Goal: Task Accomplishment & Management: Use online tool/utility

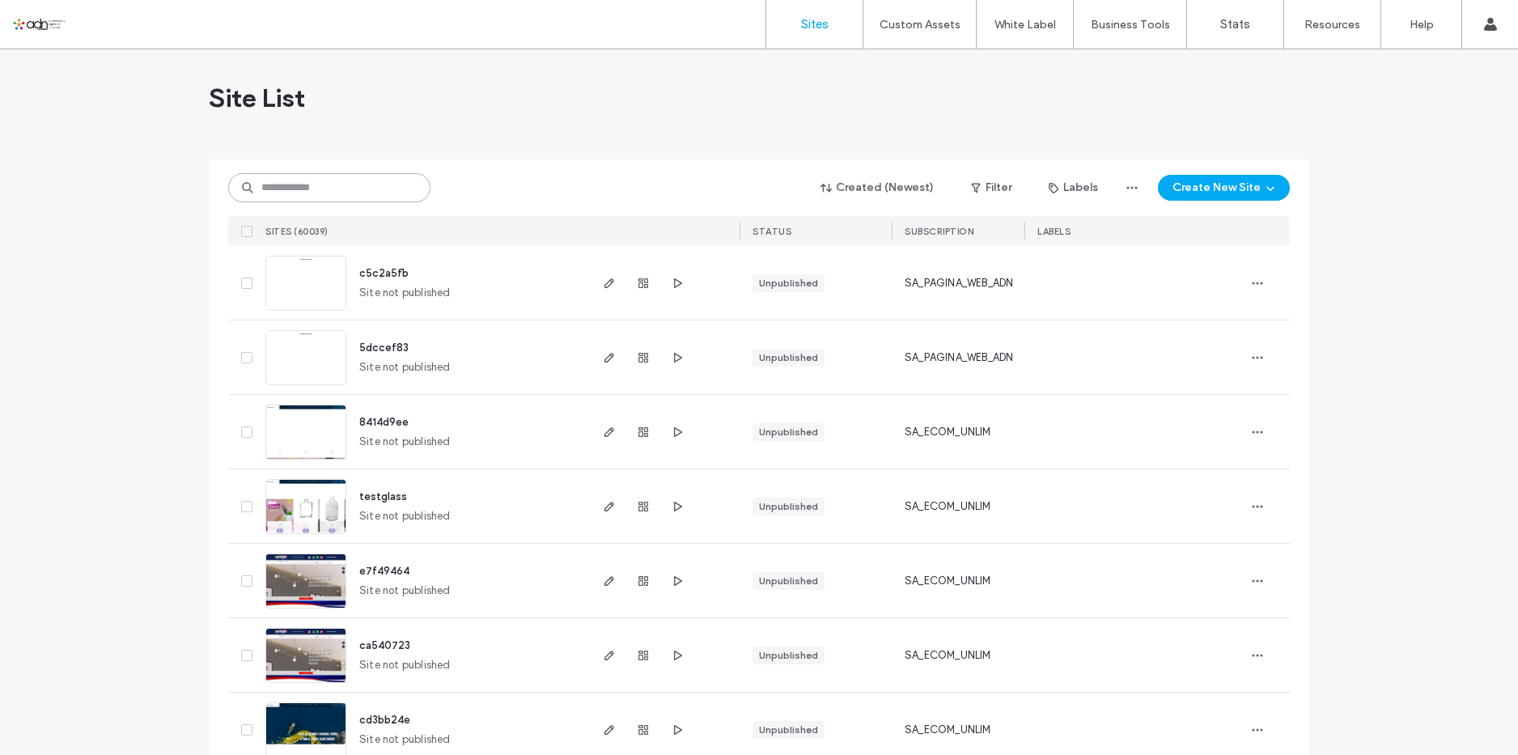
click at [356, 187] on input at bounding box center [329, 187] width 202 height 29
click at [377, 185] on input at bounding box center [329, 187] width 202 height 29
paste input "*********"
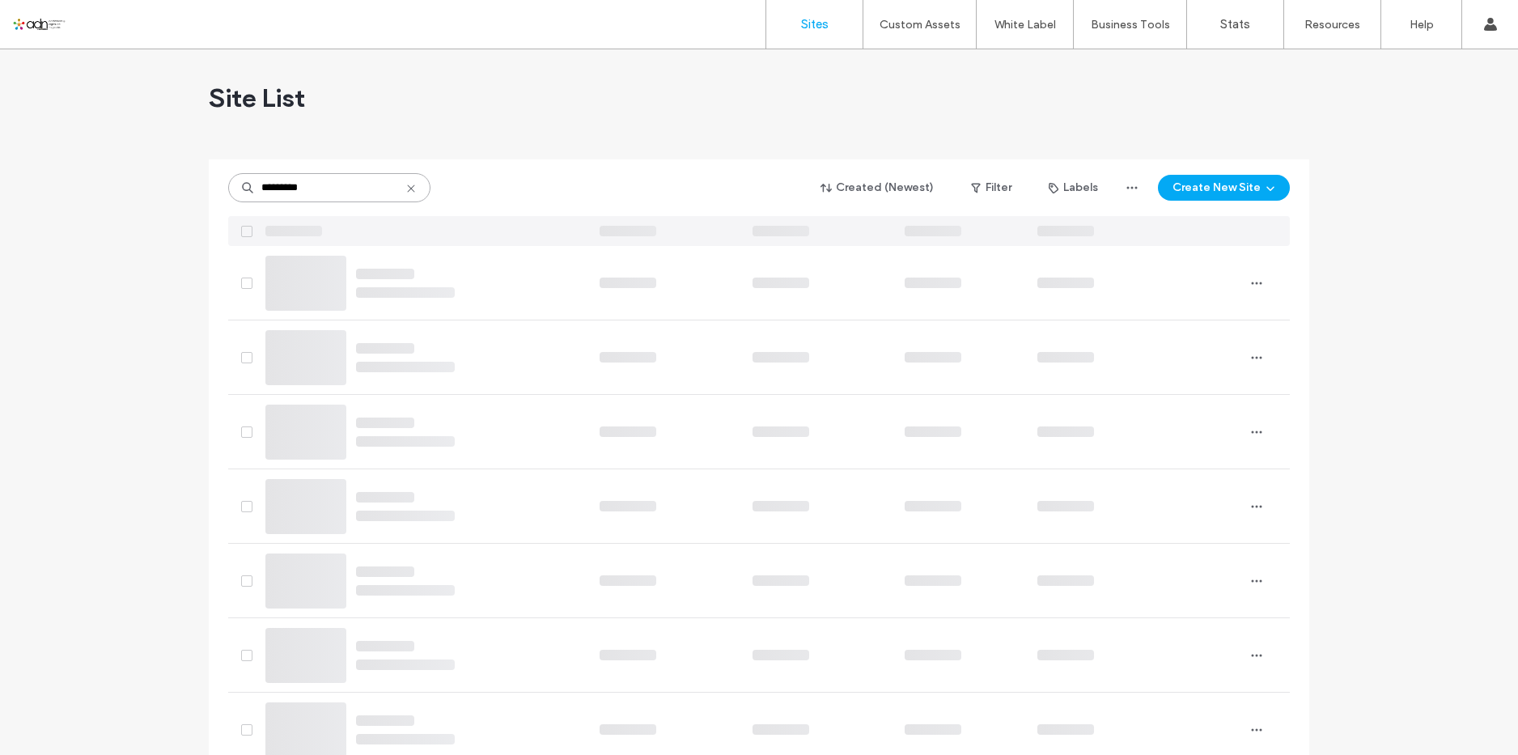
type input "*********"
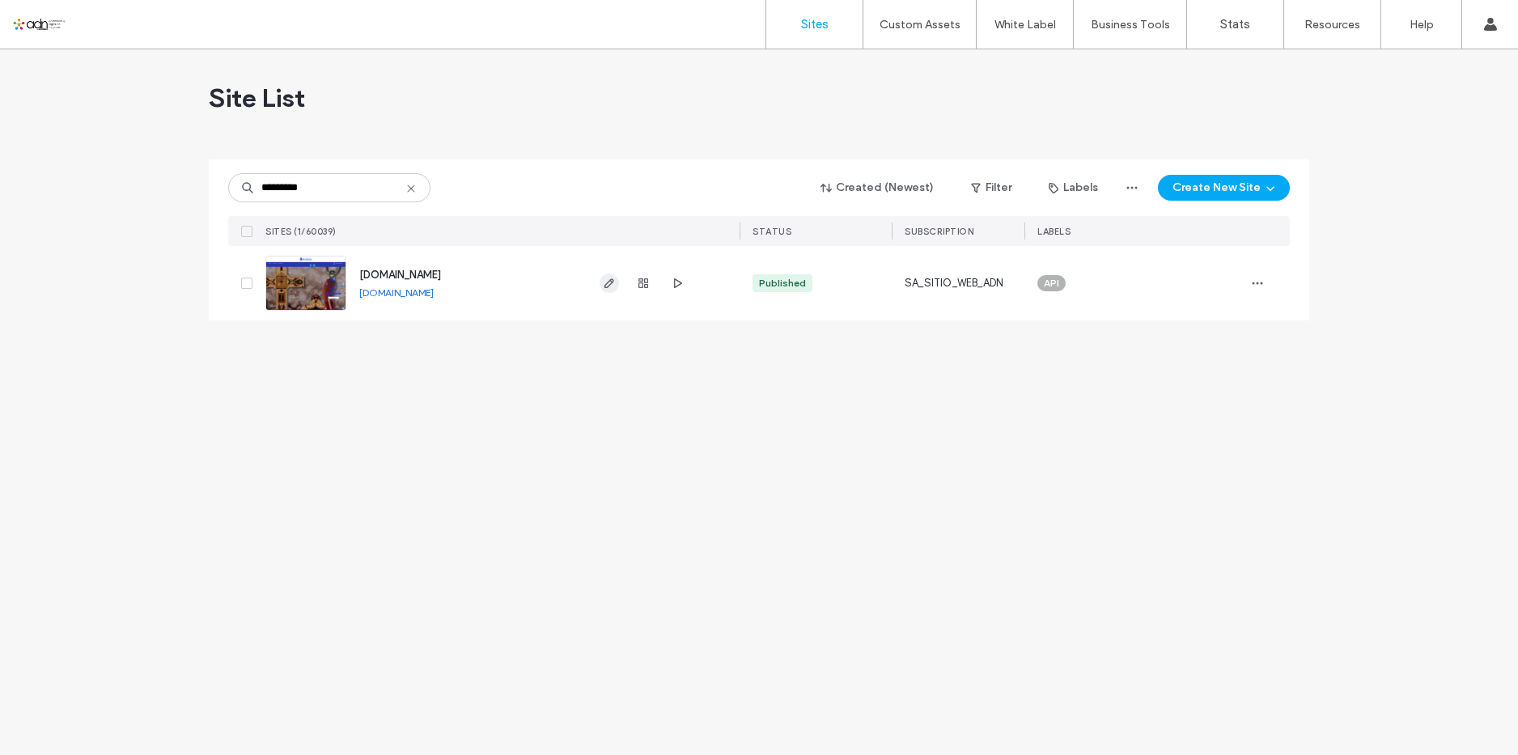
click at [603, 283] on icon "button" at bounding box center [609, 283] width 13 height 13
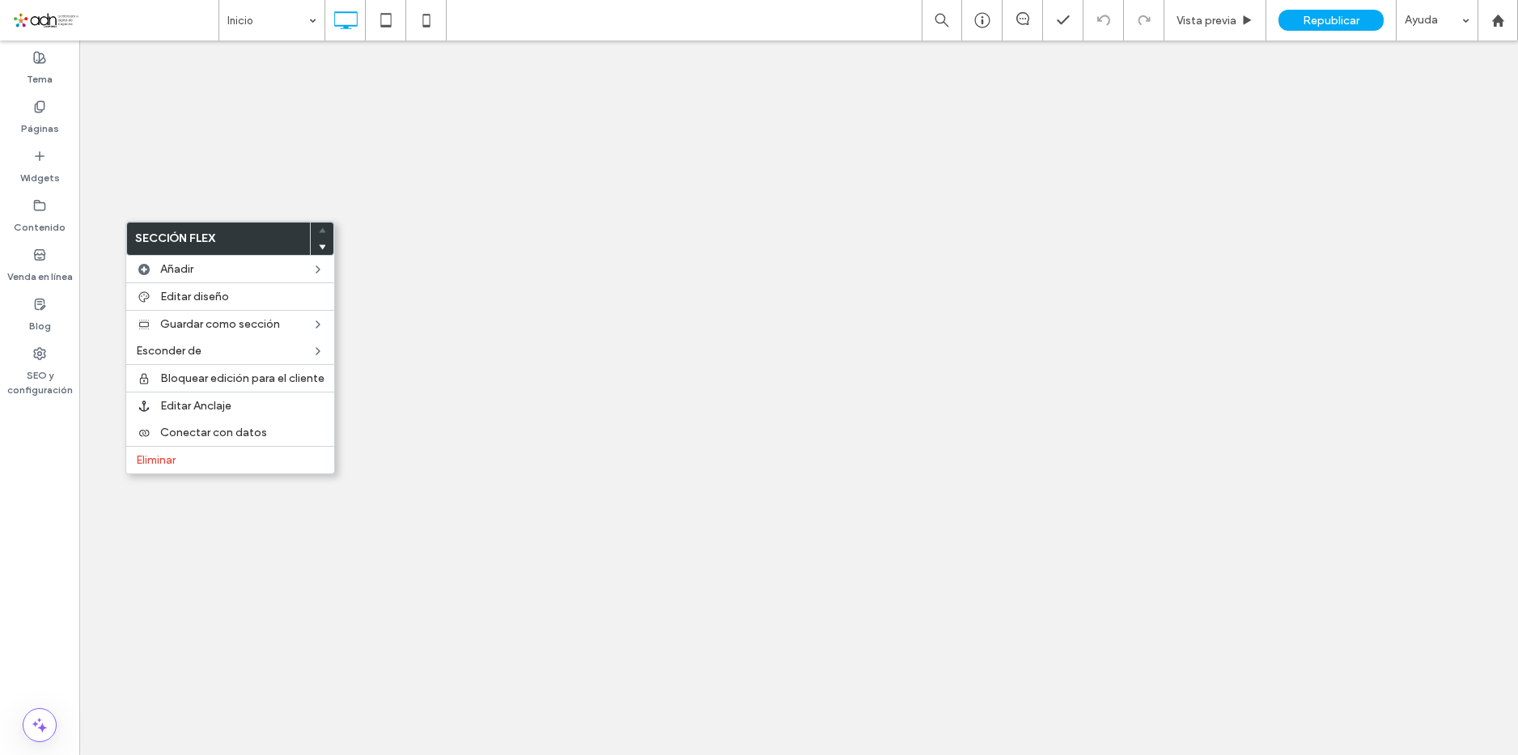
click at [192, 292] on span "Editar diseño" at bounding box center [194, 297] width 69 height 14
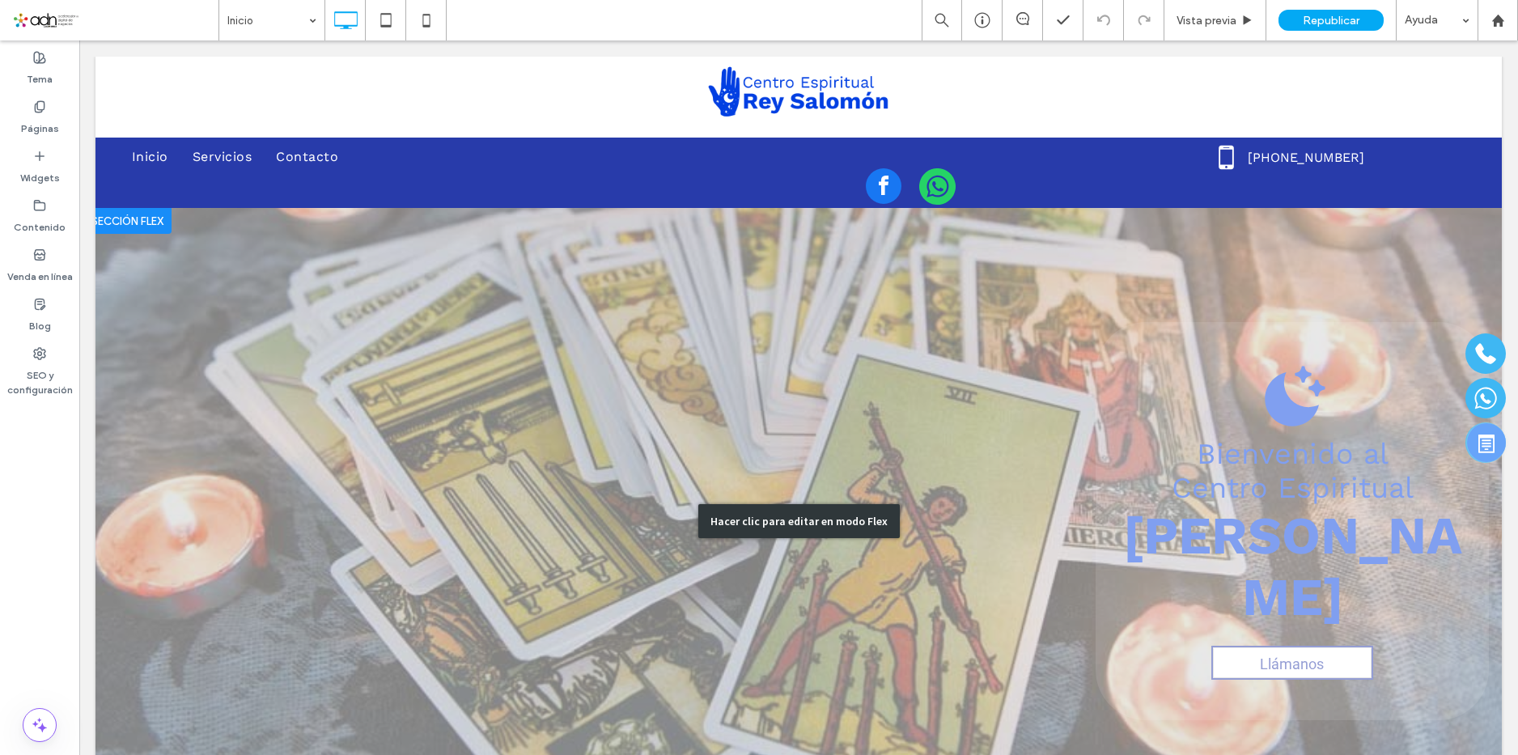
click at [263, 309] on div "Hacer clic para editar en modo Flex" at bounding box center [799, 521] width 1407 height 626
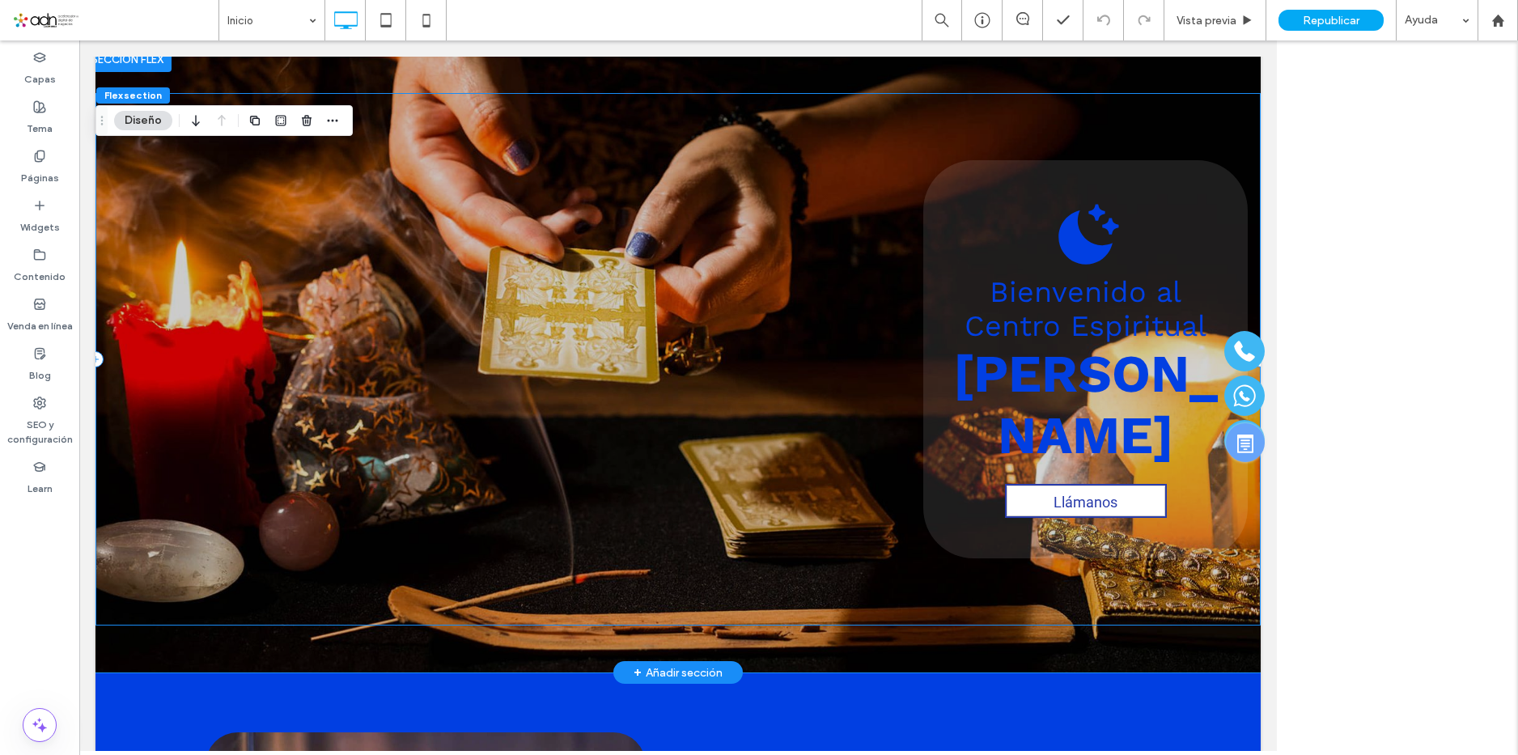
scroll to position [162, 0]
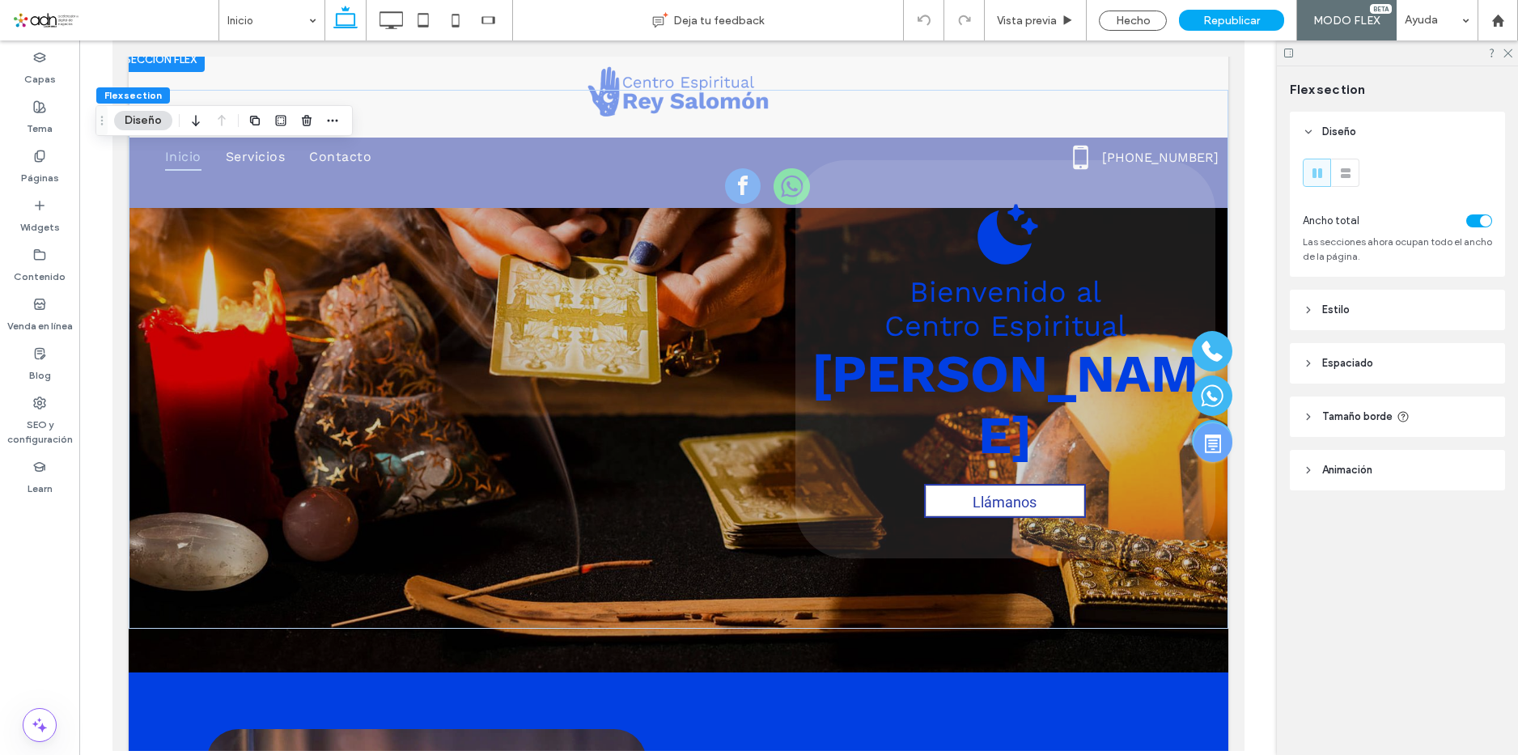
click at [1408, 482] on header "Animación" at bounding box center [1397, 470] width 215 height 40
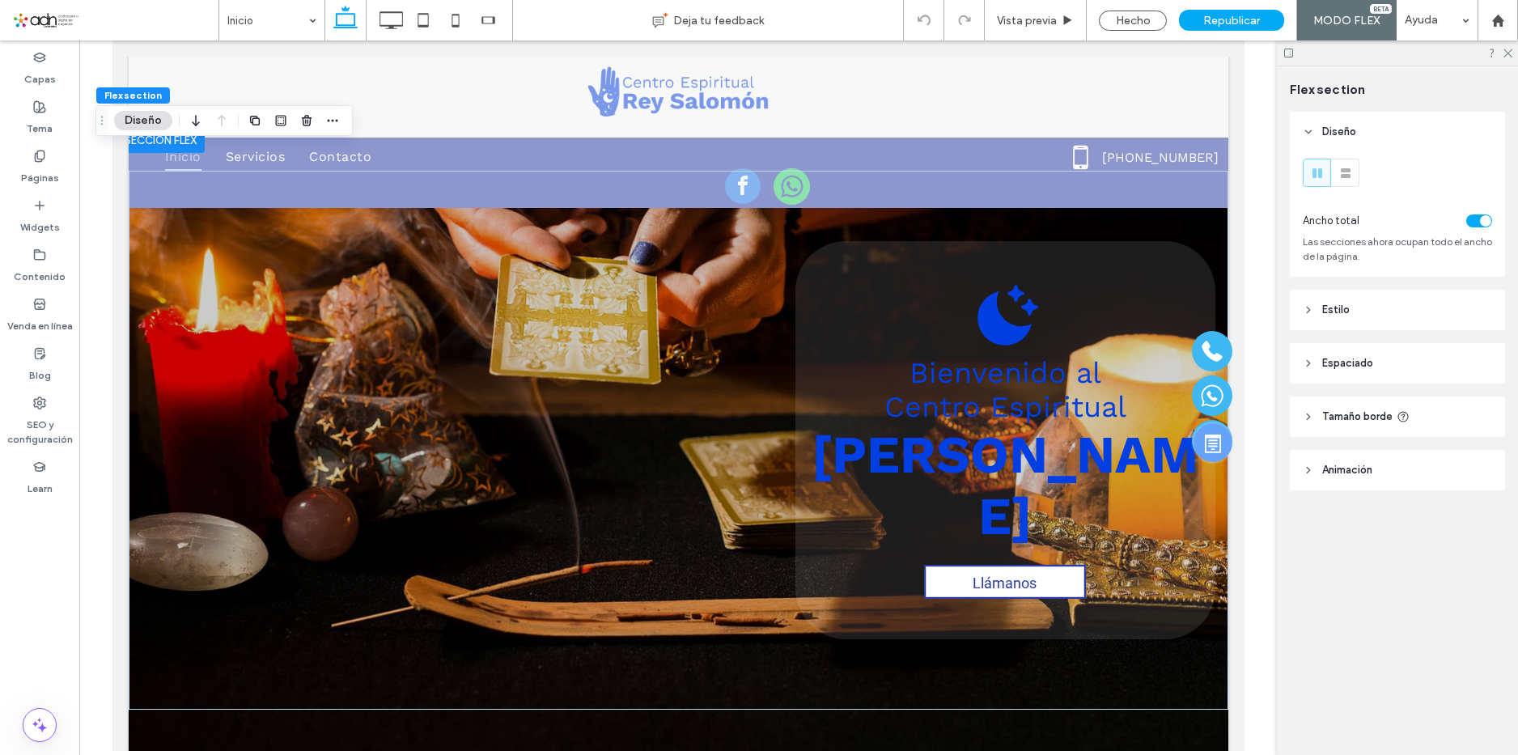
scroll to position [0, 0]
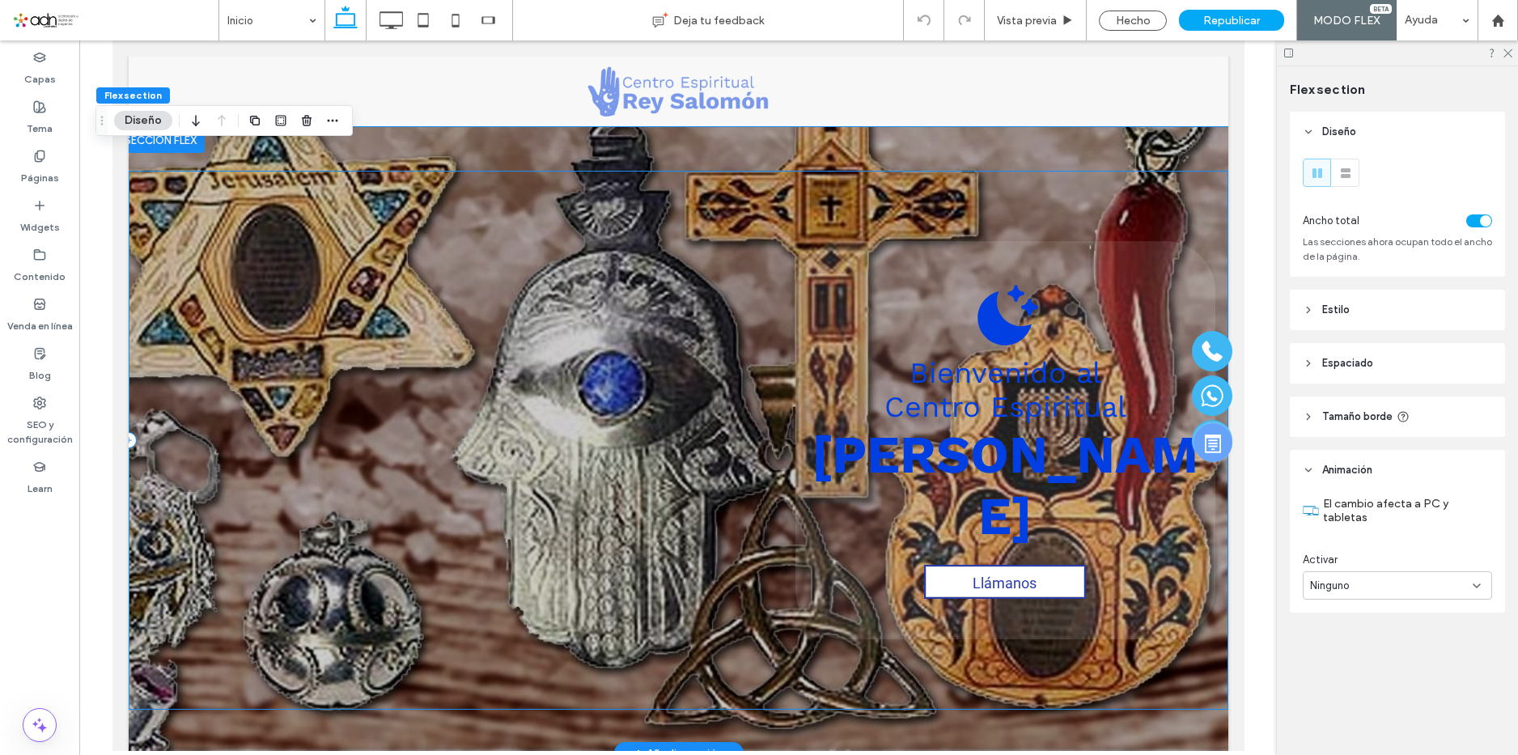
click at [306, 264] on div "Bienvenido al Centro Espiritual [PERSON_NAME] Llámanos" at bounding box center [678, 440] width 1100 height 538
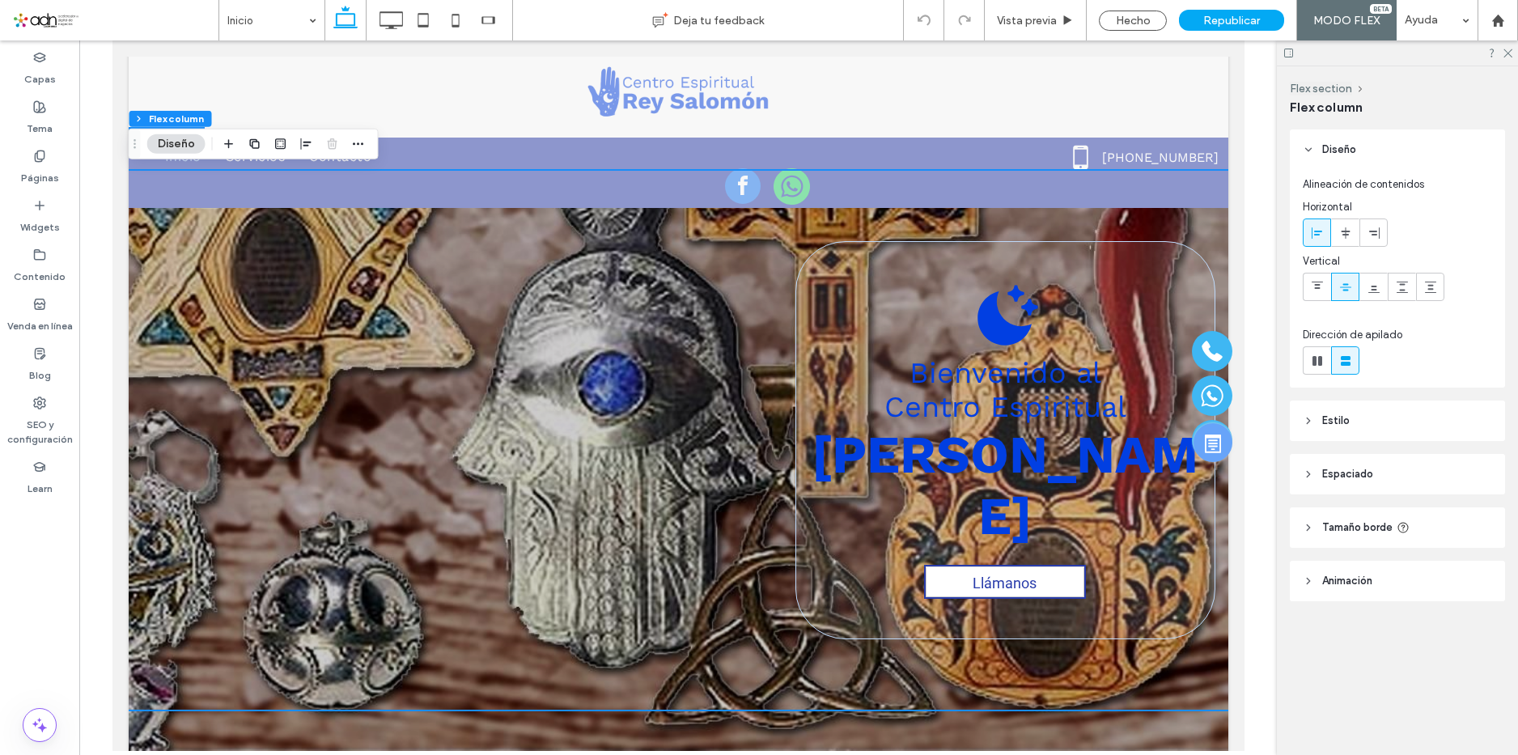
click at [1353, 569] on header "Animación" at bounding box center [1397, 581] width 215 height 40
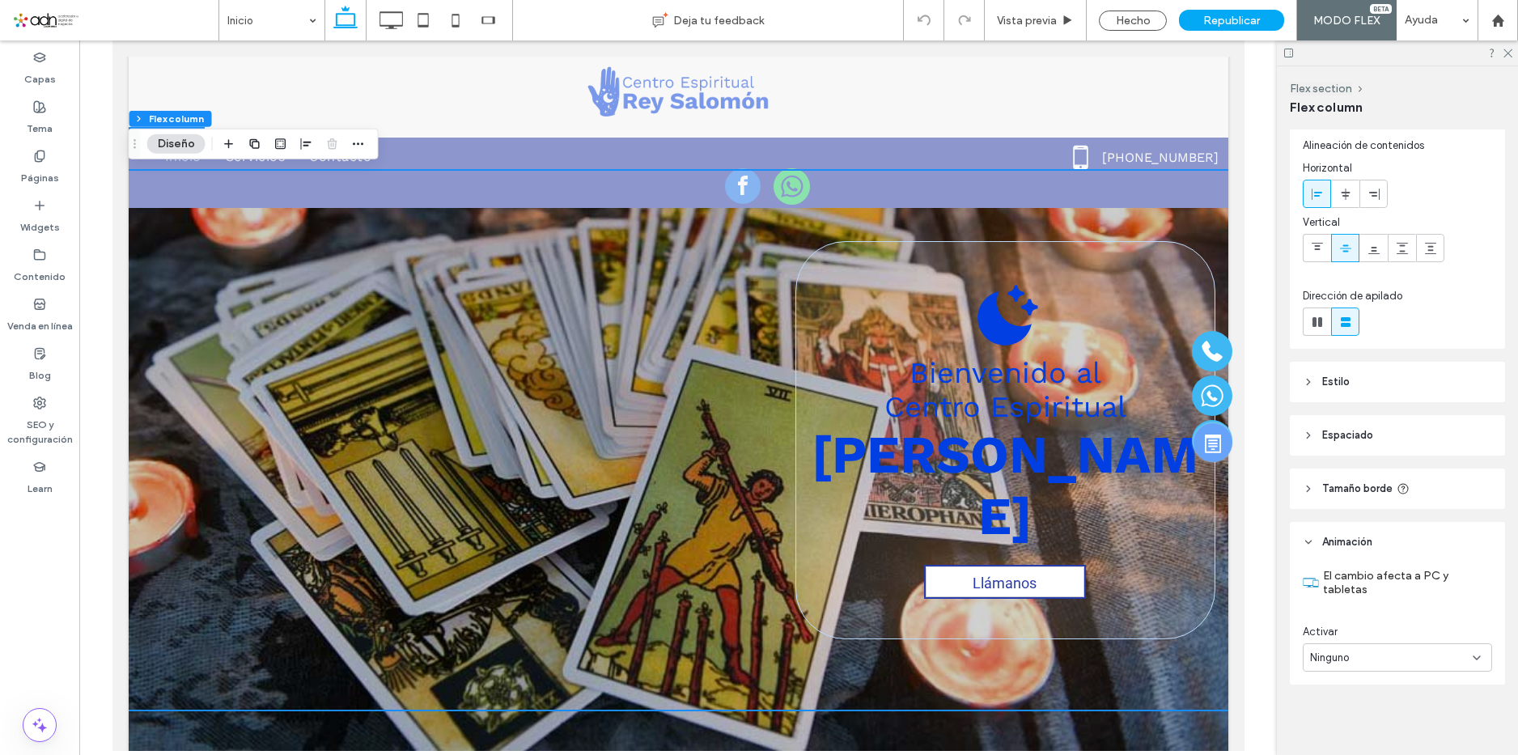
scroll to position [40, 0]
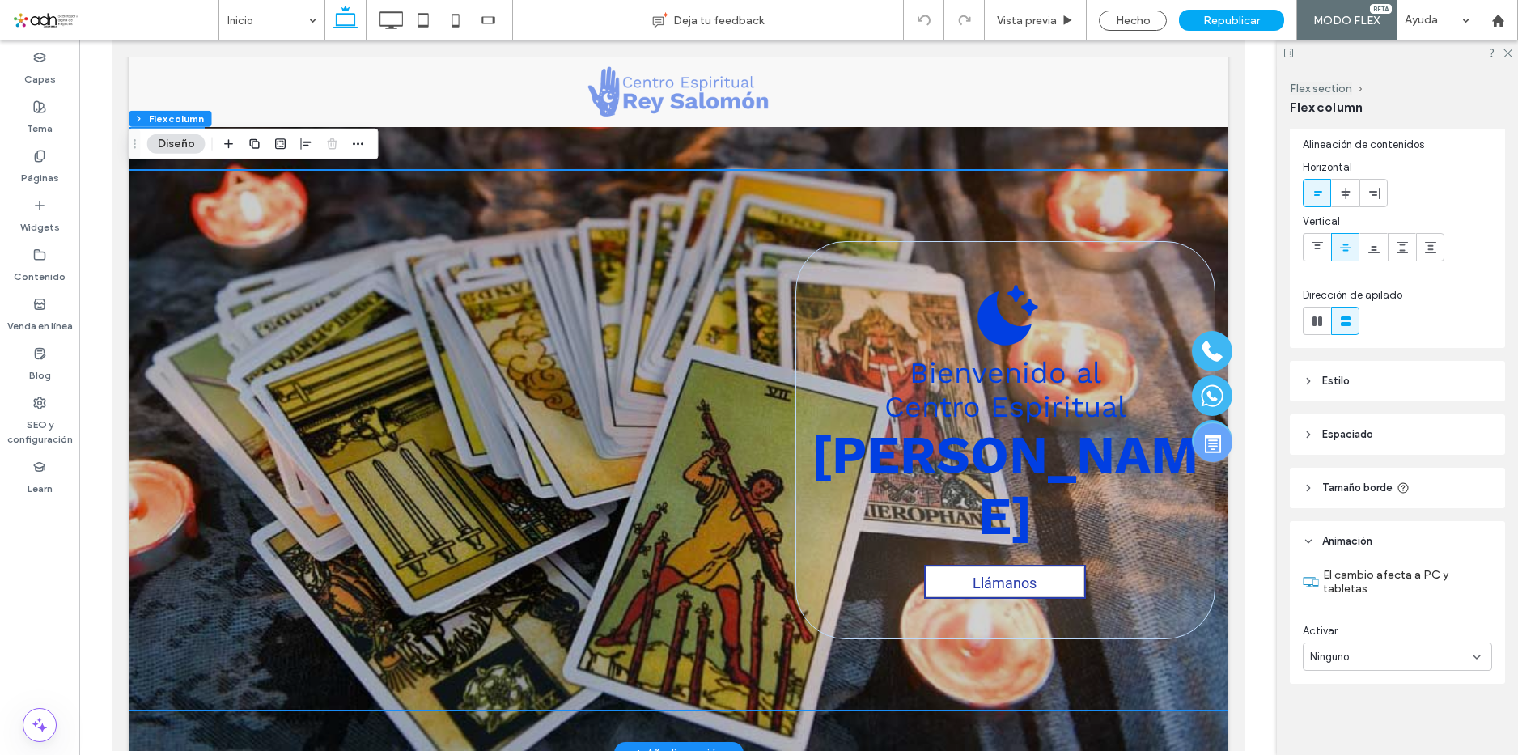
click at [570, 724] on div "Bienvenido al Centro Espiritual [PERSON_NAME] Llámanos" at bounding box center [678, 440] width 1100 height 626
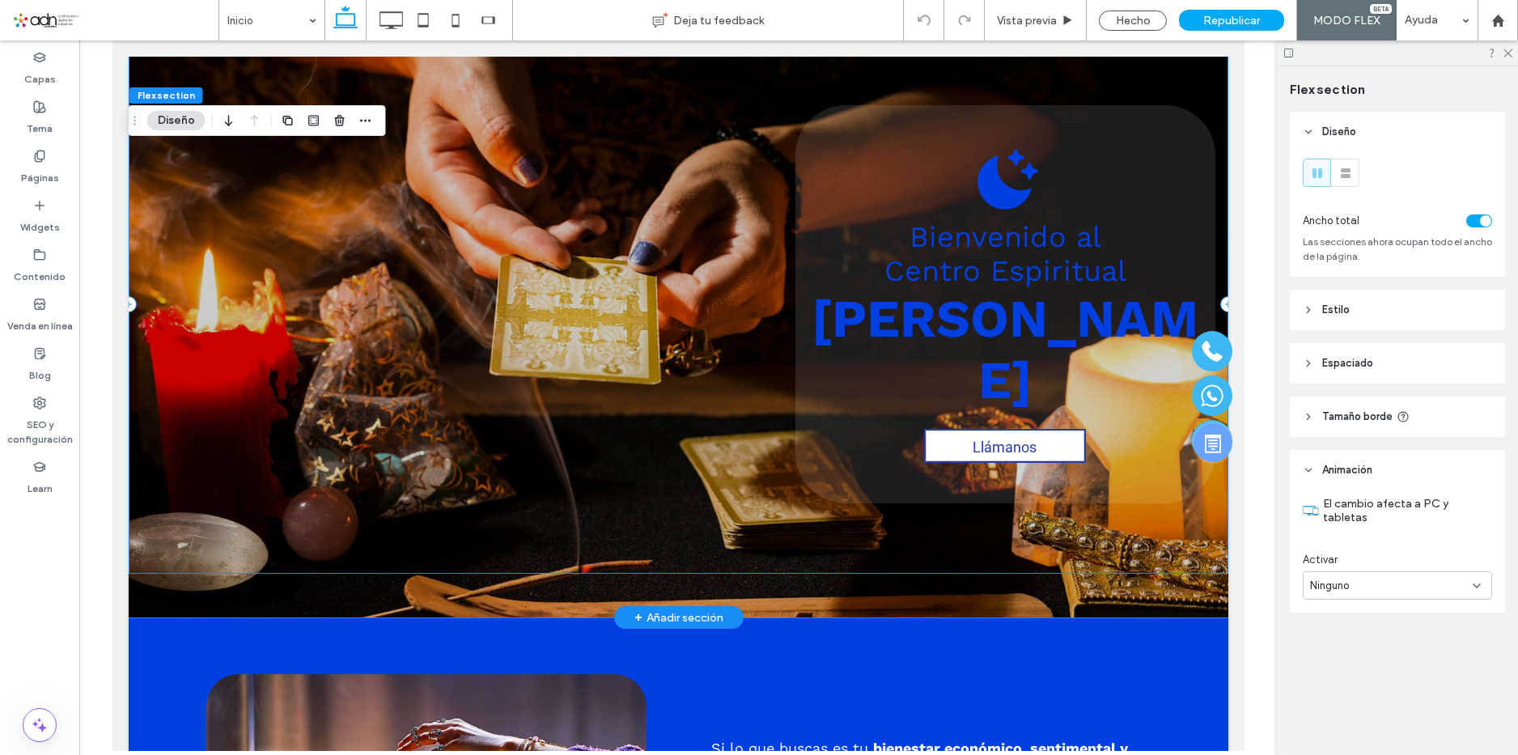
scroll to position [324, 0]
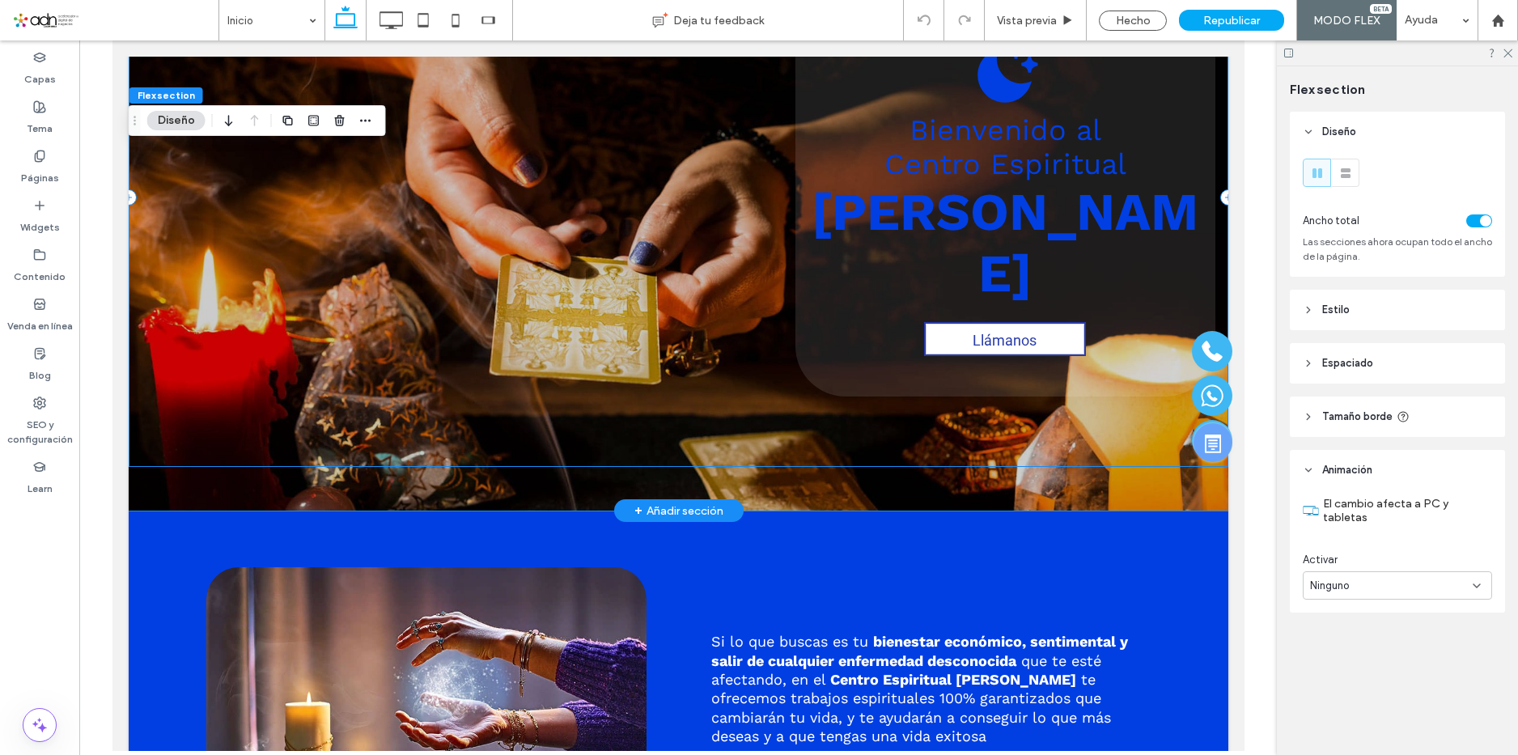
click at [315, 336] on div "Bienvenido al Centro Espiritual [PERSON_NAME] Llámanos" at bounding box center [678, 197] width 1100 height 538
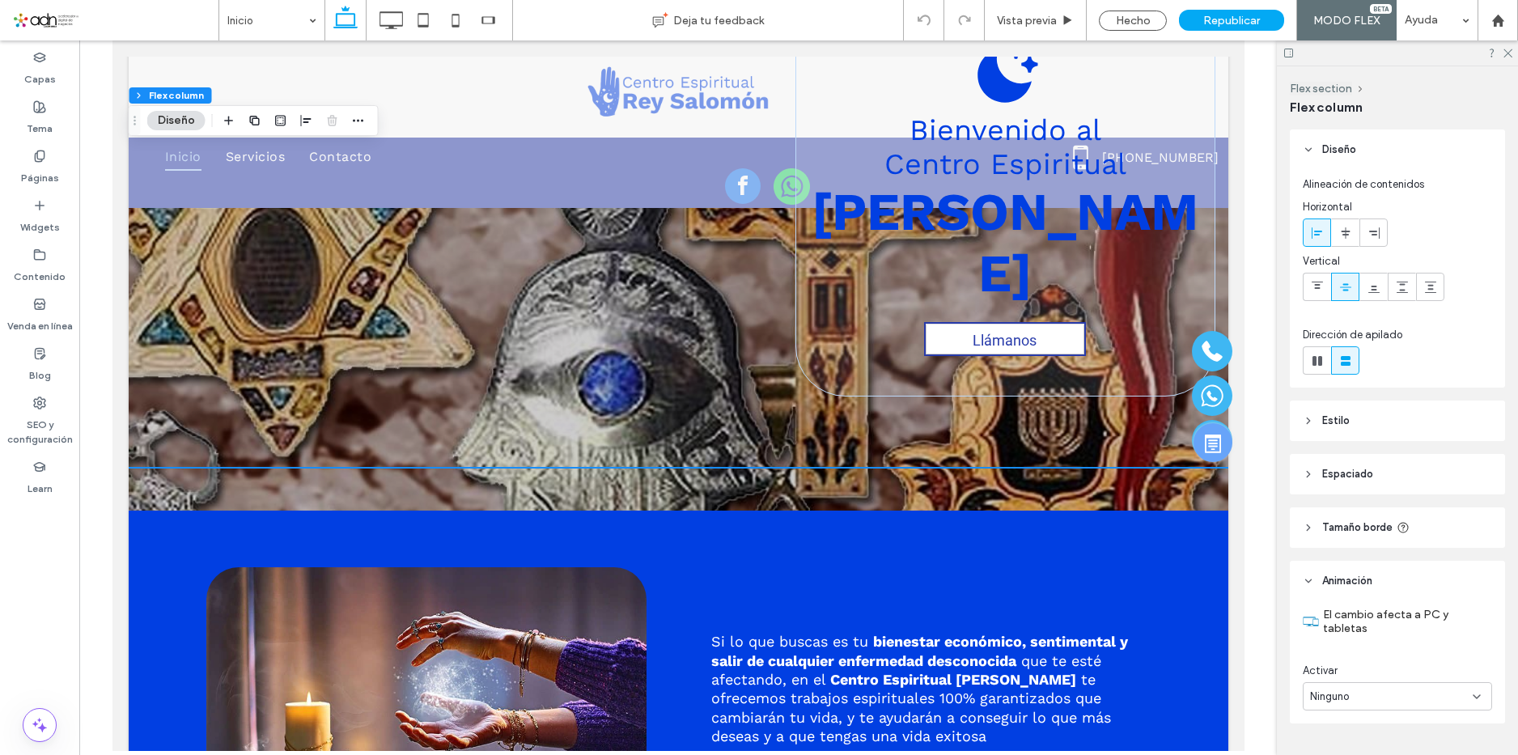
scroll to position [40, 0]
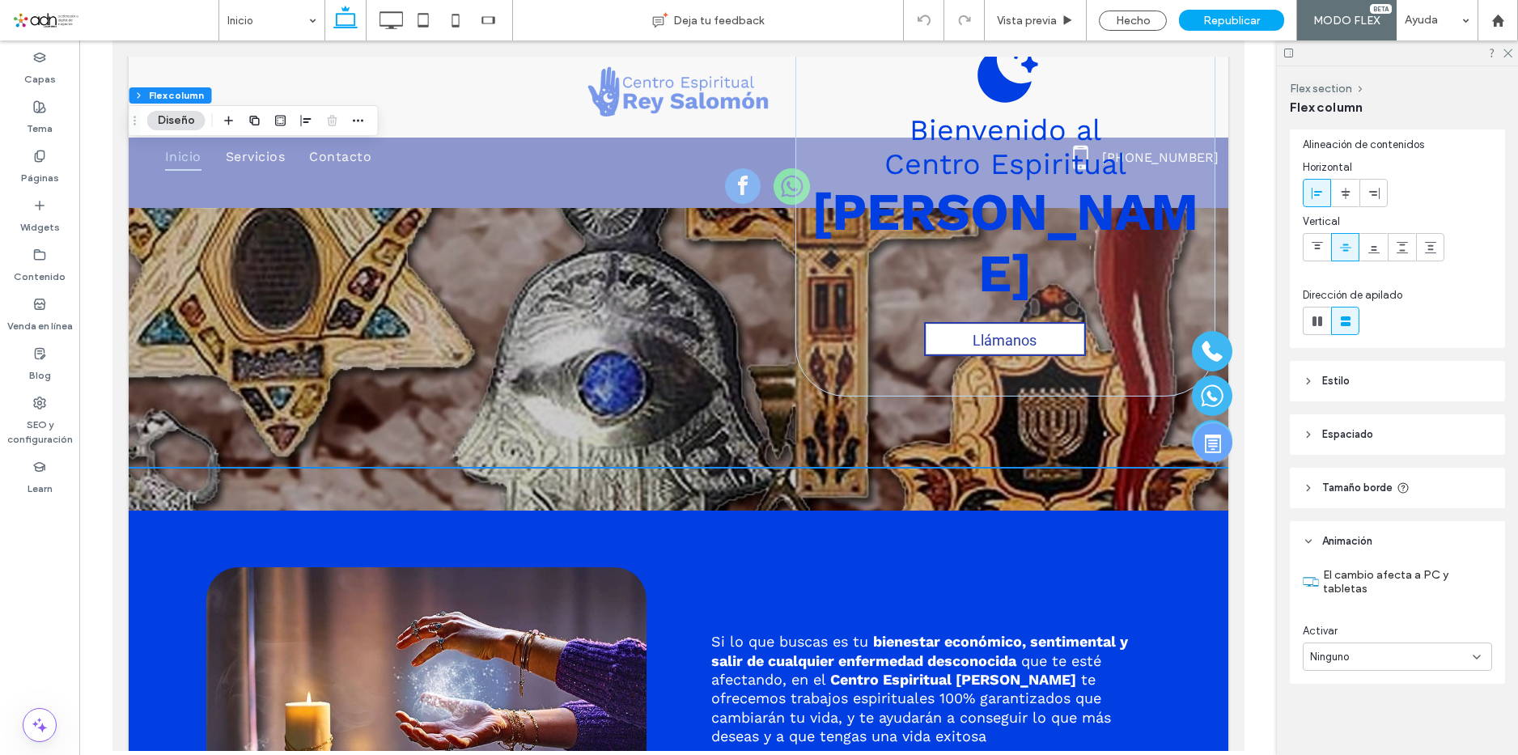
click at [1433, 432] on header "Espaciado" at bounding box center [1397, 434] width 215 height 40
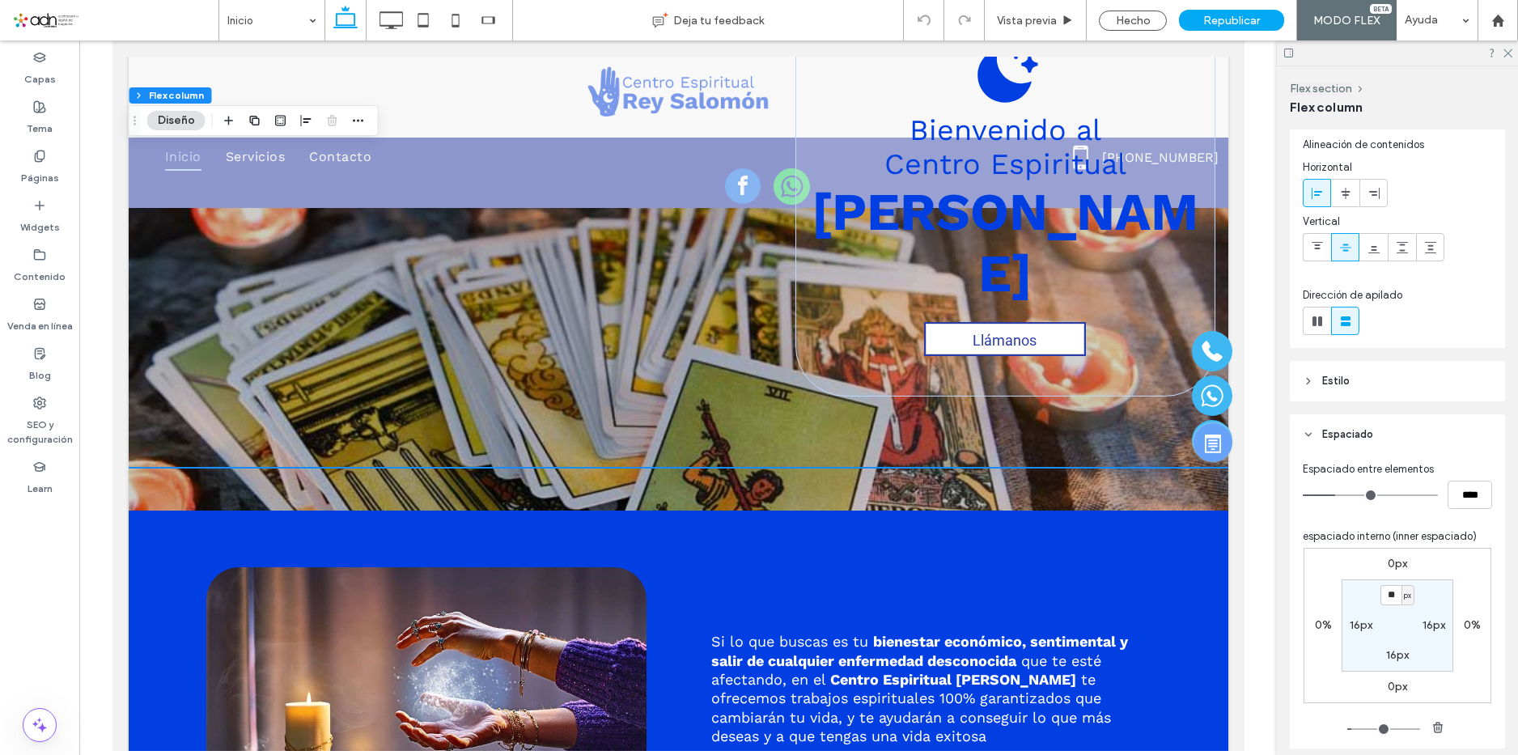
click at [1404, 374] on header "Estilo" at bounding box center [1397, 381] width 215 height 40
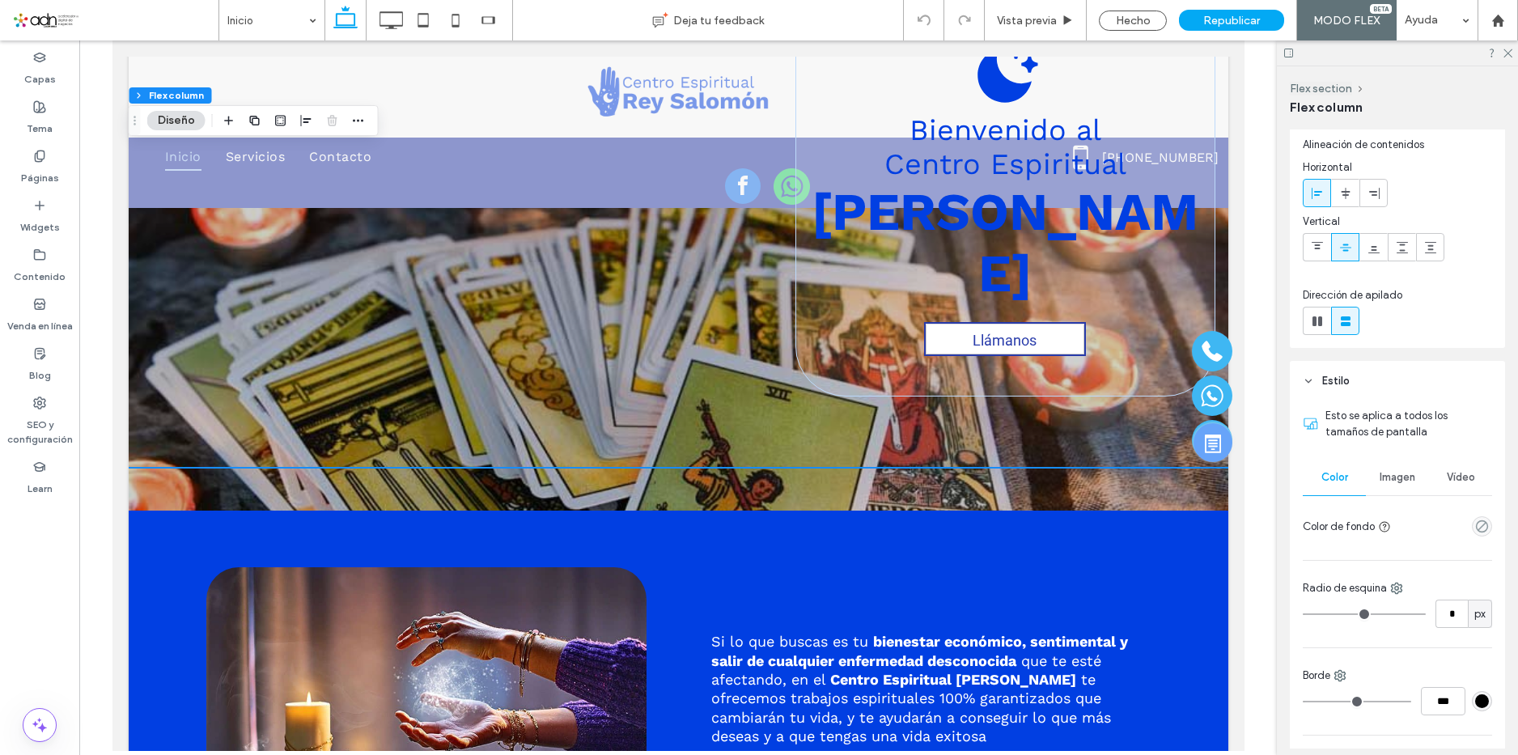
click at [1395, 478] on span "Imagen" at bounding box center [1398, 477] width 36 height 13
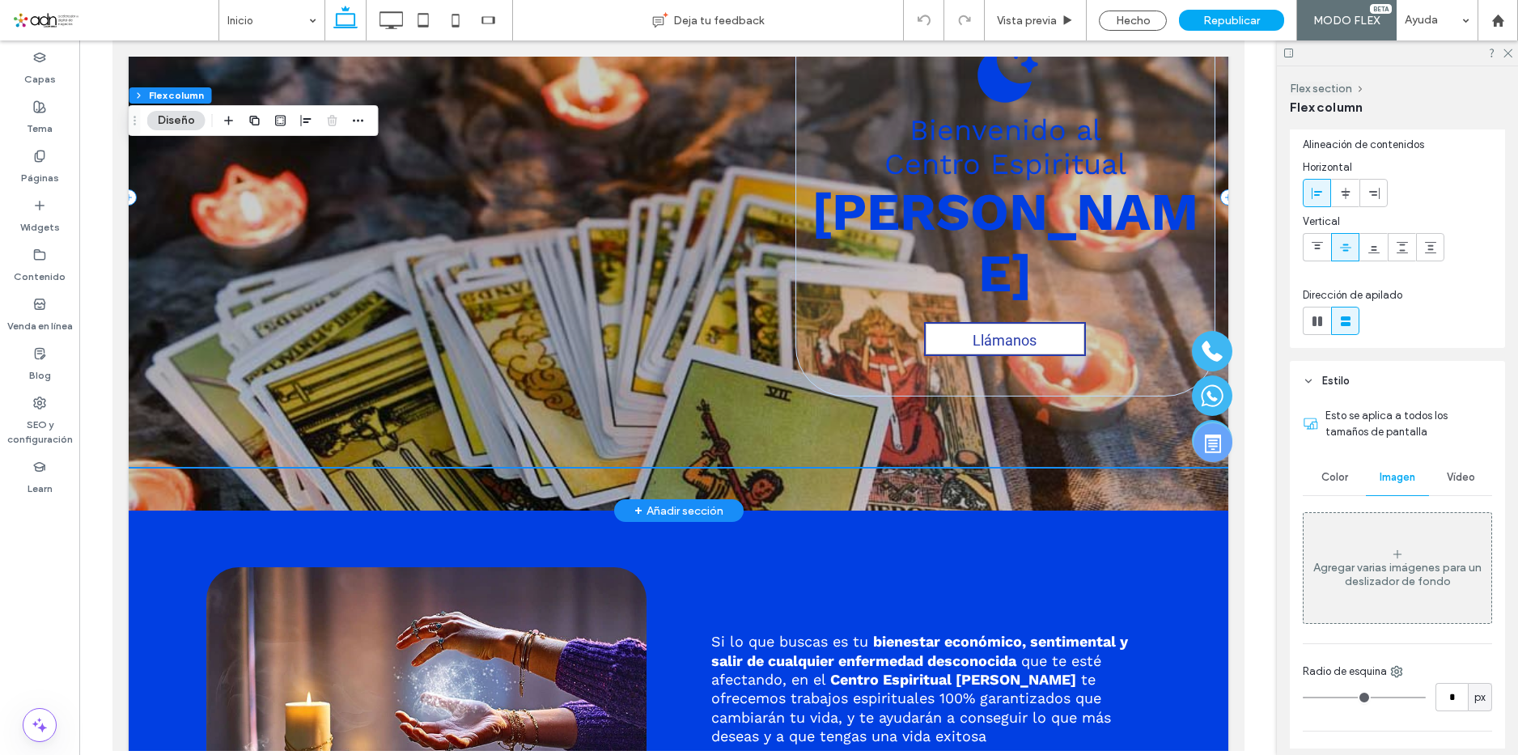
click at [667, 425] on div "Bienvenido al Centro Espiritual [PERSON_NAME] Llámanos" at bounding box center [678, 197] width 1100 height 538
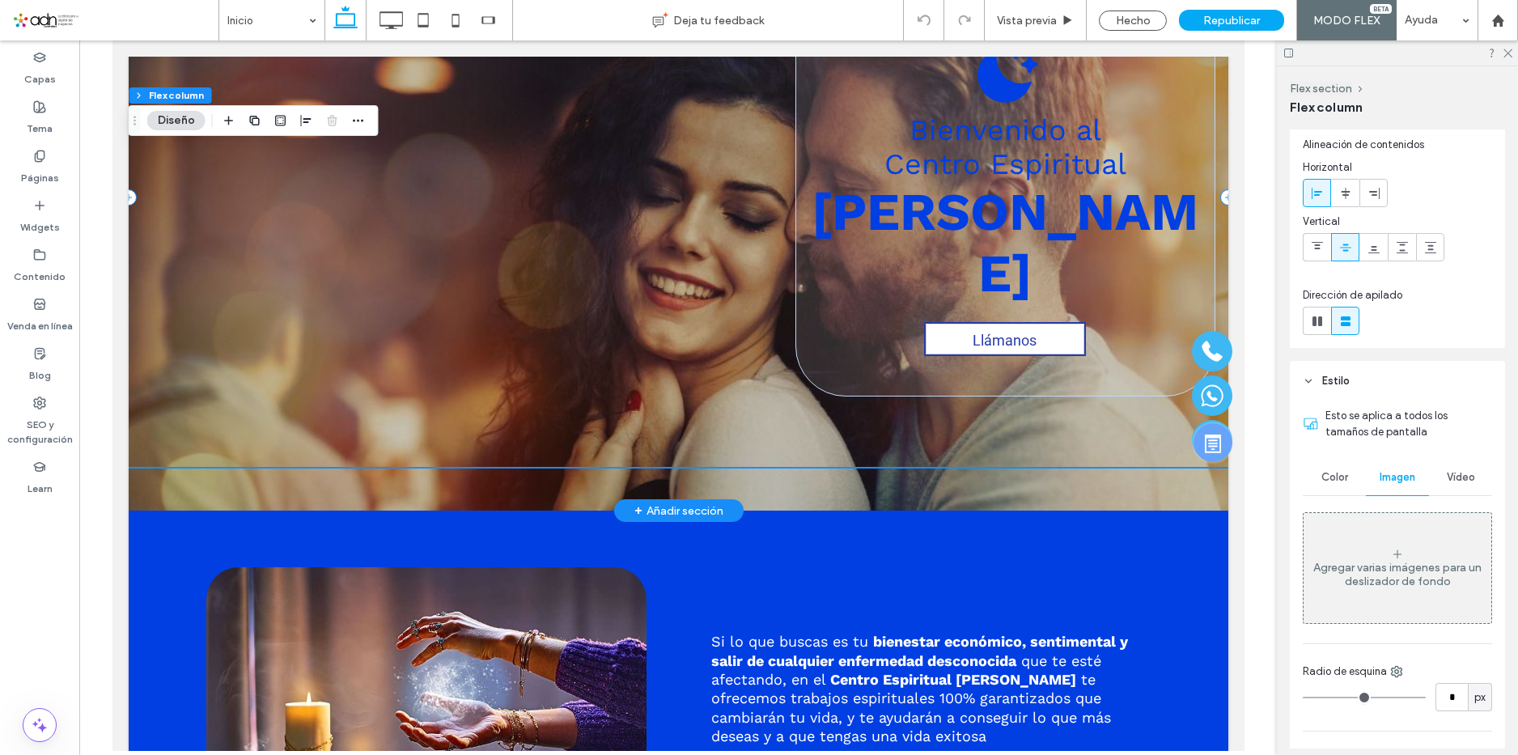
click at [627, 398] on div "Bienvenido al Centro Espiritual [PERSON_NAME] Llámanos" at bounding box center [678, 197] width 1100 height 538
click at [900, 474] on div "Bienvenido al Centro Espiritual [PERSON_NAME] Llámanos" at bounding box center [678, 197] width 1100 height 626
click at [904, 416] on div "Bienvenido al Centro Espiritual [PERSON_NAME] Llámanos" at bounding box center [678, 197] width 1100 height 538
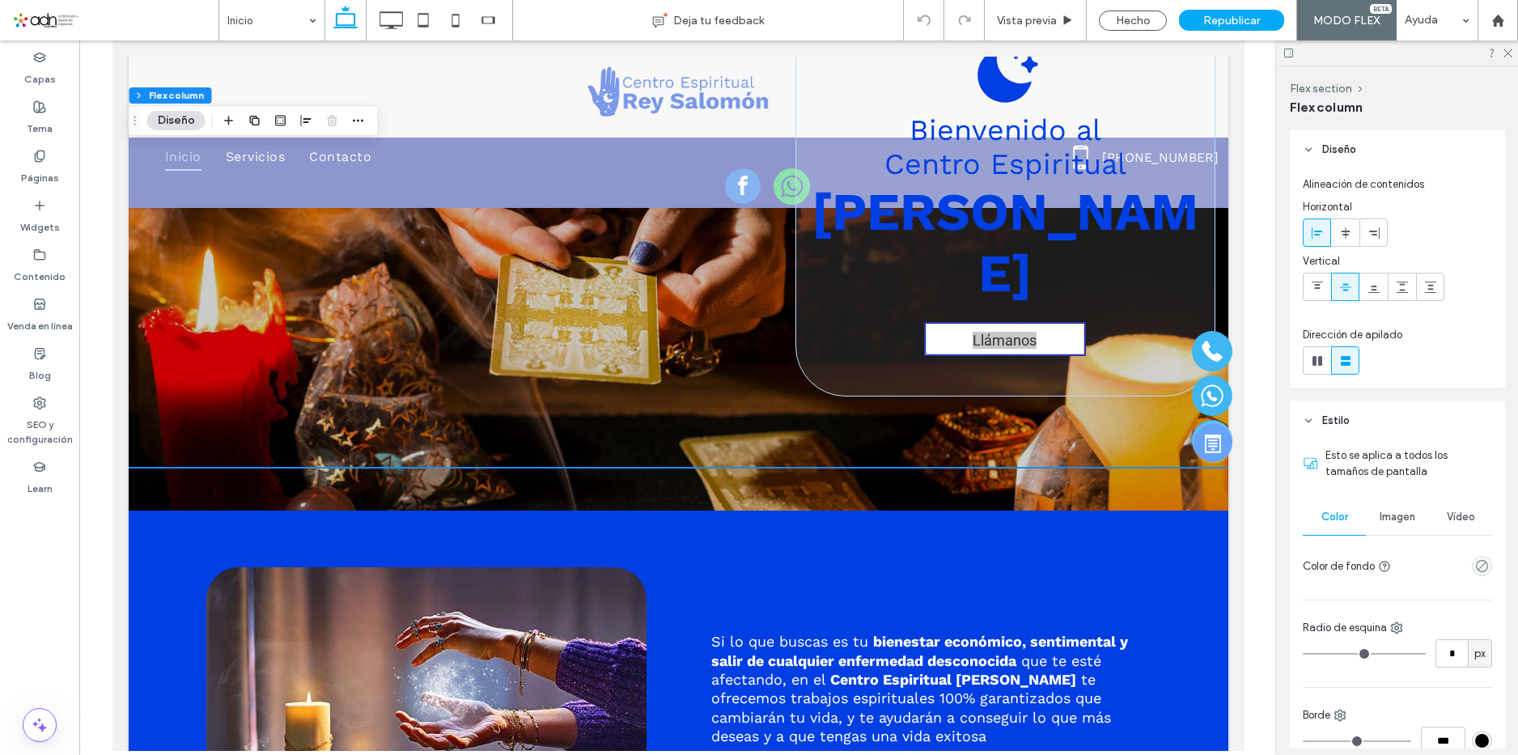
click at [1387, 518] on span "Imagen" at bounding box center [1398, 517] width 36 height 13
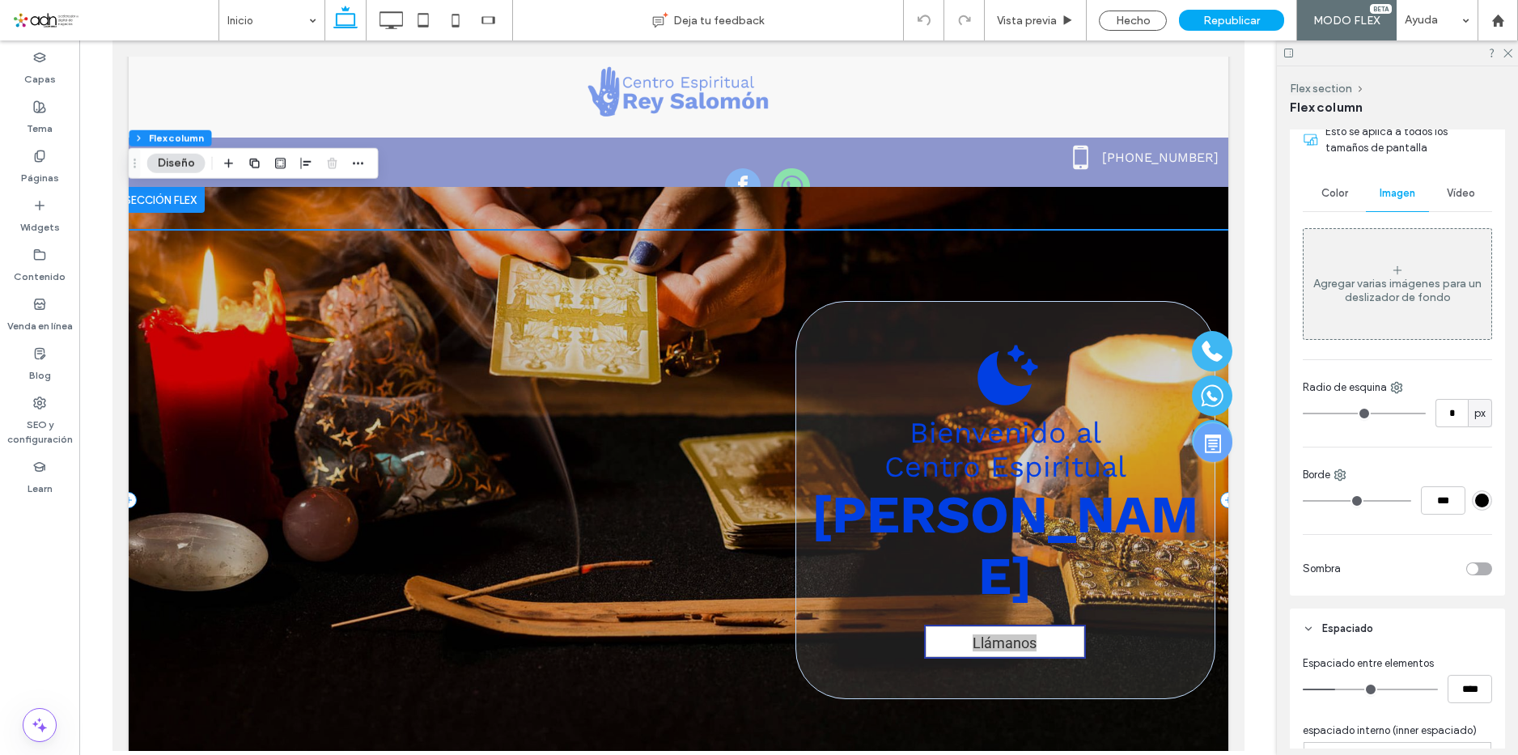
scroll to position [0, 0]
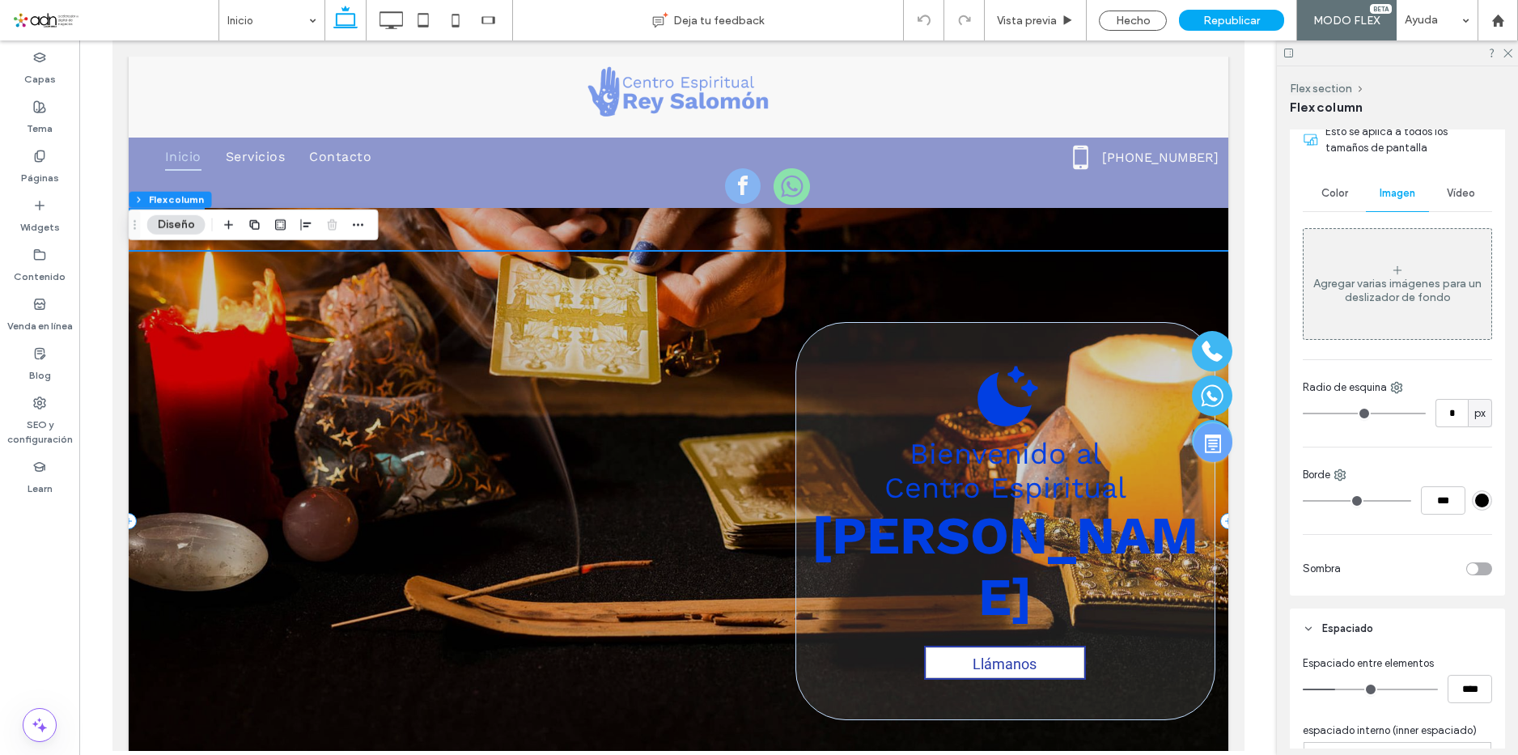
click at [330, 353] on div "Bienvenido al Centro Espiritual [PERSON_NAME] Llámanos" at bounding box center [678, 521] width 1100 height 538
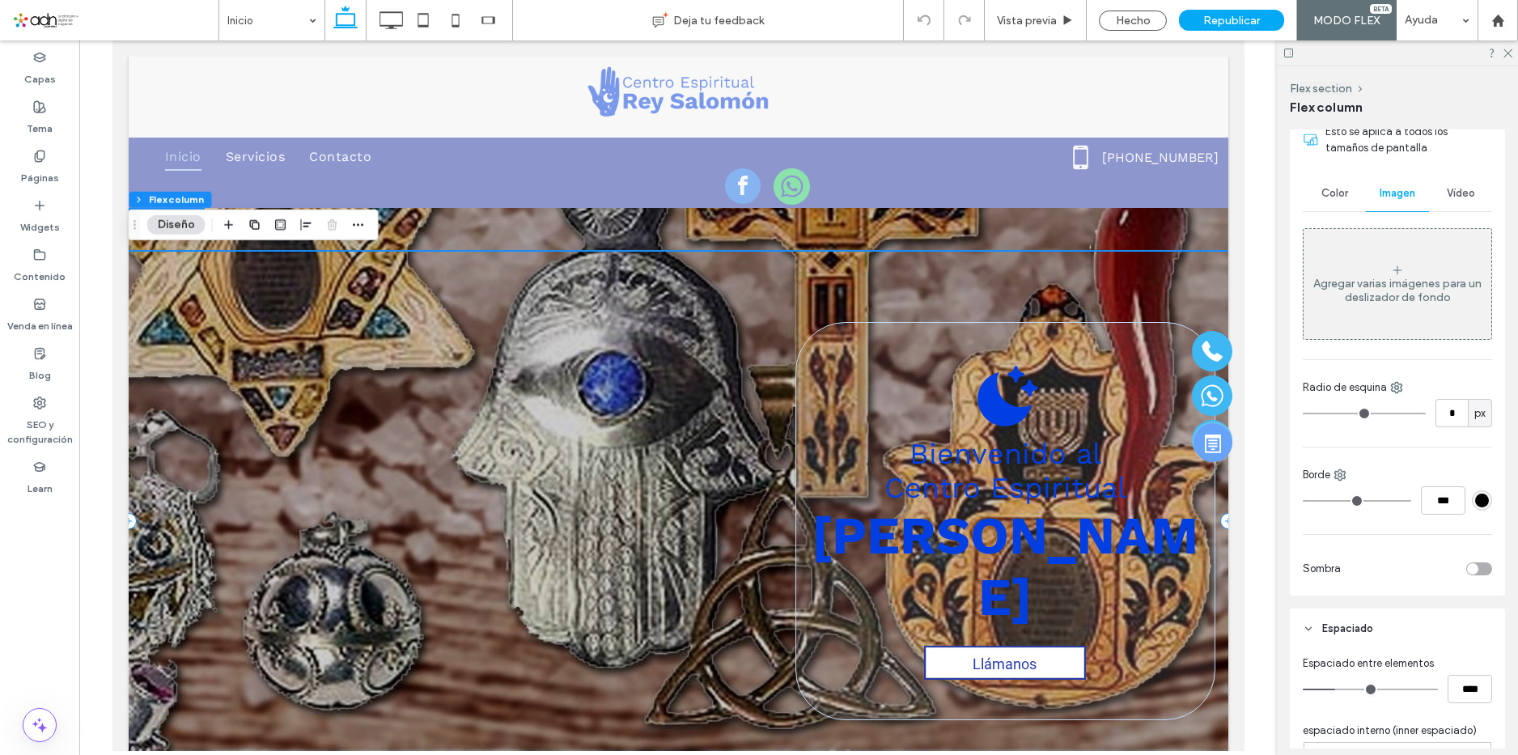
click at [490, 308] on div "Bienvenido al Centro Espiritual [PERSON_NAME] Llámanos" at bounding box center [678, 521] width 1100 height 538
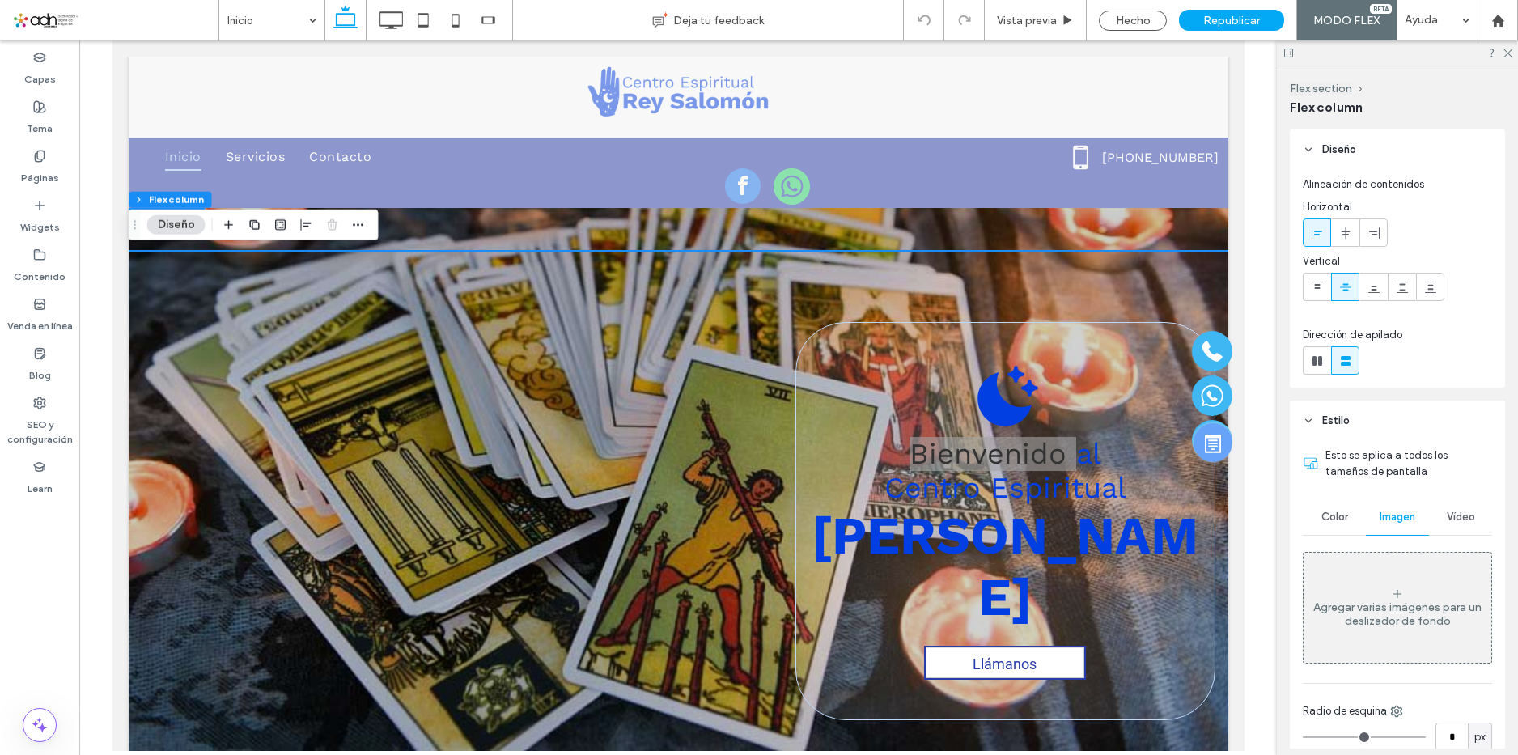
click at [1398, 516] on span "Imagen" at bounding box center [1398, 517] width 36 height 13
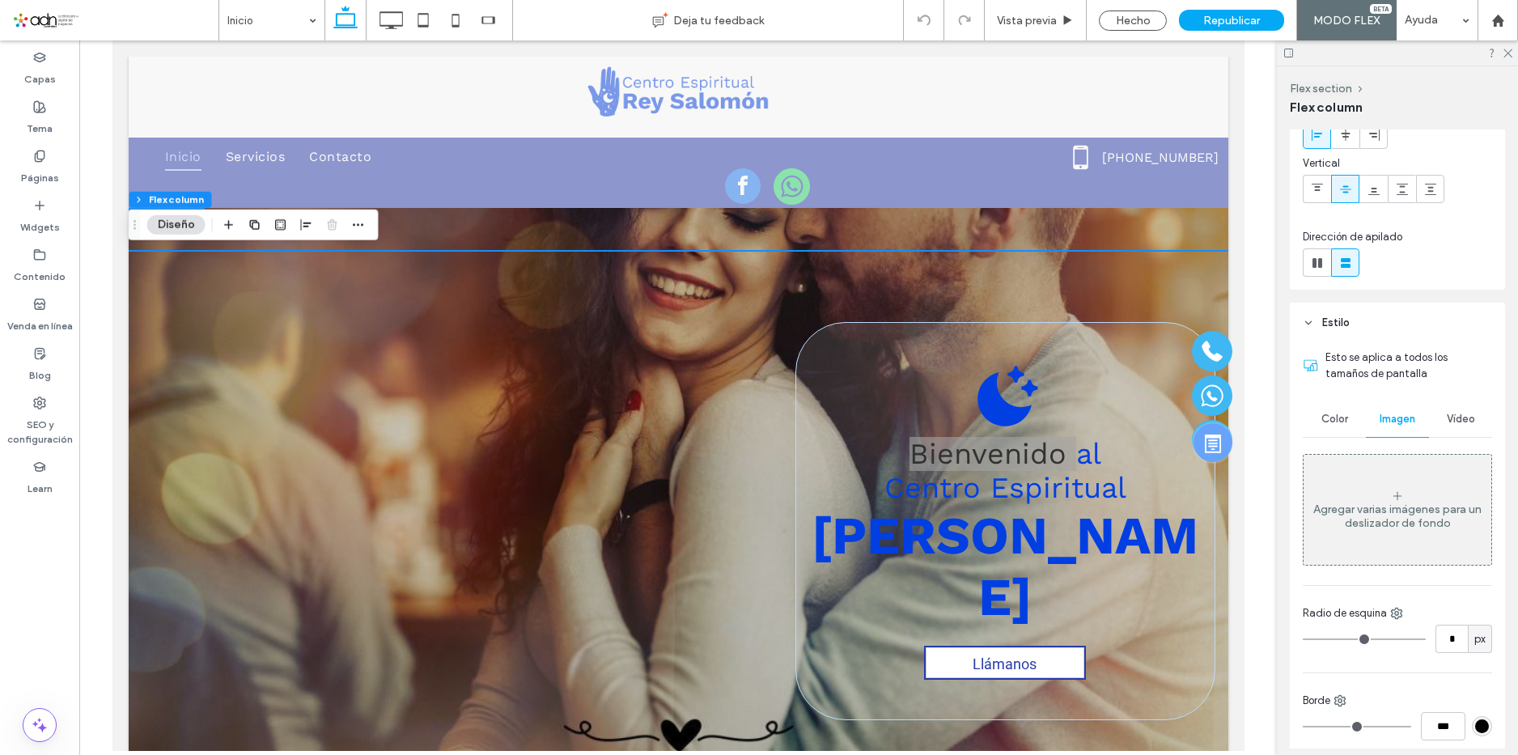
scroll to position [243, 0]
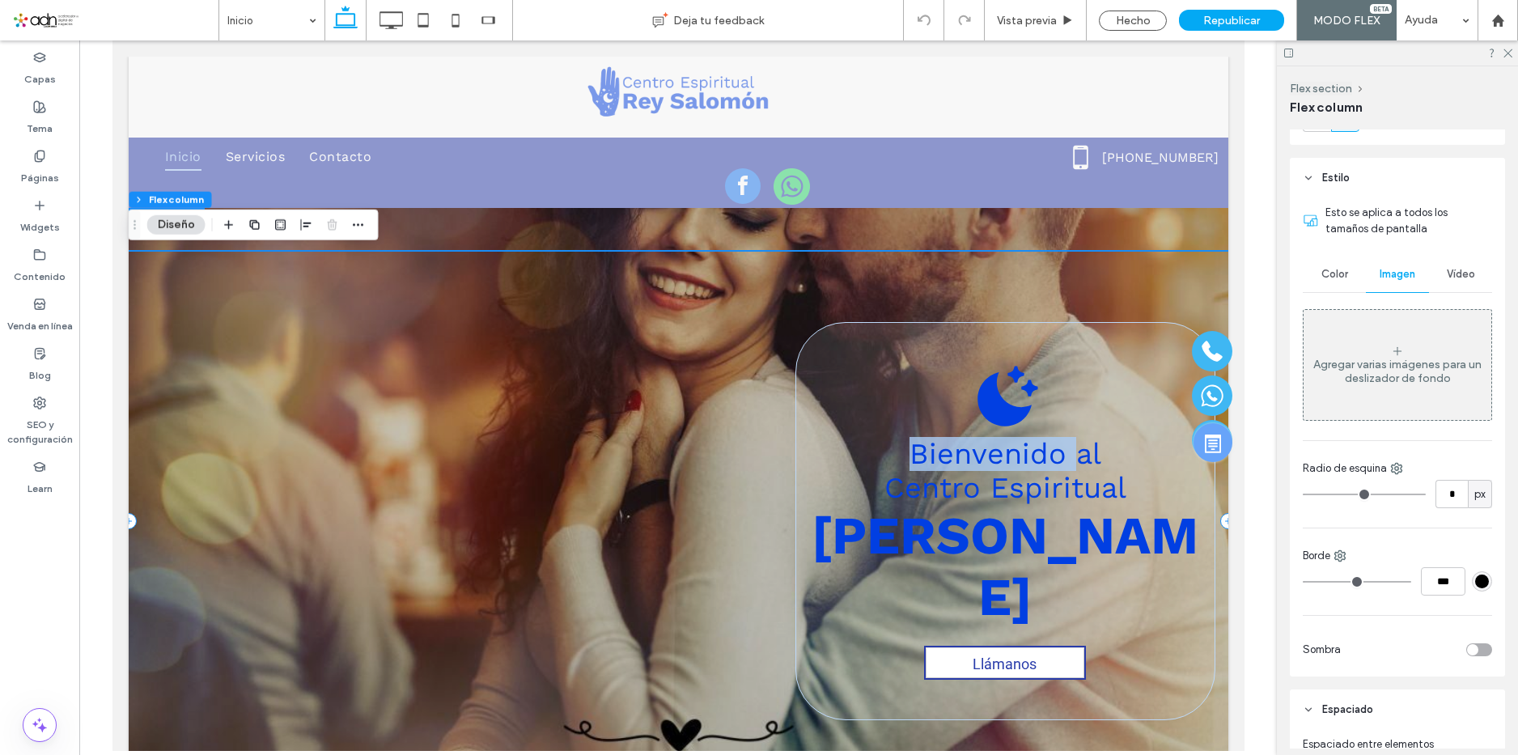
click at [393, 305] on div "Bienvenido al Centro Espiritual [PERSON_NAME] Llámanos" at bounding box center [678, 521] width 1100 height 538
click at [405, 300] on div "Bienvenido al Centro Espiritual [PERSON_NAME] Llámanos" at bounding box center [678, 521] width 1100 height 538
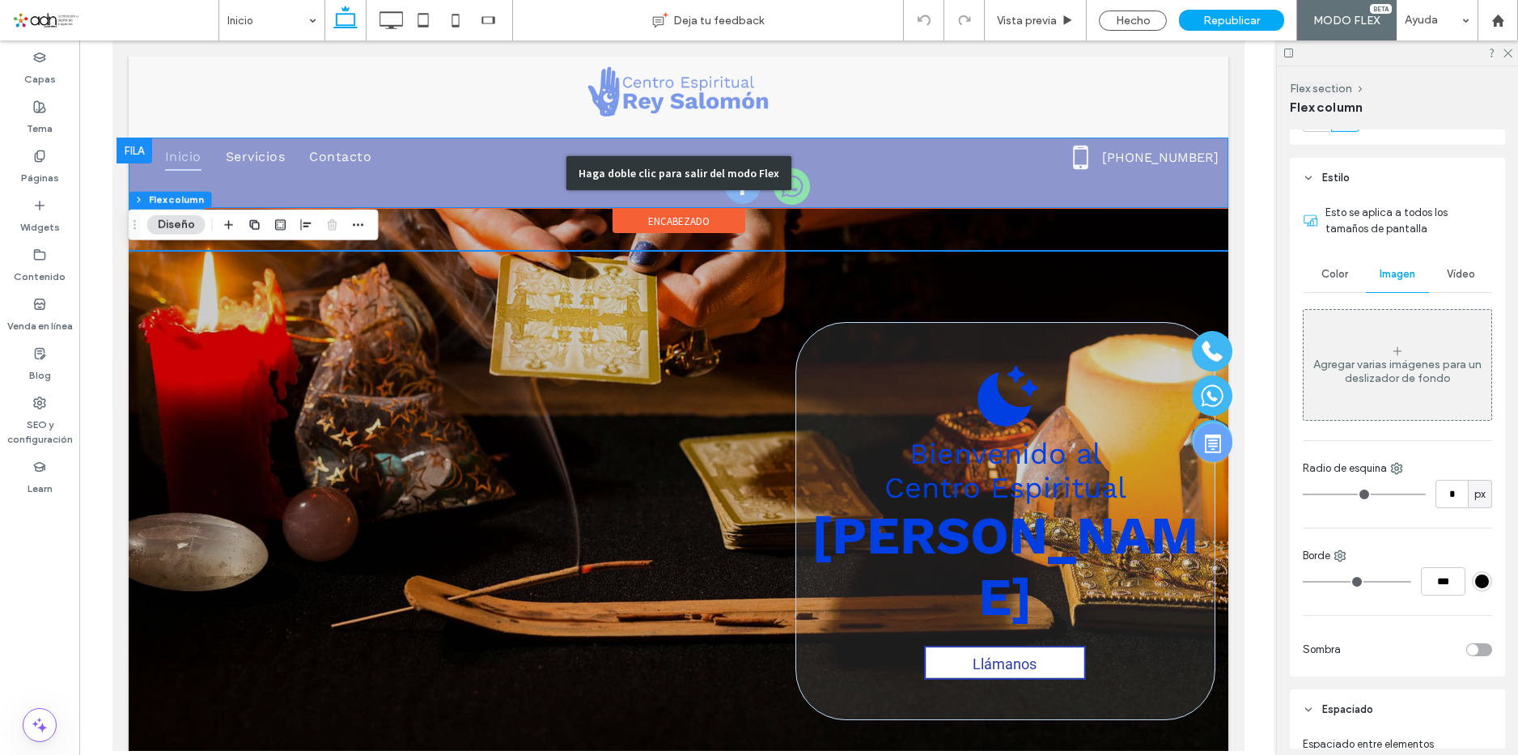
click at [703, 192] on div "Haga doble clic para salir del modo Flex" at bounding box center [678, 173] width 1100 height 70
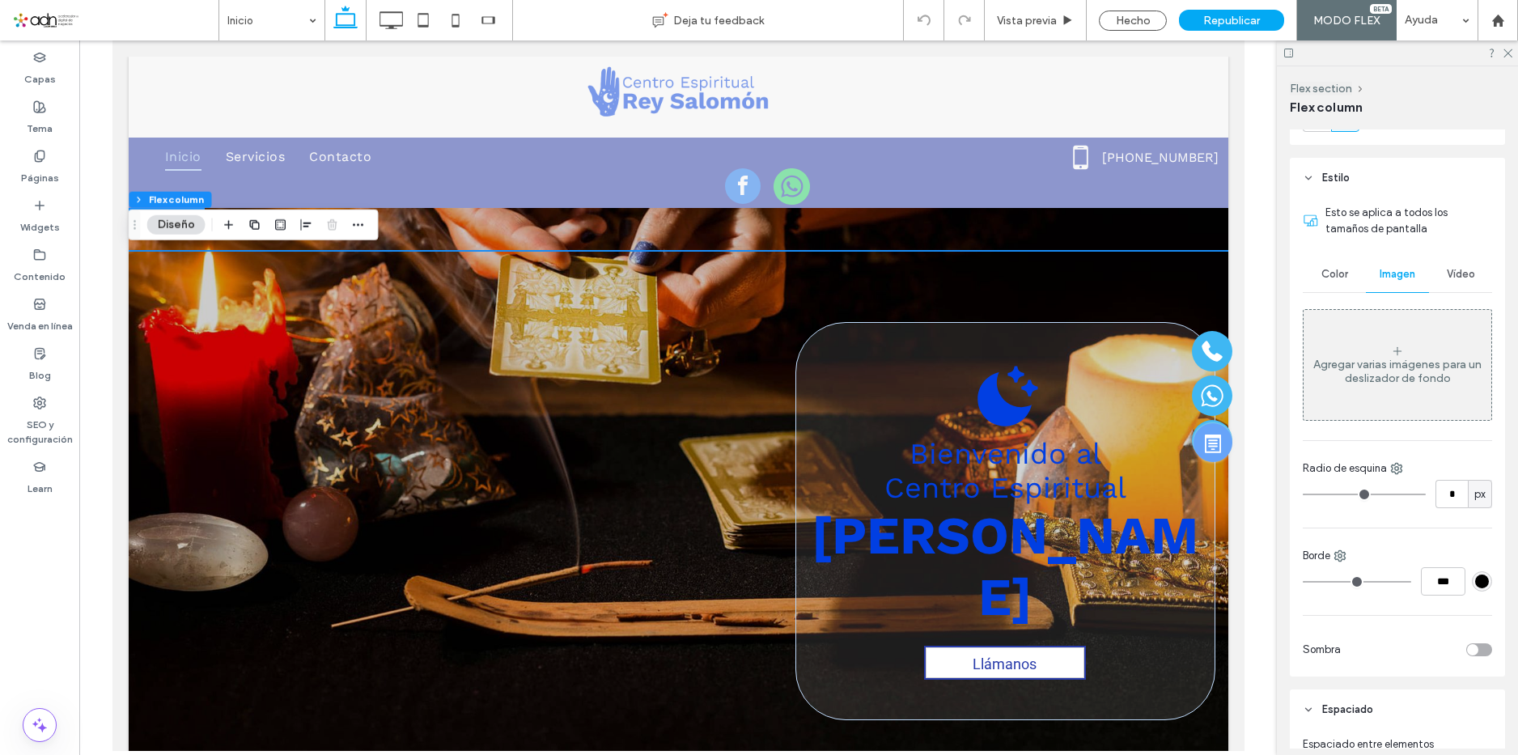
click at [775, 223] on div "Bienvenido al Centro Espiritual [PERSON_NAME] Llámanos" at bounding box center [678, 521] width 1100 height 626
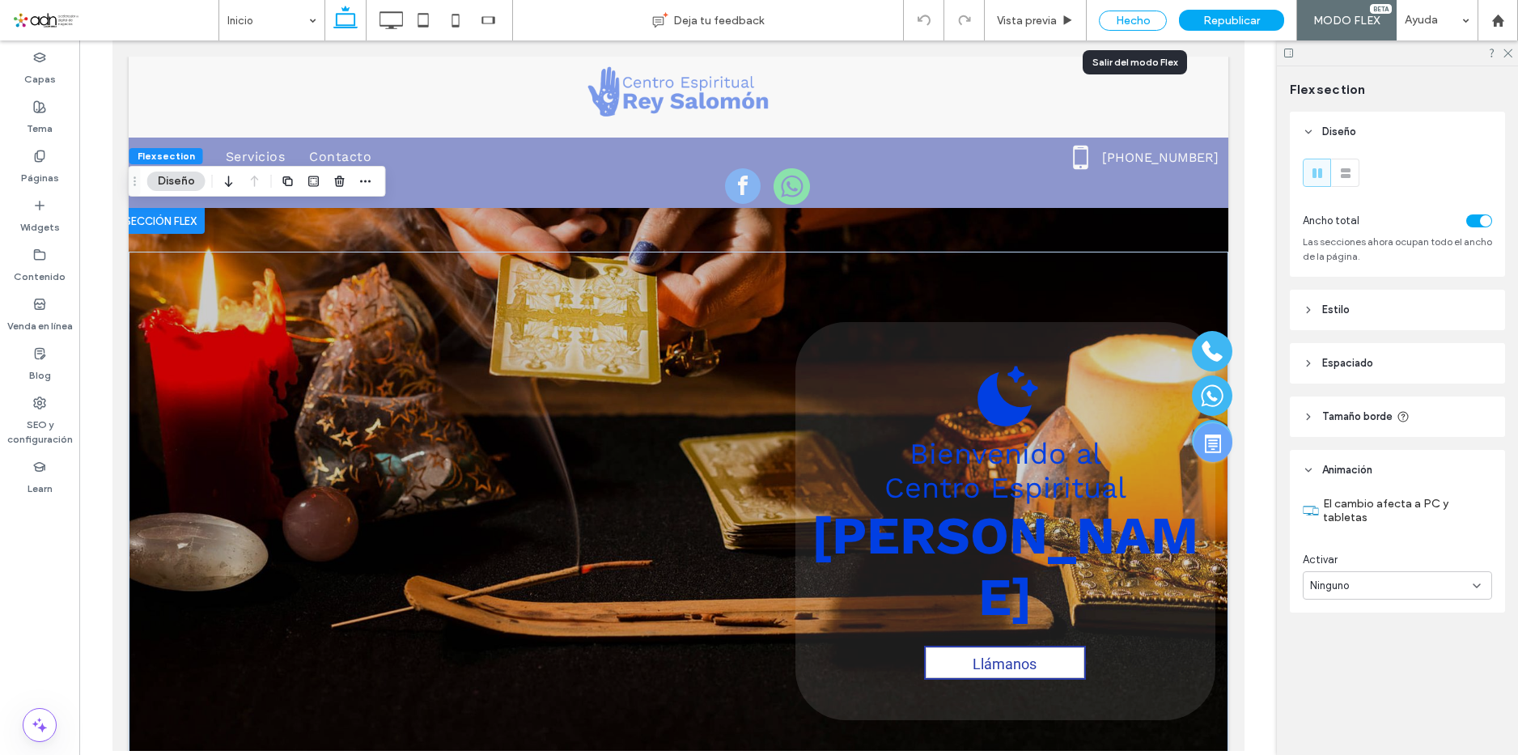
click at [1107, 24] on div "Hecho" at bounding box center [1133, 21] width 68 height 20
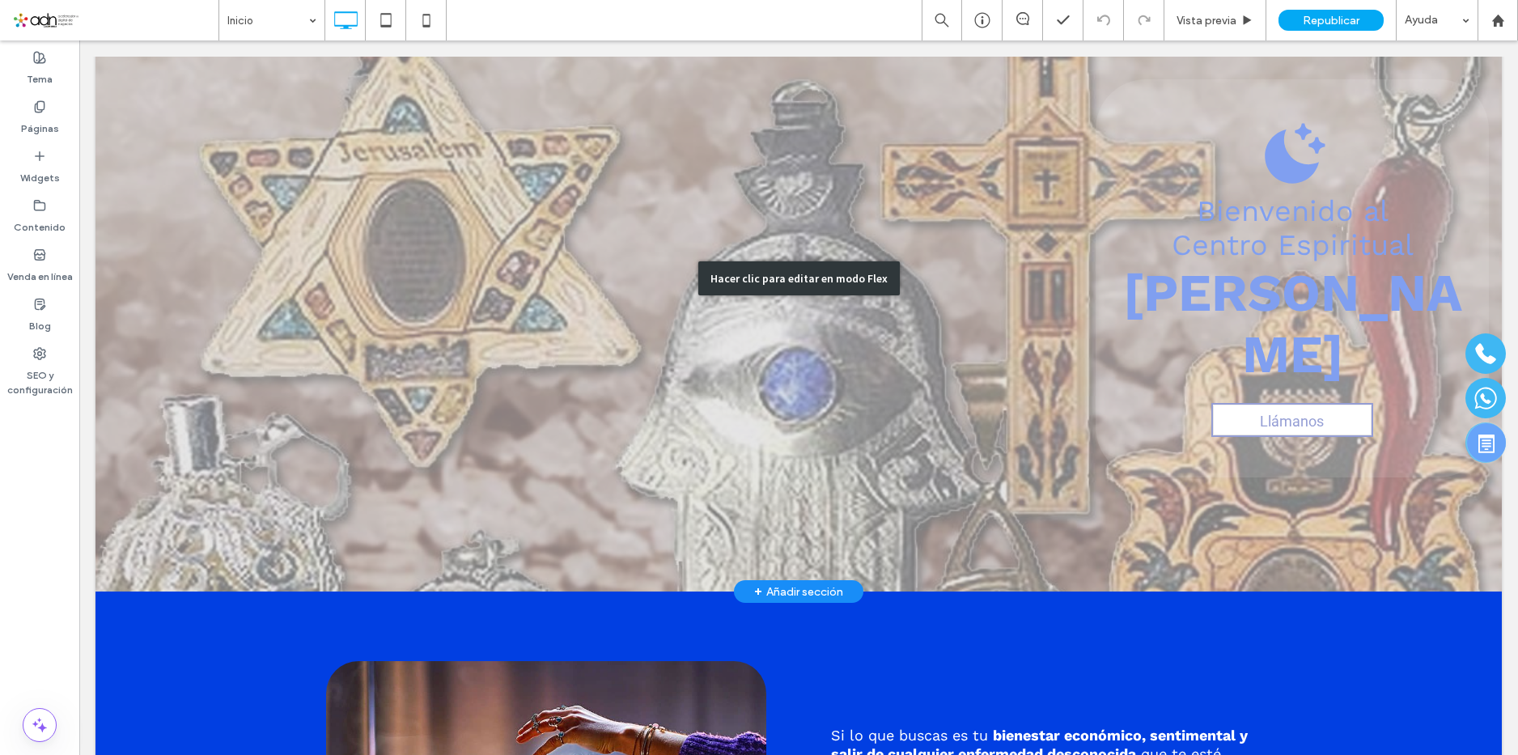
click at [319, 236] on div "Hacer clic para editar en modo Flex" at bounding box center [799, 278] width 1407 height 626
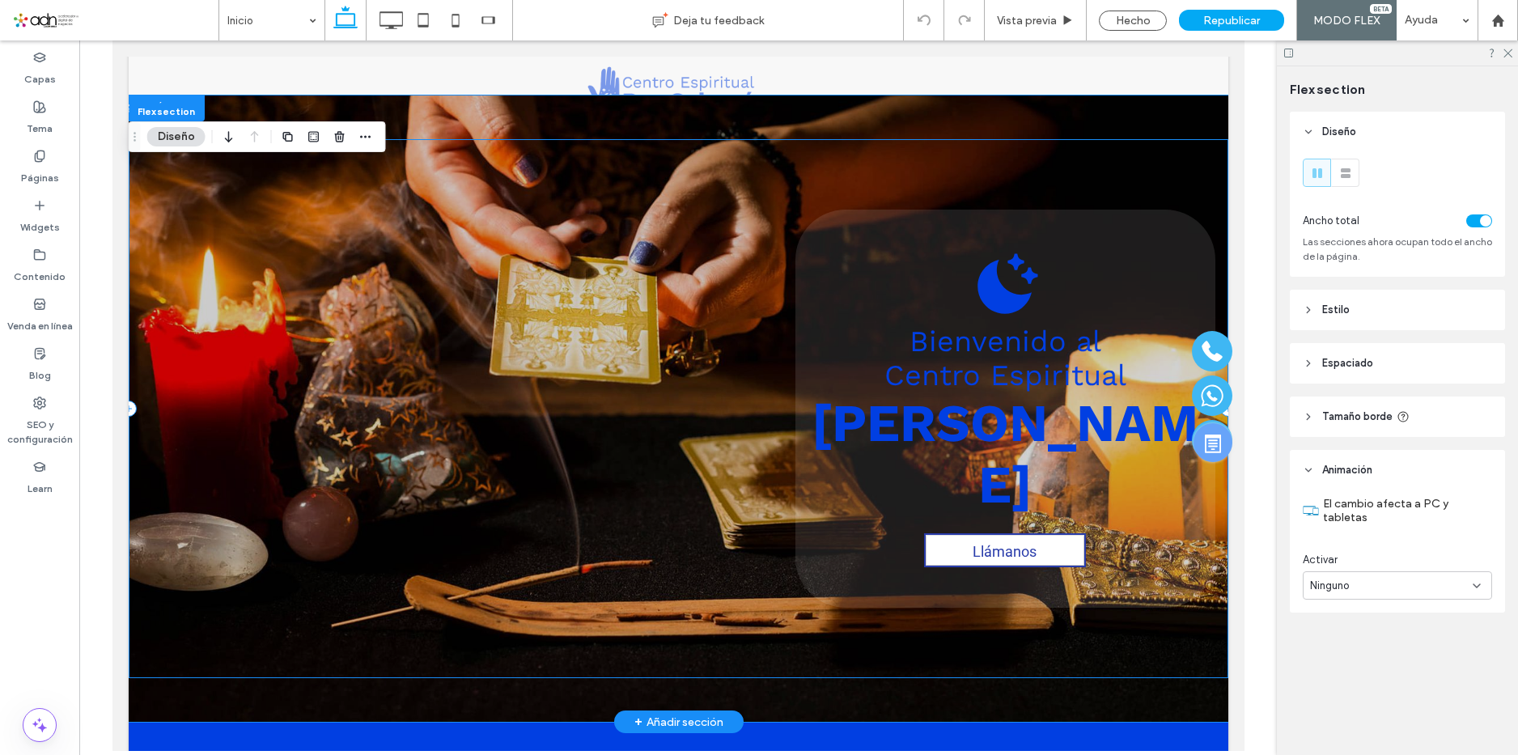
scroll to position [0, 0]
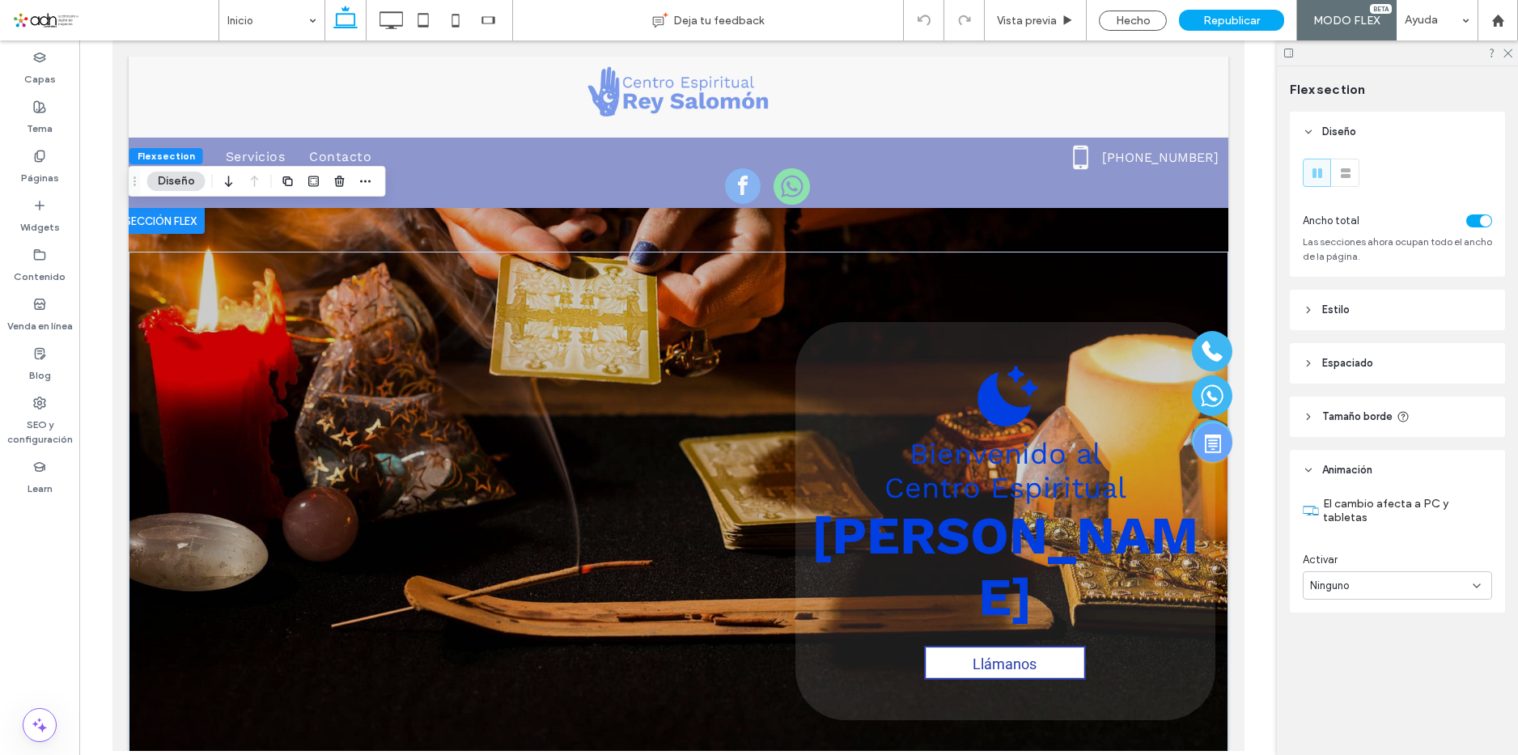
click at [1401, 316] on header "Estilo" at bounding box center [1397, 310] width 215 height 40
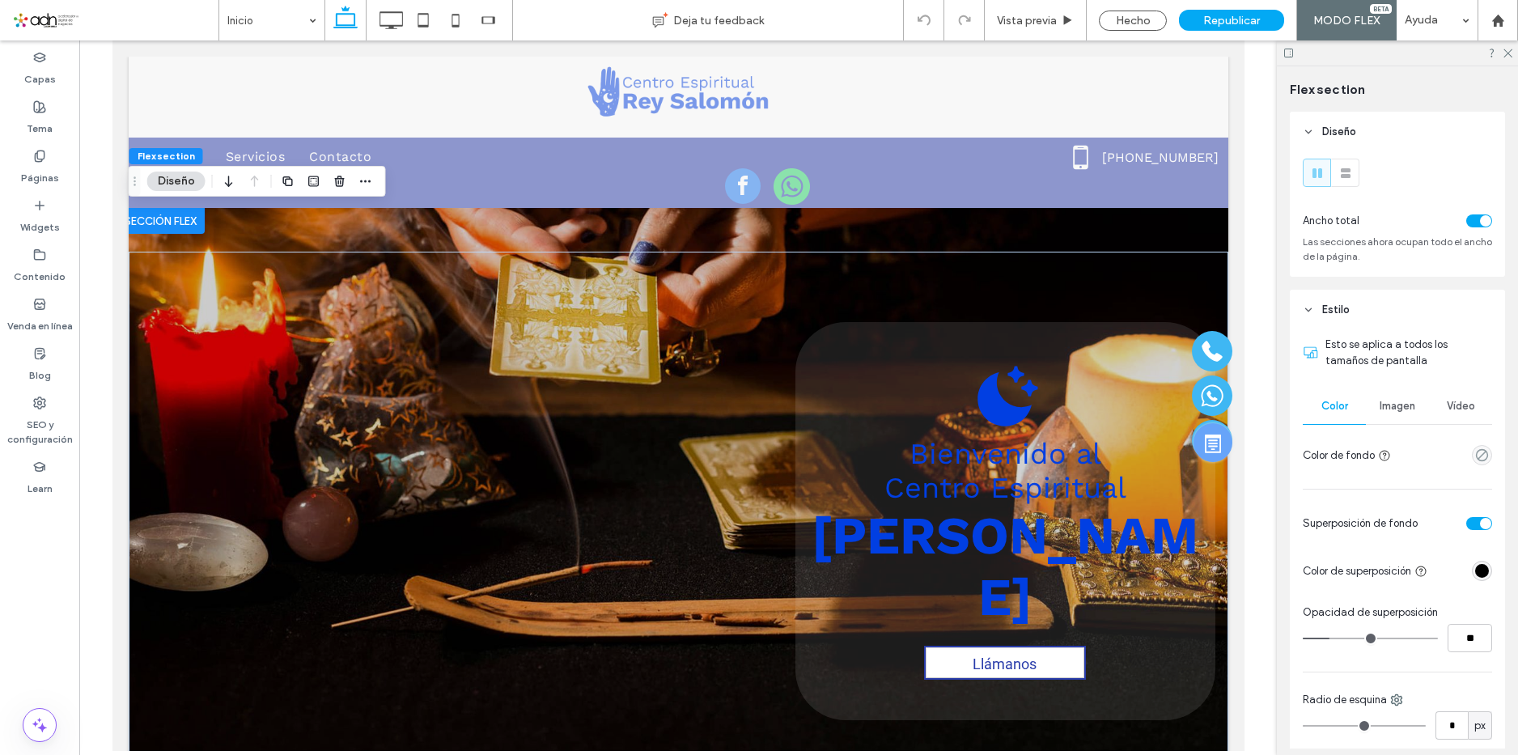
click at [1393, 410] on span "Imagen" at bounding box center [1398, 406] width 36 height 13
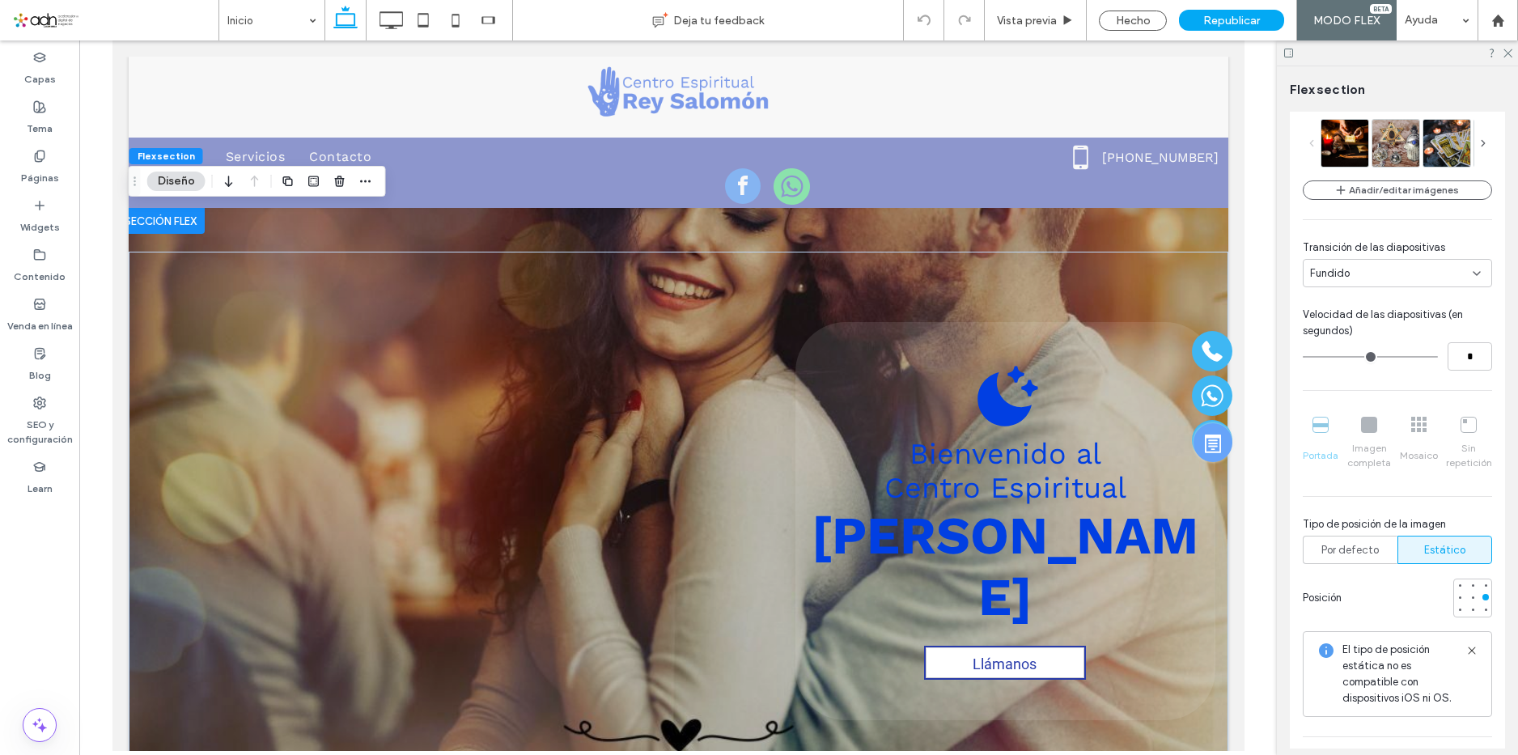
scroll to position [324, 0]
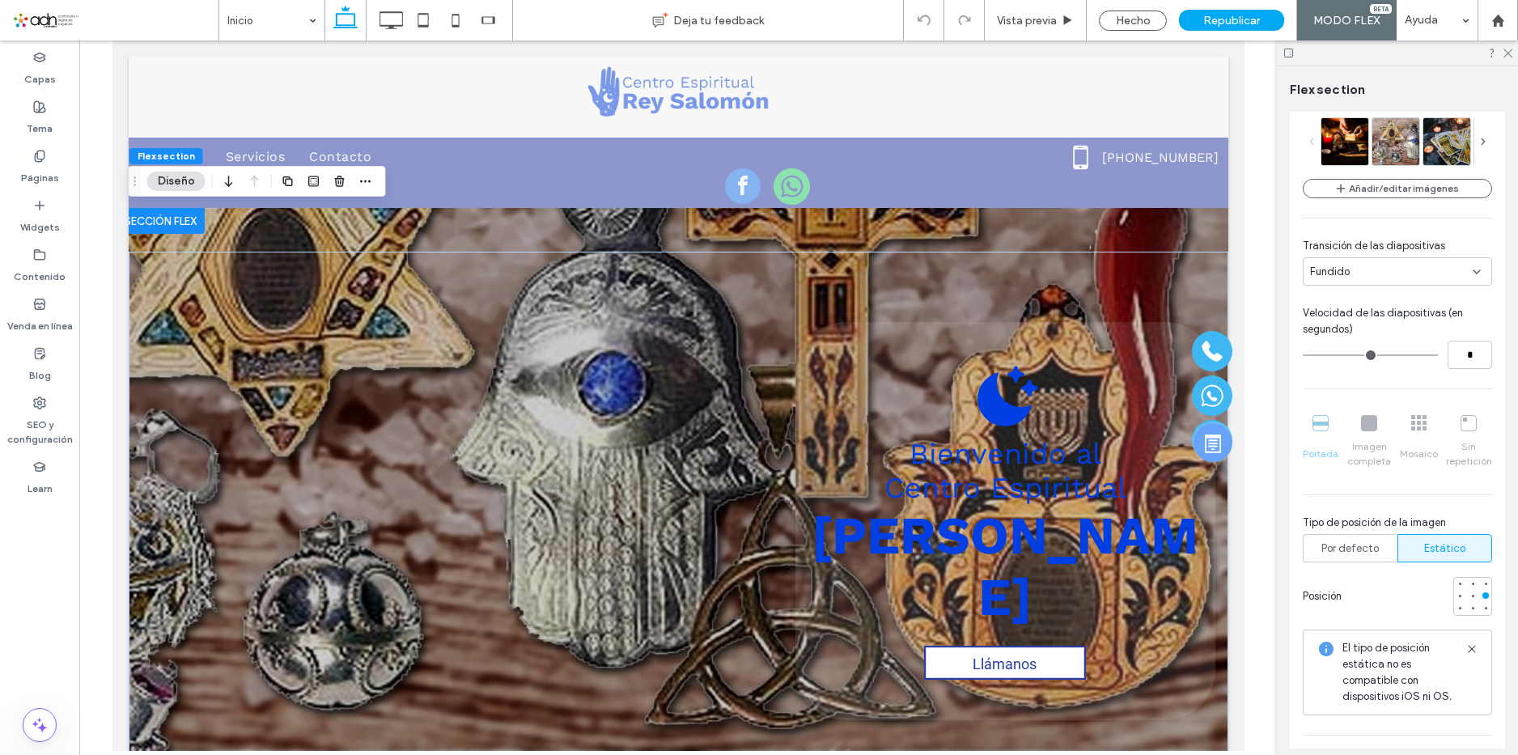
click at [1309, 438] on div "Portada Imagen completa Mosaico Sin repetición" at bounding box center [1397, 442] width 189 height 66
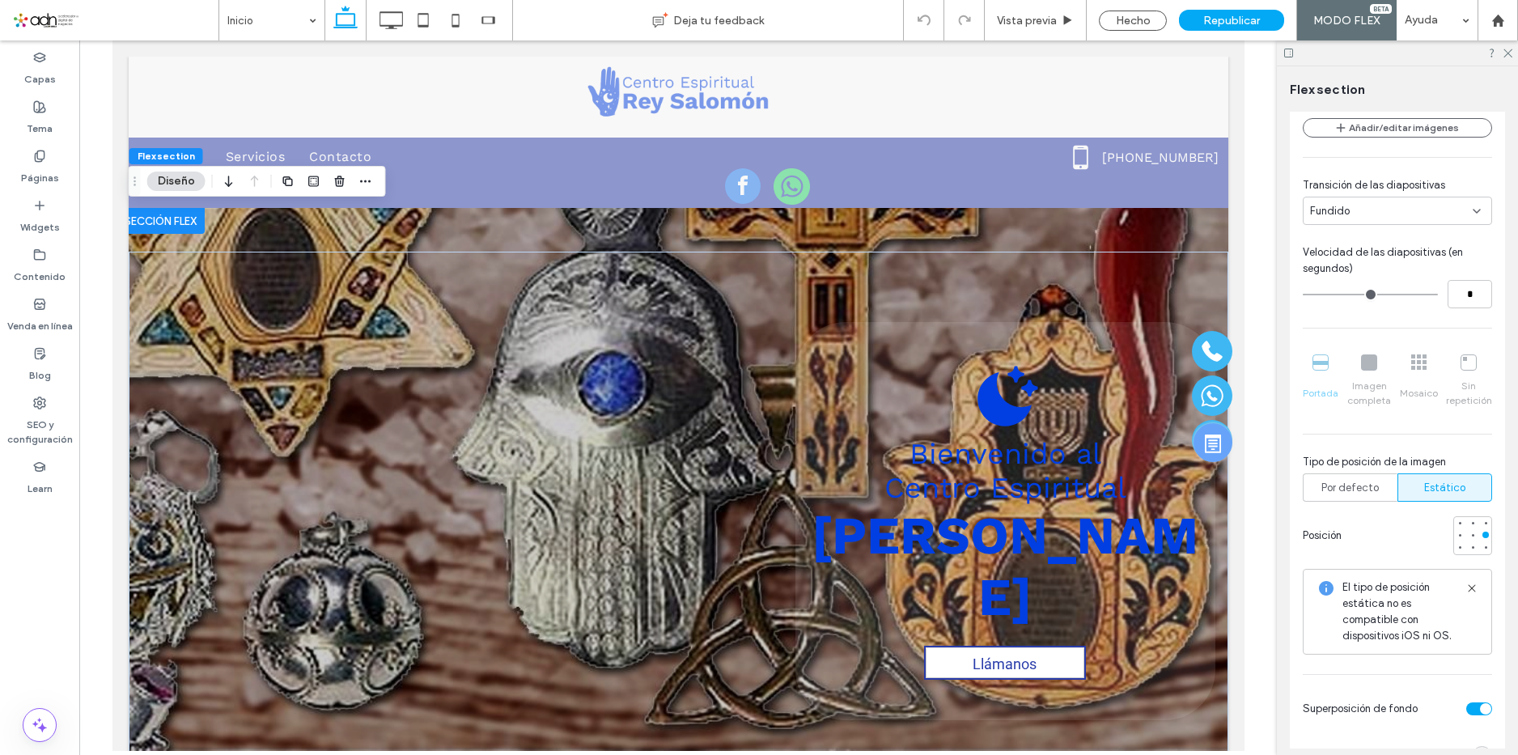
scroll to position [486, 0]
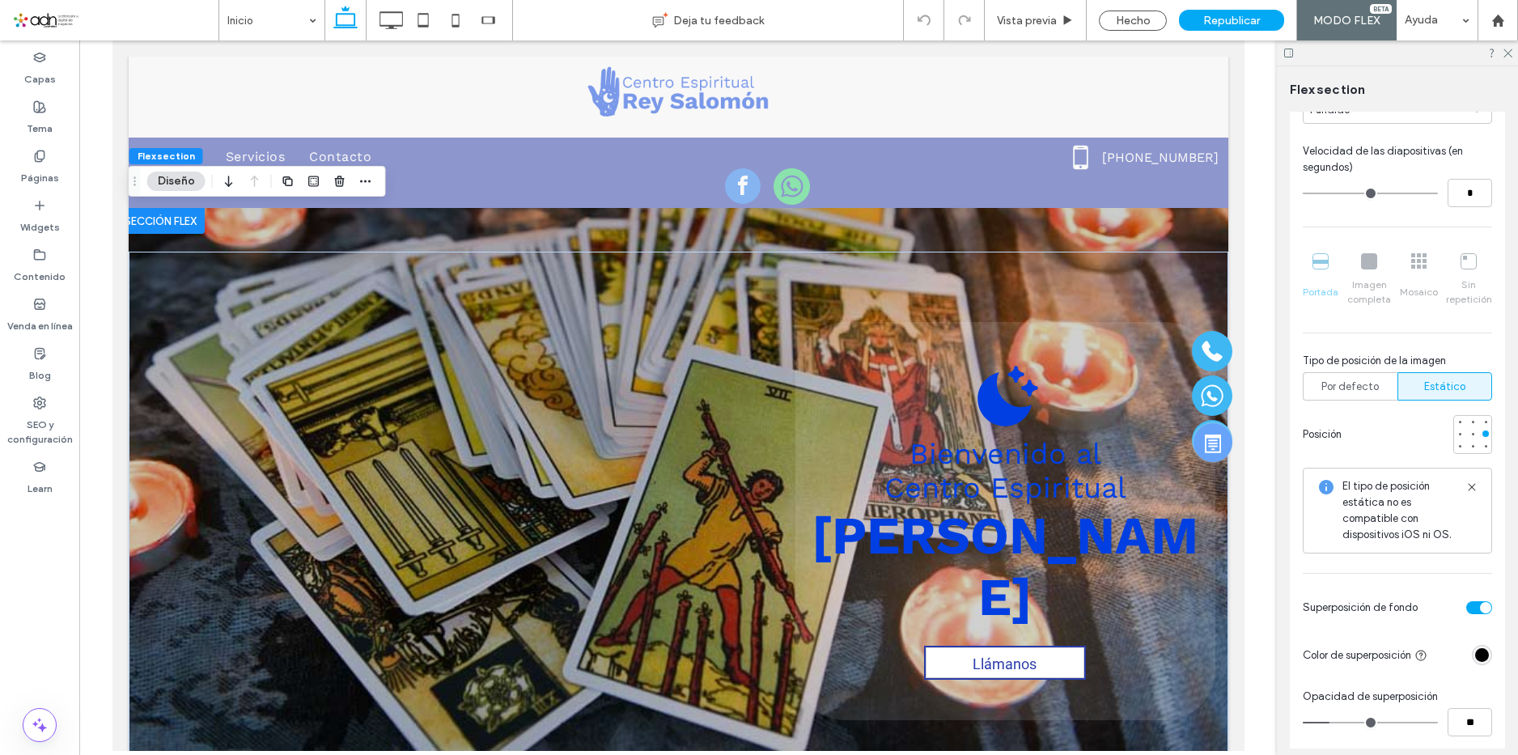
click at [1468, 486] on use at bounding box center [1471, 486] width 7 height 7
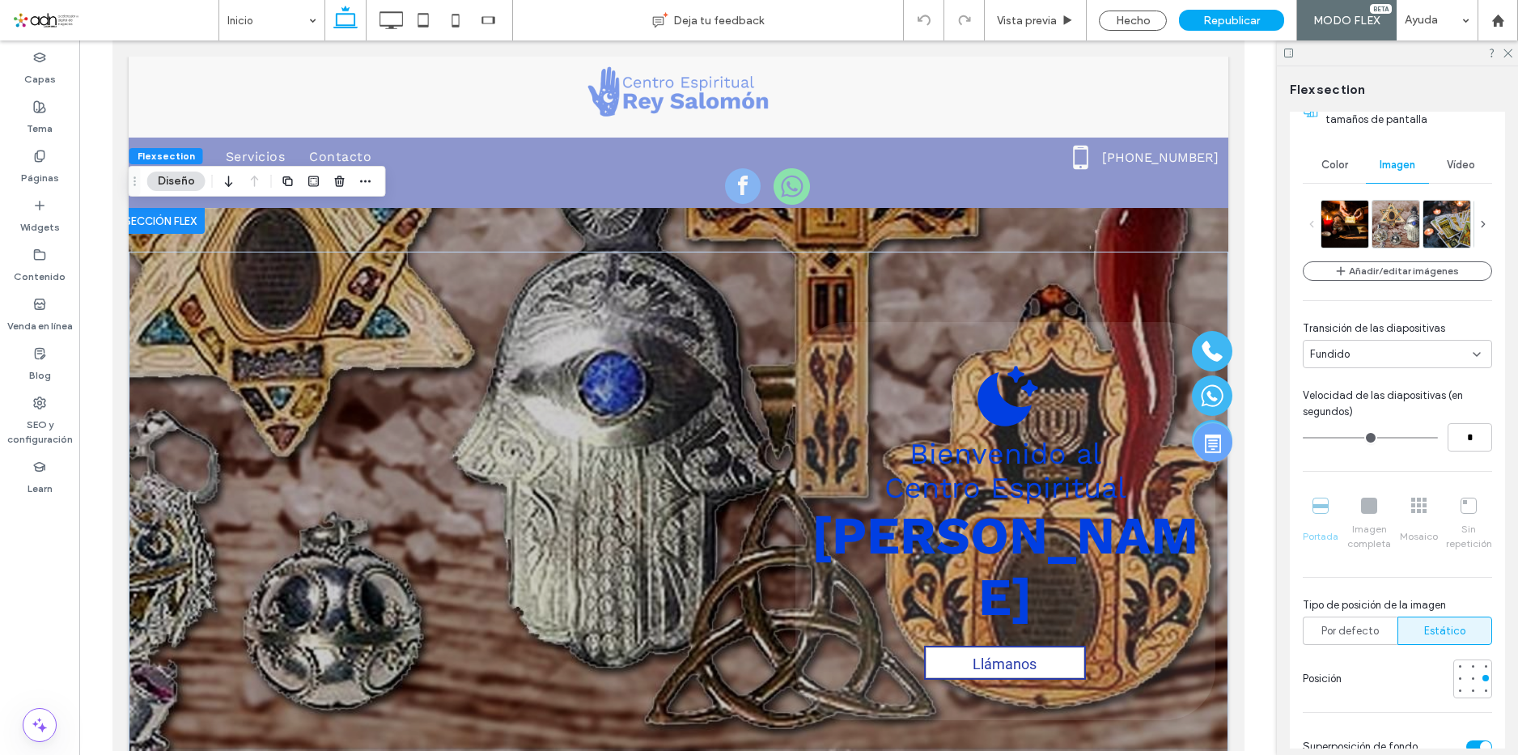
scroll to position [243, 0]
click at [1407, 352] on div "Fundido" at bounding box center [1391, 353] width 163 height 16
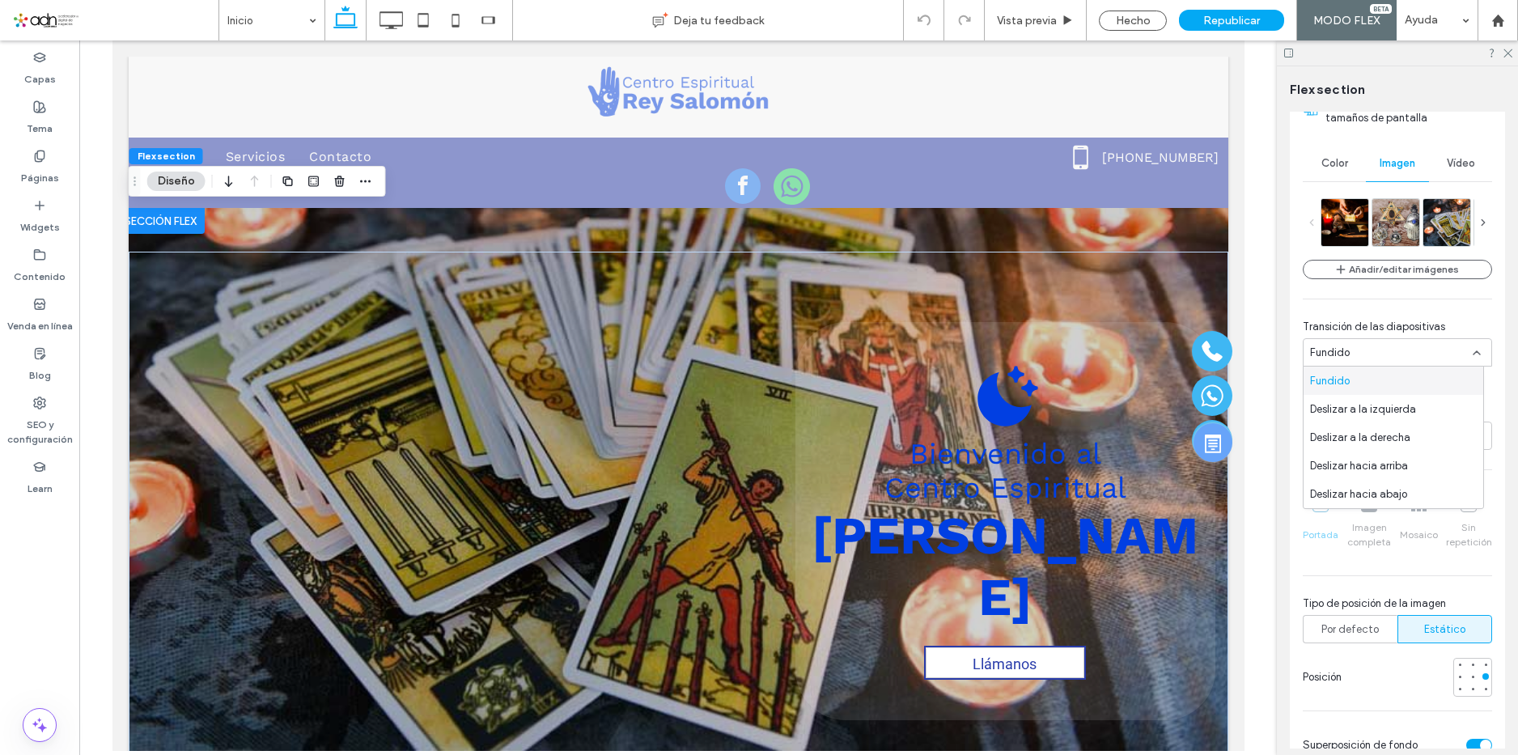
click at [1407, 352] on div "Fundido" at bounding box center [1391, 353] width 163 height 16
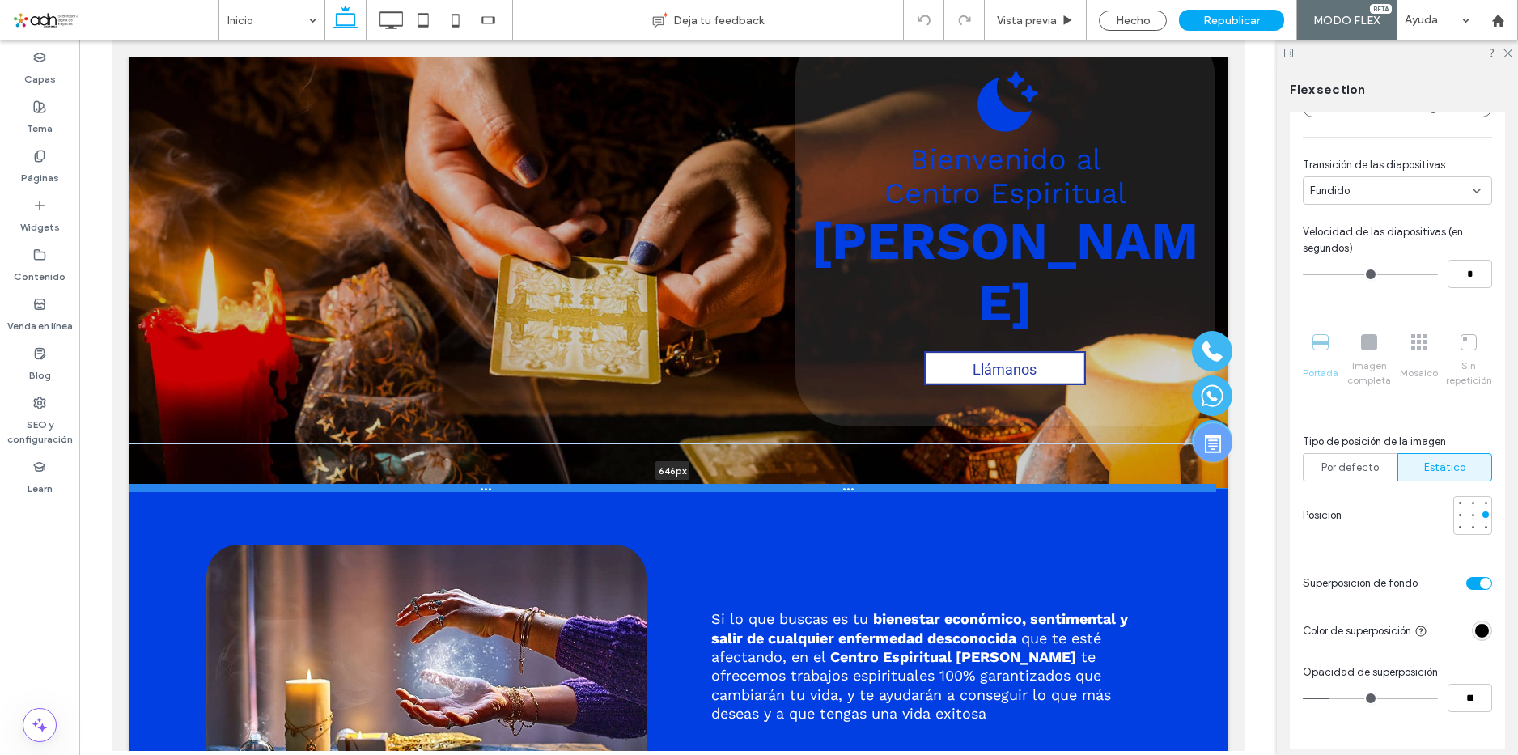
drag, startPoint x: 823, startPoint y: 592, endPoint x: 822, endPoint y: 488, distance: 103.6
click at [822, 486] on div at bounding box center [672, 488] width 1088 height 8
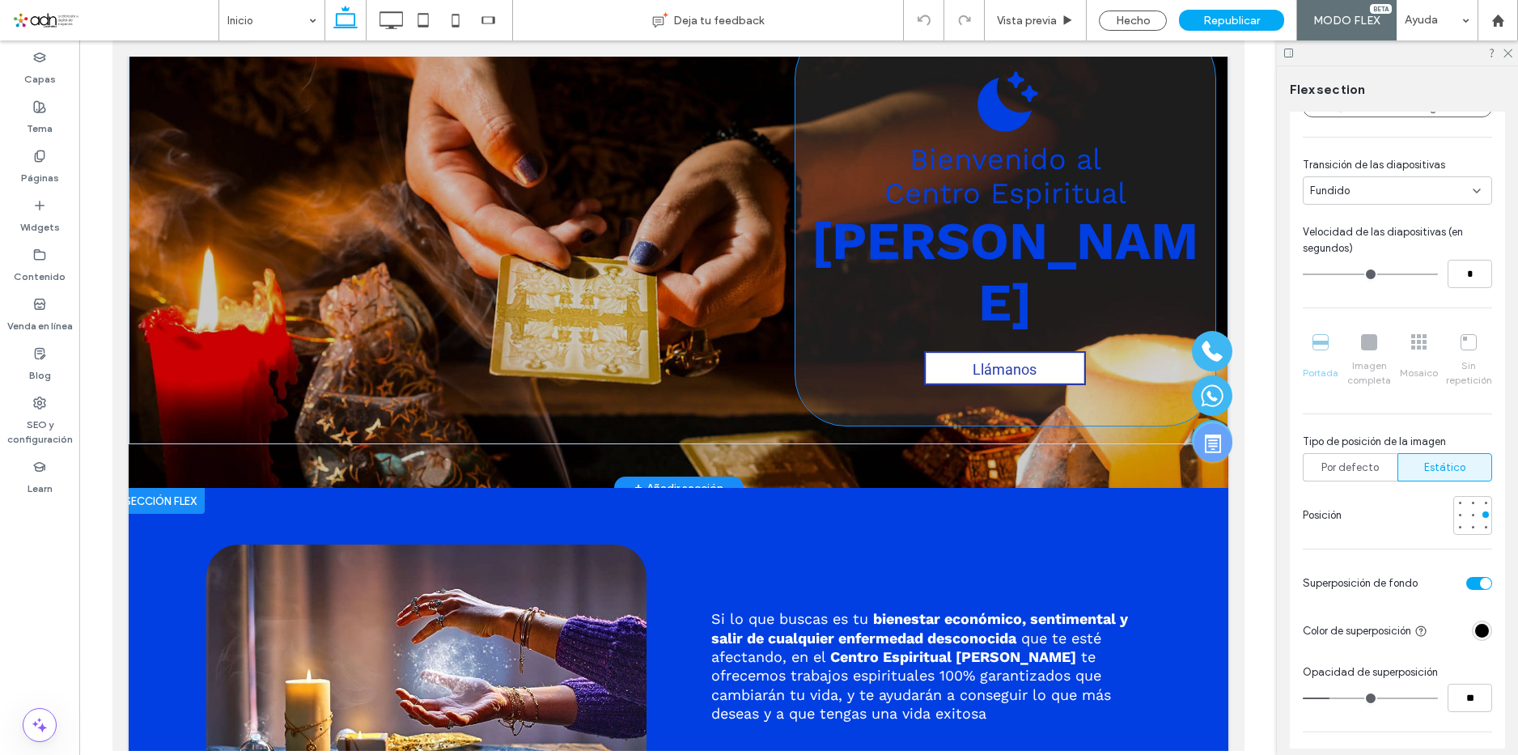
type input "***"
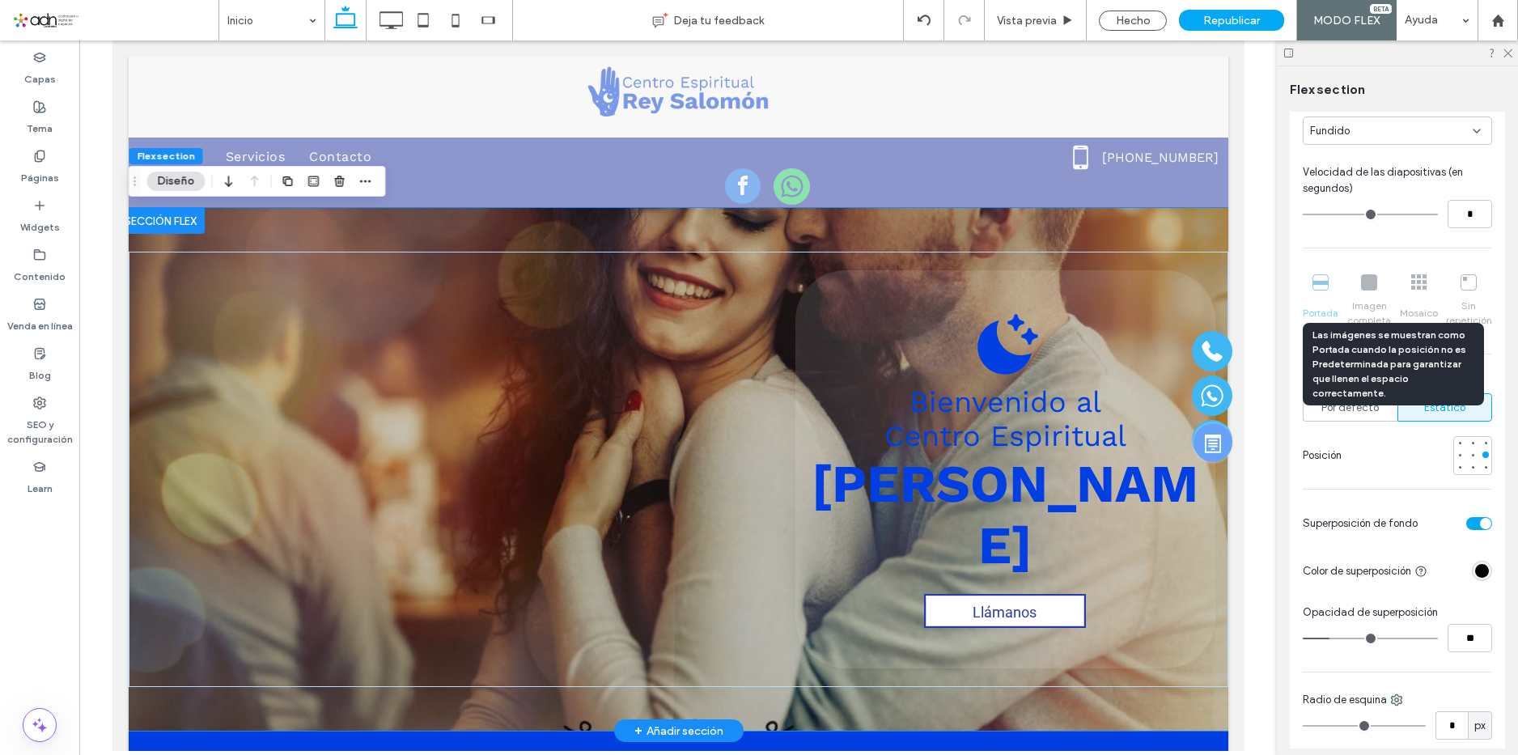
scroll to position [486, 0]
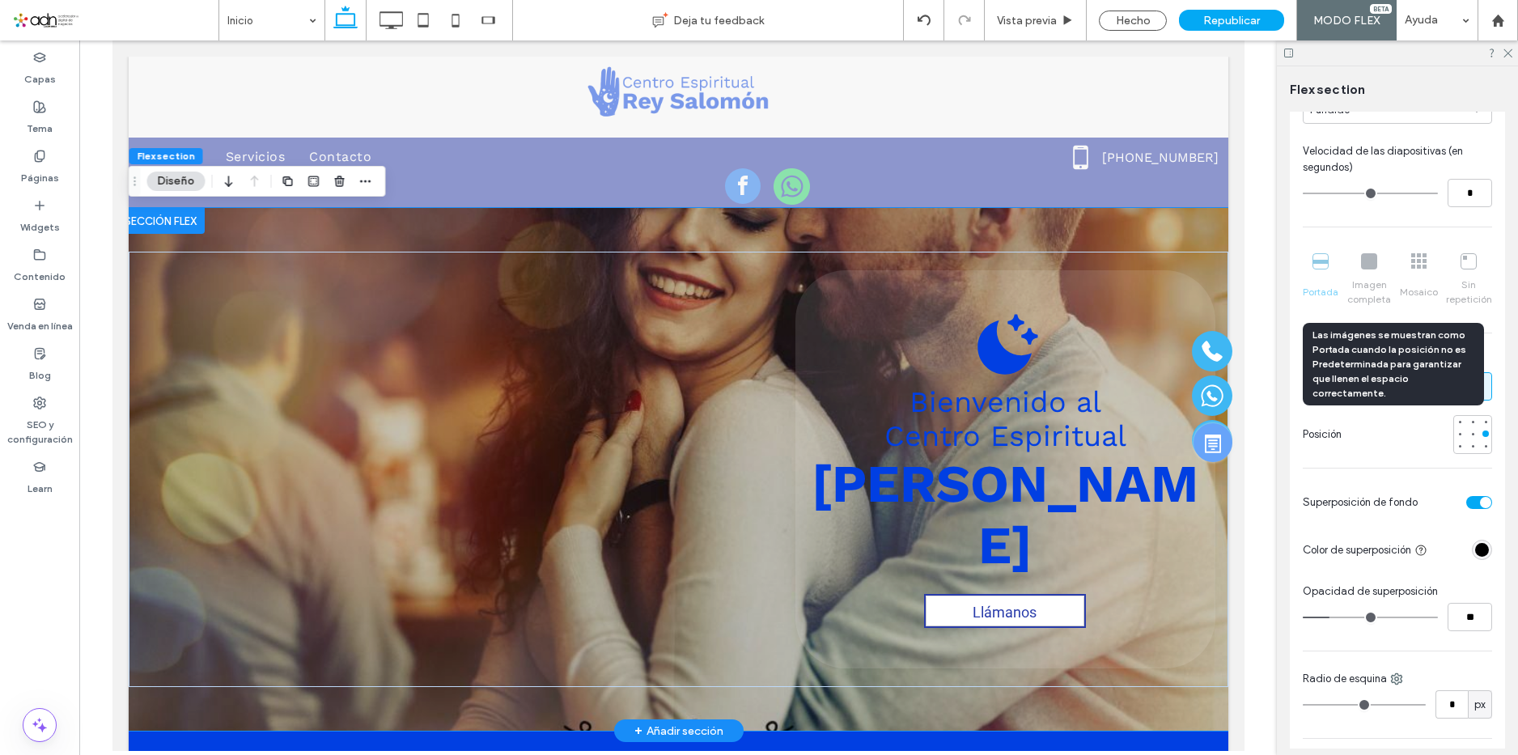
click at [1365, 268] on div "Portada Imagen completa Mosaico Sin repetición" at bounding box center [1397, 280] width 189 height 66
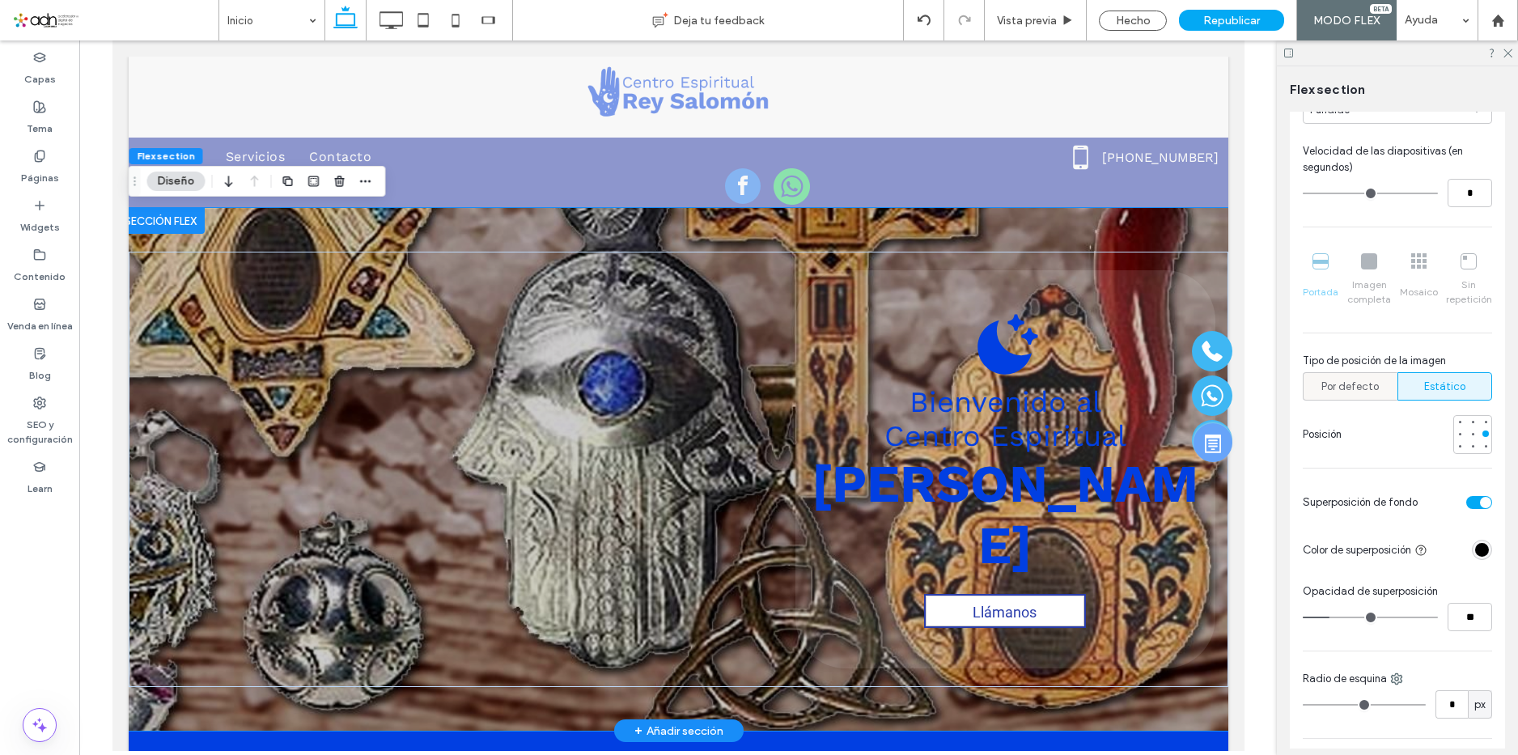
click at [1361, 387] on span "Por defecto" at bounding box center [1350, 387] width 57 height 16
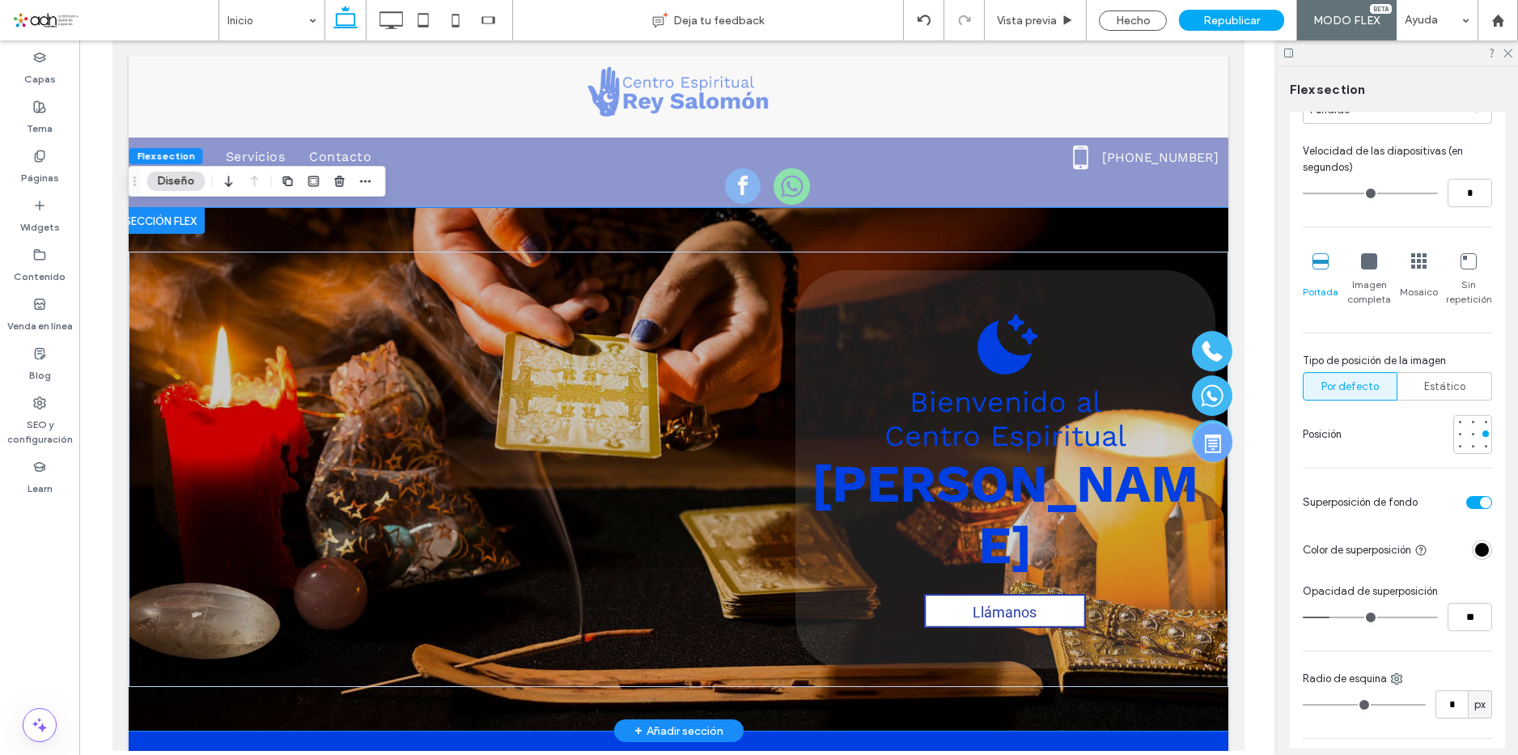
click at [1365, 270] on div at bounding box center [1369, 262] width 16 height 18
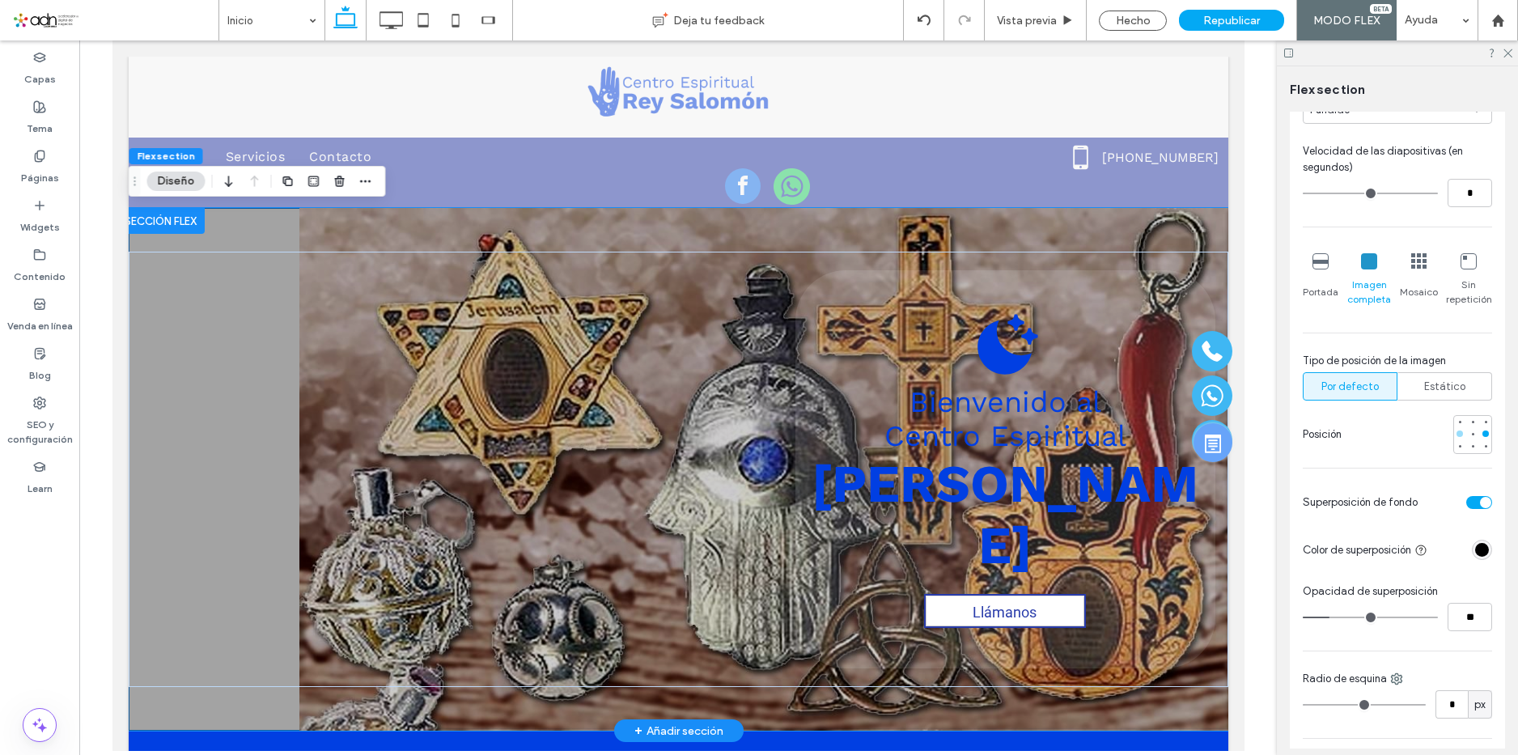
click at [1454, 436] on div at bounding box center [1459, 433] width 11 height 11
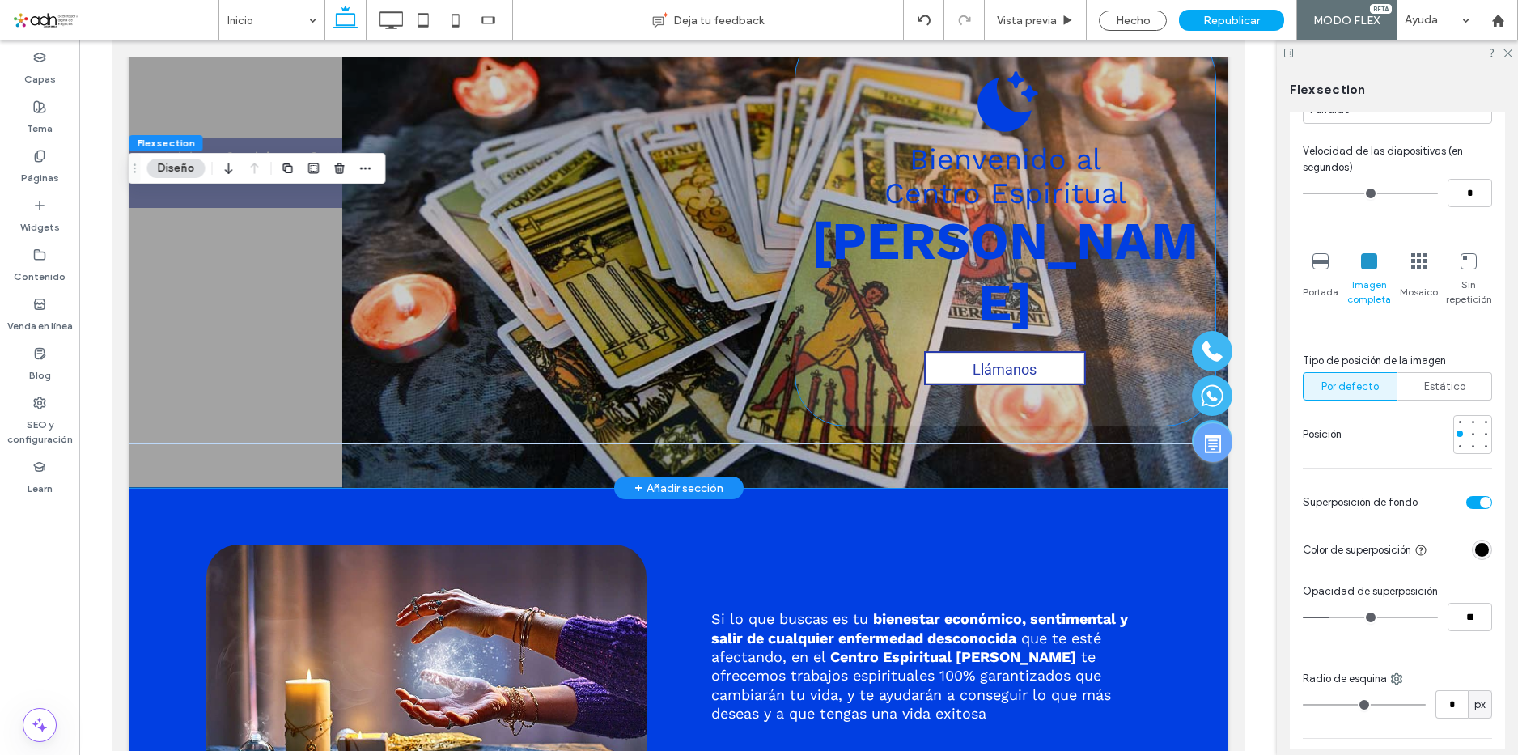
scroll to position [0, 0]
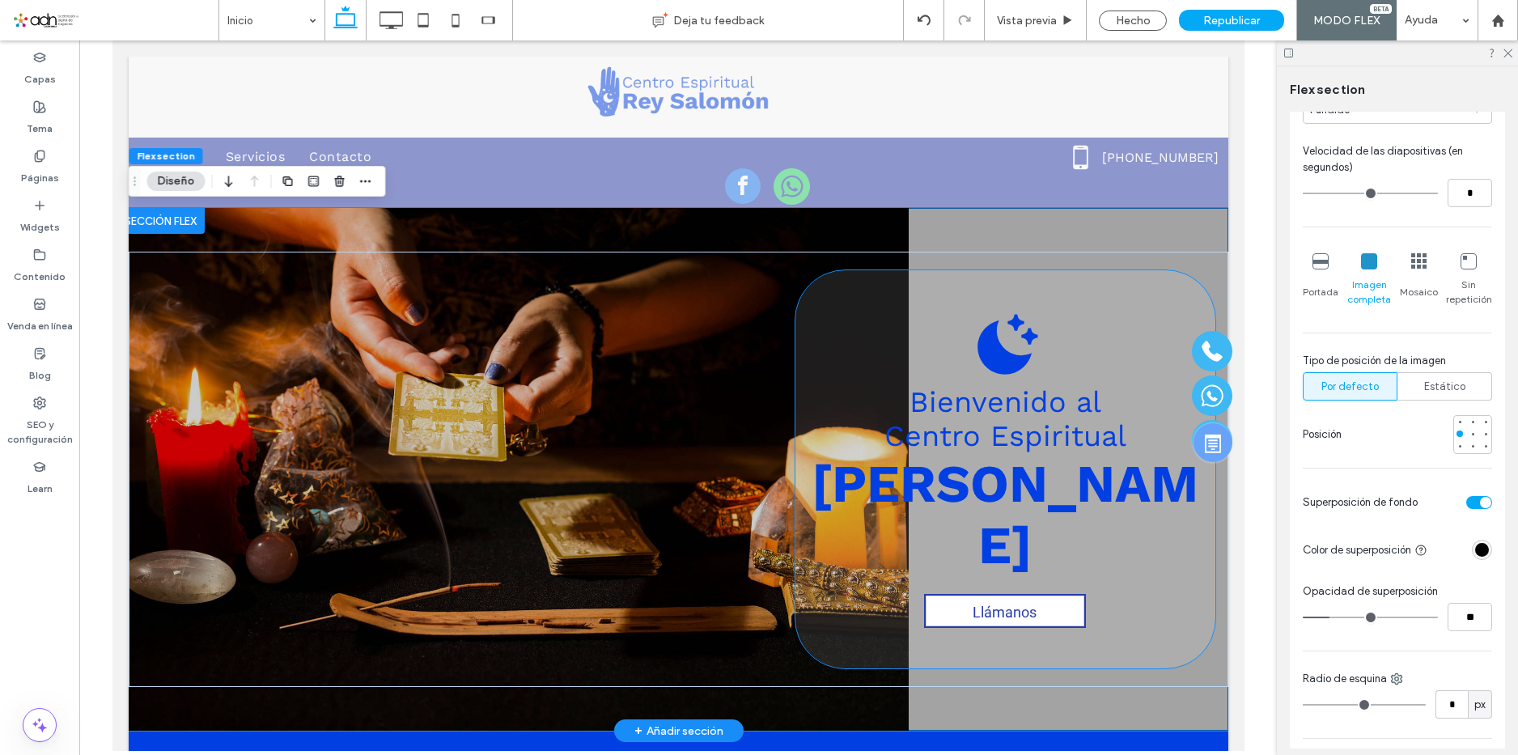
click at [818, 363] on div "Bienvenido al Centro Espiritual [PERSON_NAME] Llámanos" at bounding box center [1005, 469] width 420 height 398
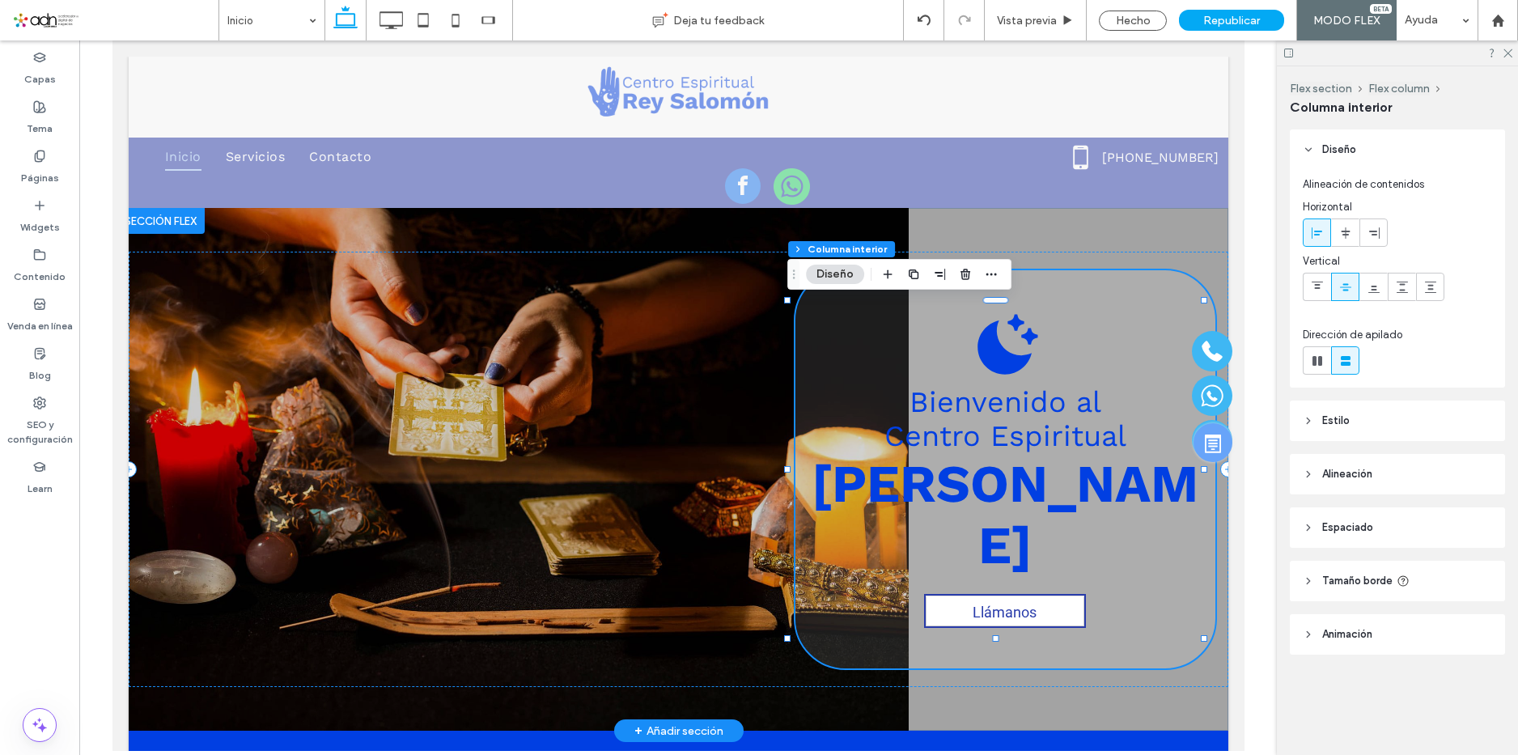
type input "**"
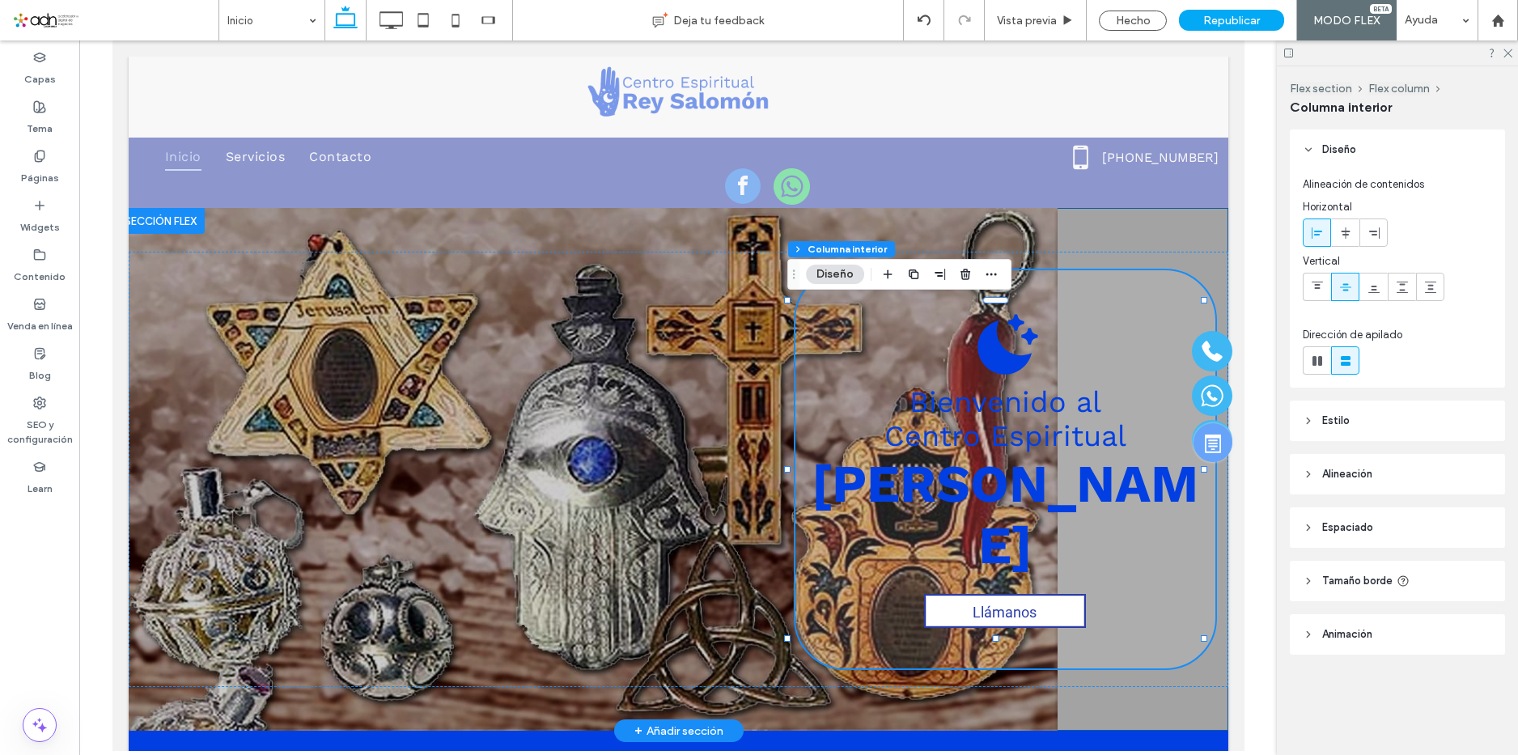
click at [1014, 223] on div "Bienvenido al Centro Espiritual [PERSON_NAME] Llámanos" at bounding box center [678, 469] width 1100 height 523
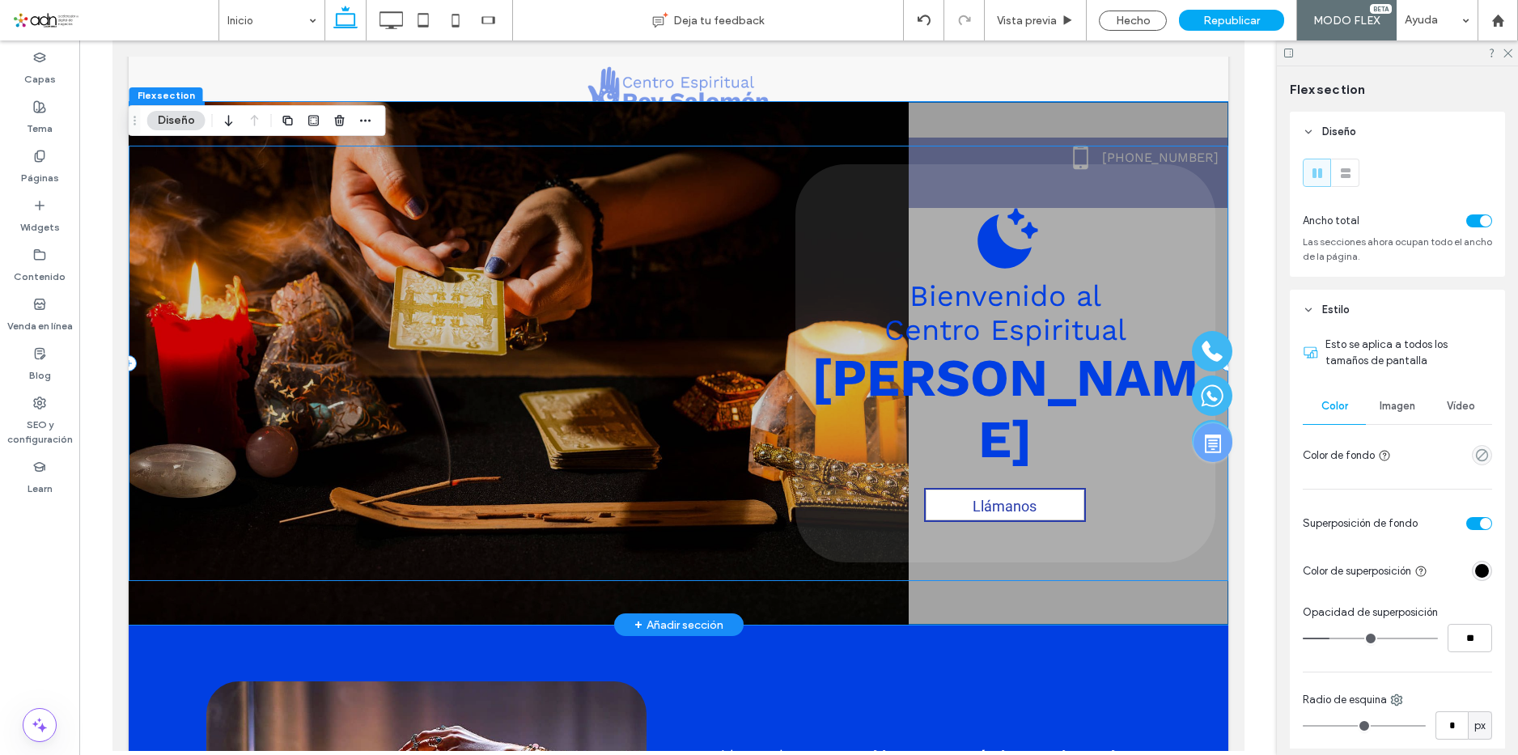
scroll to position [162, 0]
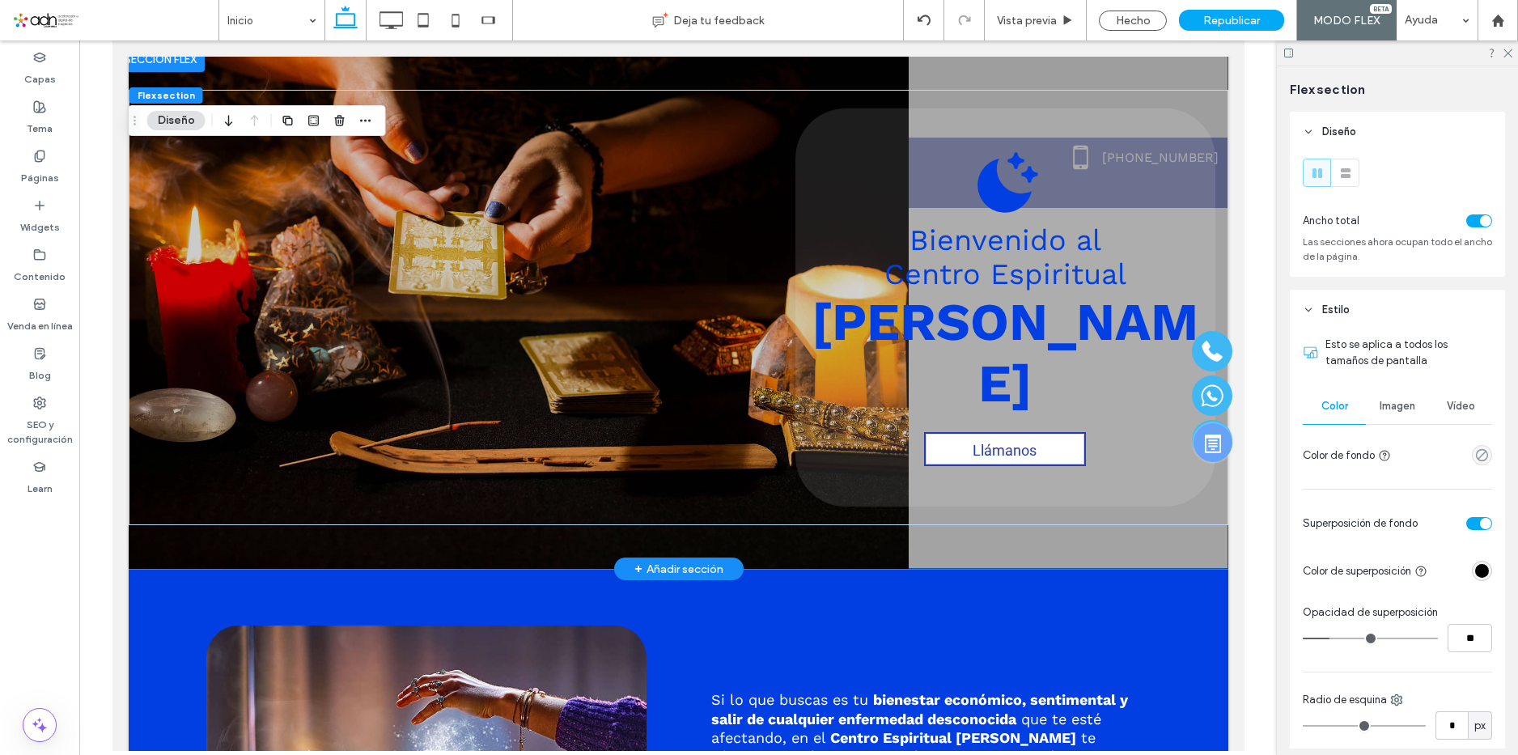
click at [879, 541] on div "Bienvenido al Centro Espiritual [PERSON_NAME] Llámanos" at bounding box center [678, 307] width 1100 height 523
click at [877, 533] on div "Bienvenido al Centro Espiritual [PERSON_NAME] Llámanos" at bounding box center [678, 307] width 1100 height 523
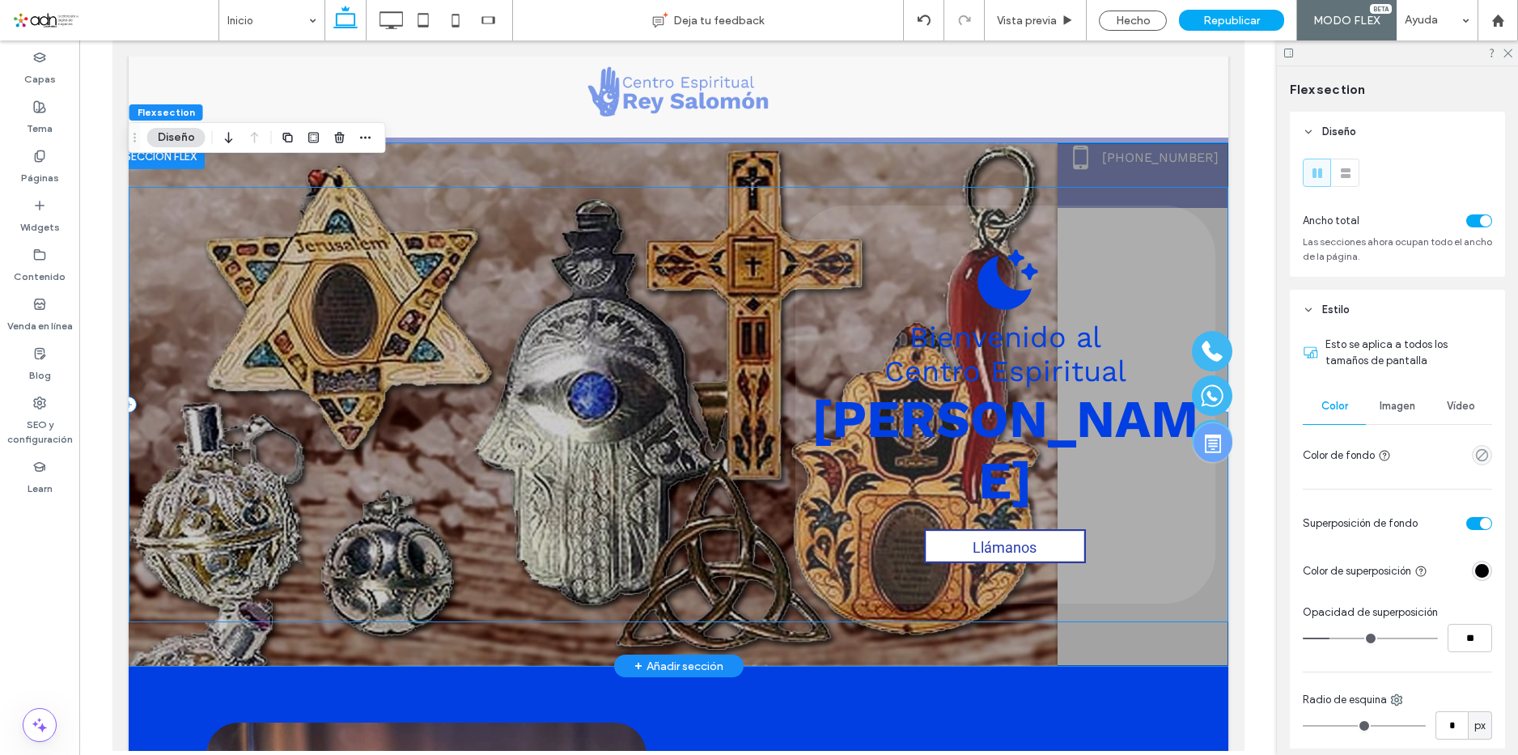
scroll to position [0, 0]
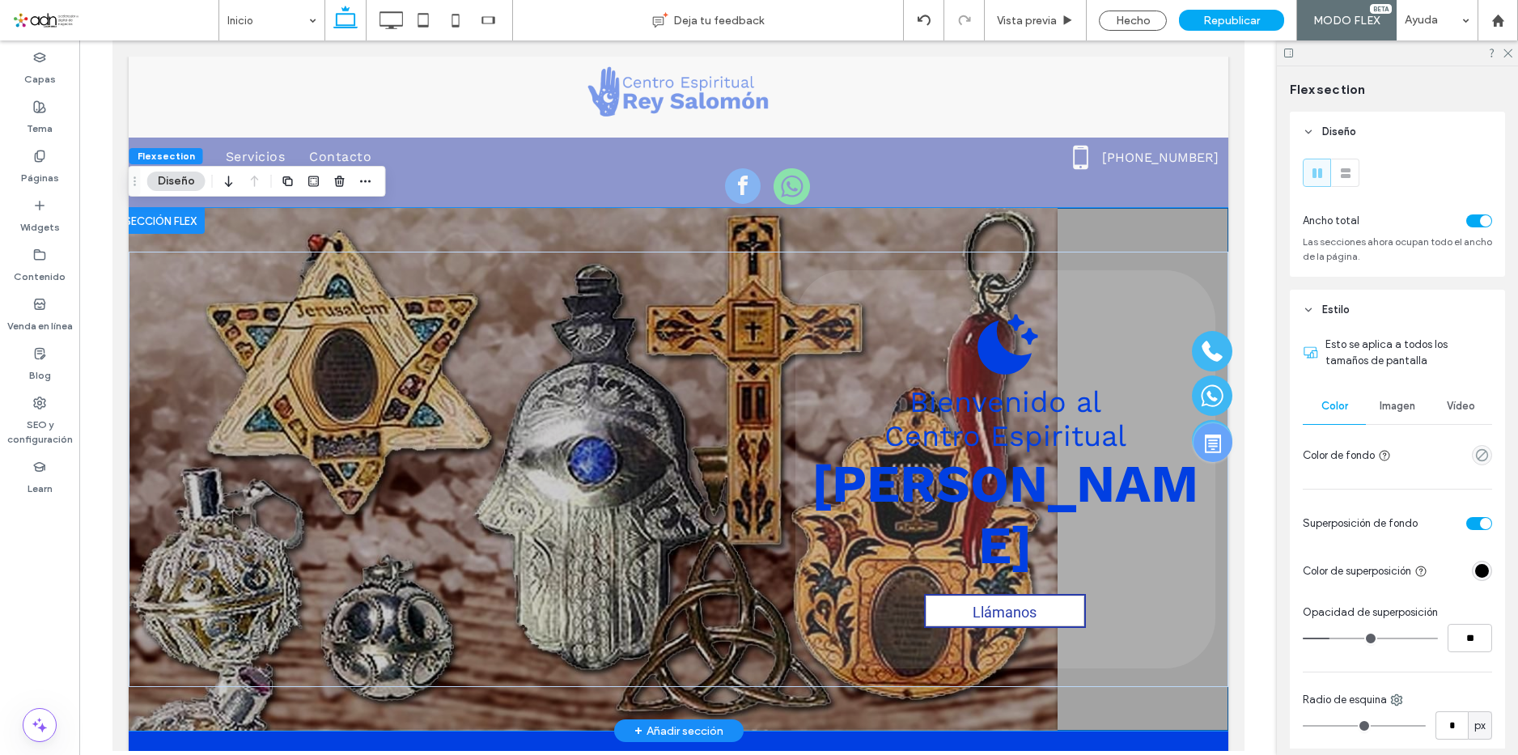
click at [834, 236] on div "Bienvenido al Centro Espiritual [PERSON_NAME] Llámanos" at bounding box center [678, 469] width 1100 height 523
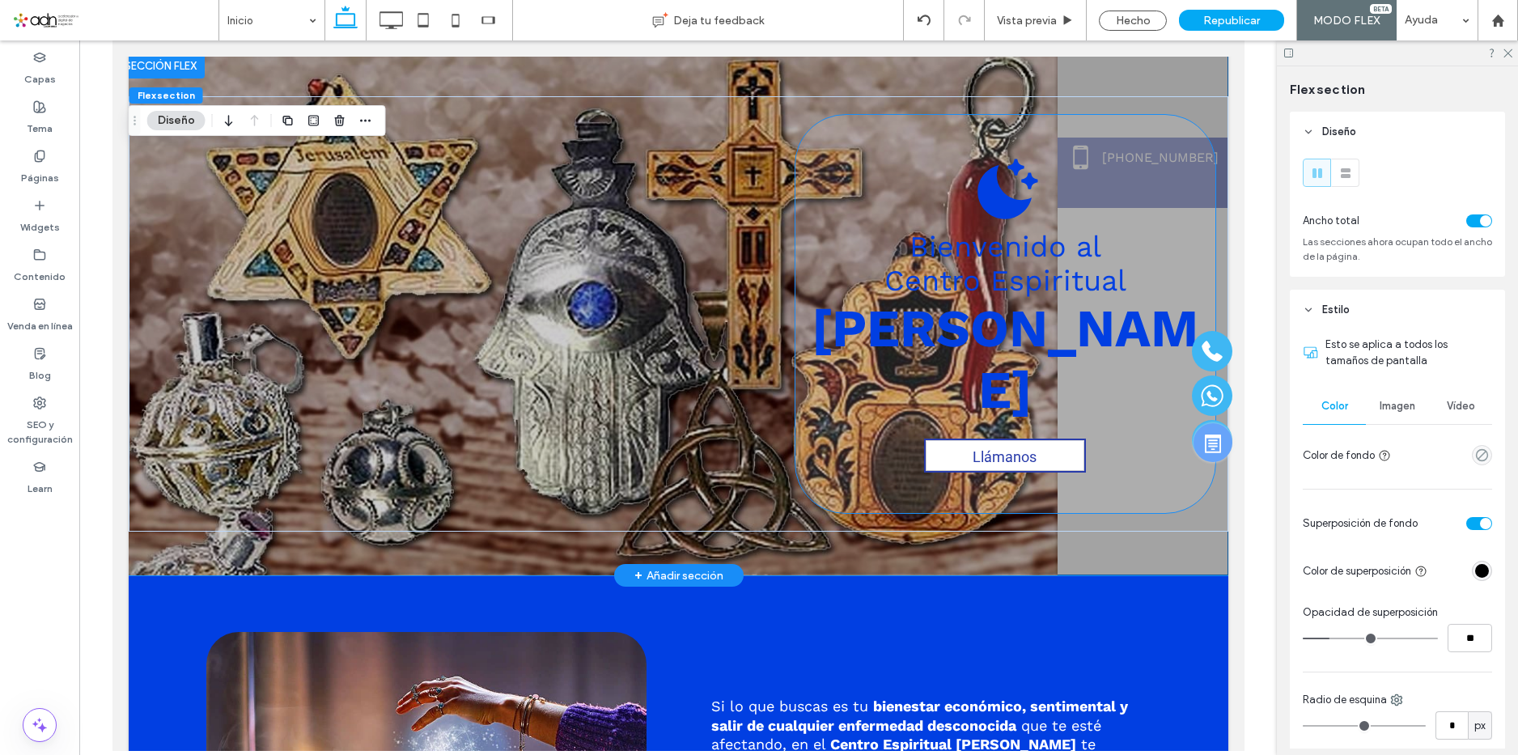
scroll to position [162, 0]
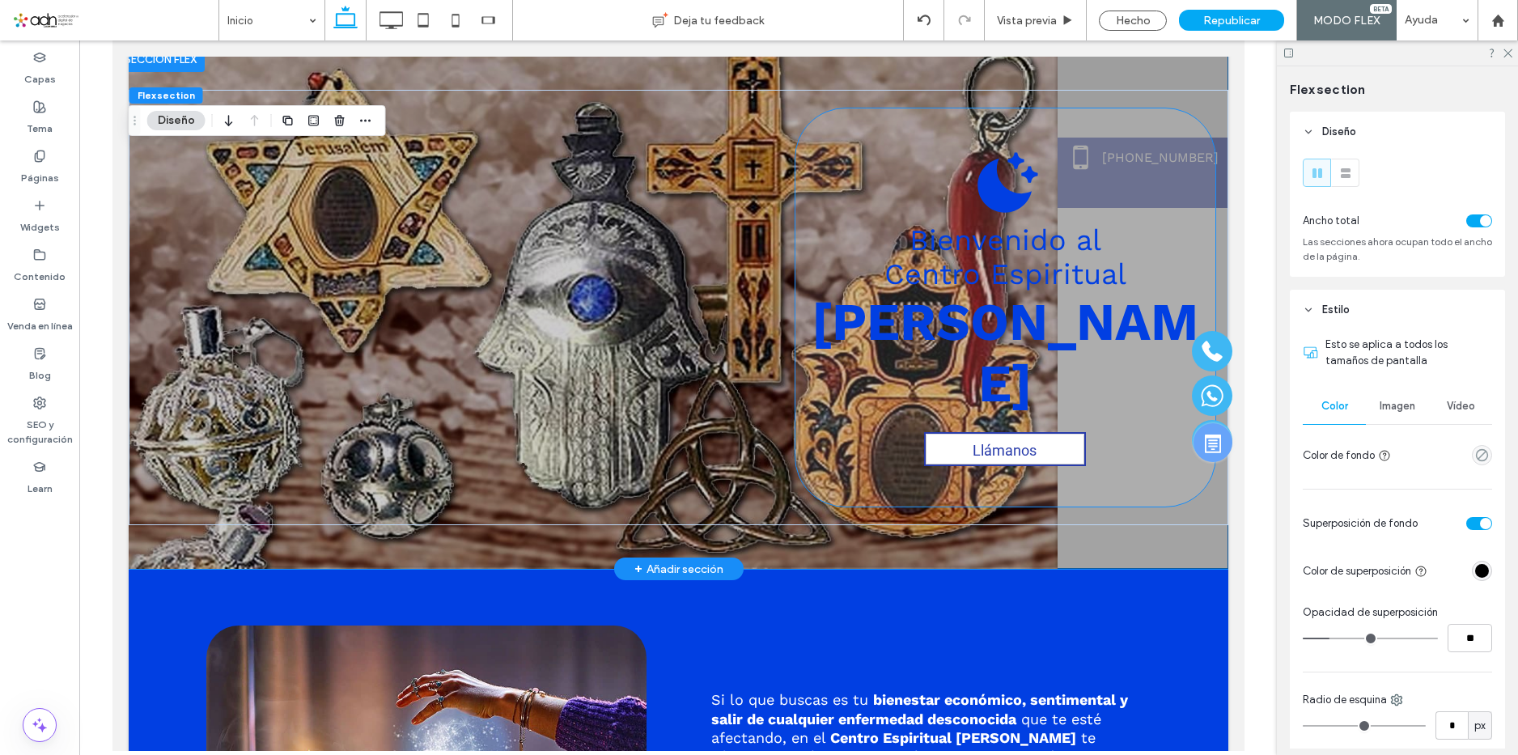
click at [821, 223] on div "Bienvenido al Centro Espiritual [PERSON_NAME] Llámanos" at bounding box center [1005, 307] width 420 height 398
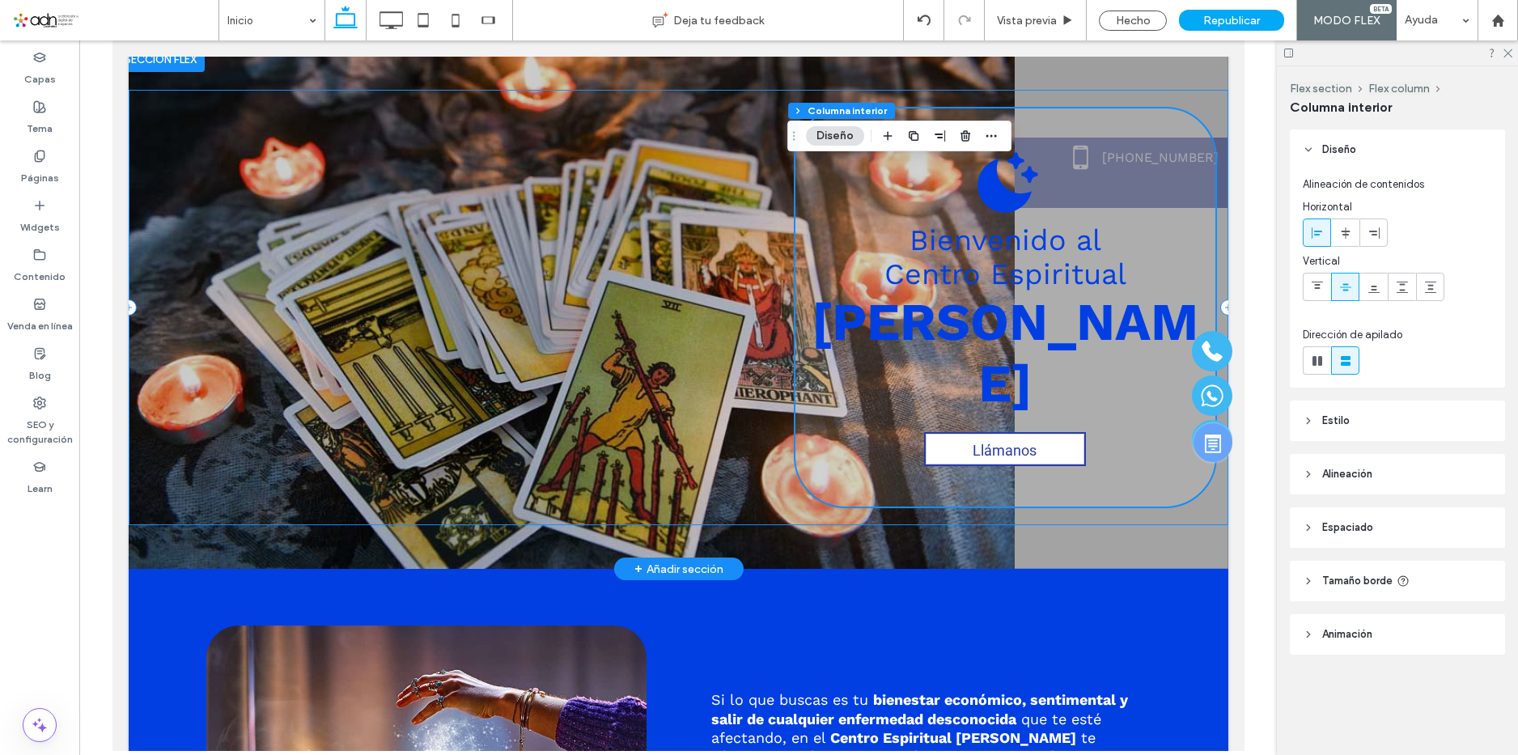
scroll to position [0, 0]
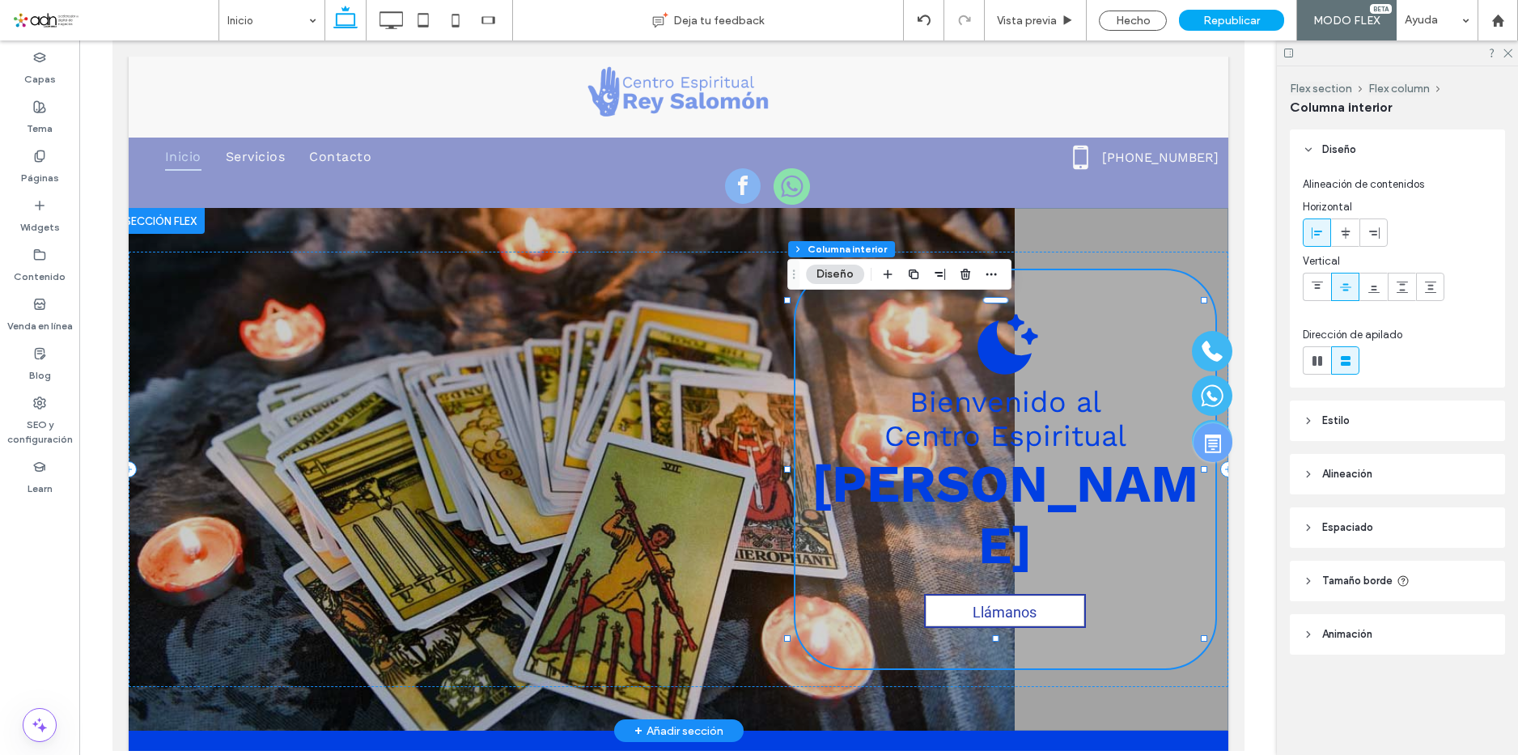
click at [1103, 321] on div "Bienvenido al Centro Espiritual [PERSON_NAME] Llámanos" at bounding box center [1005, 469] width 420 height 398
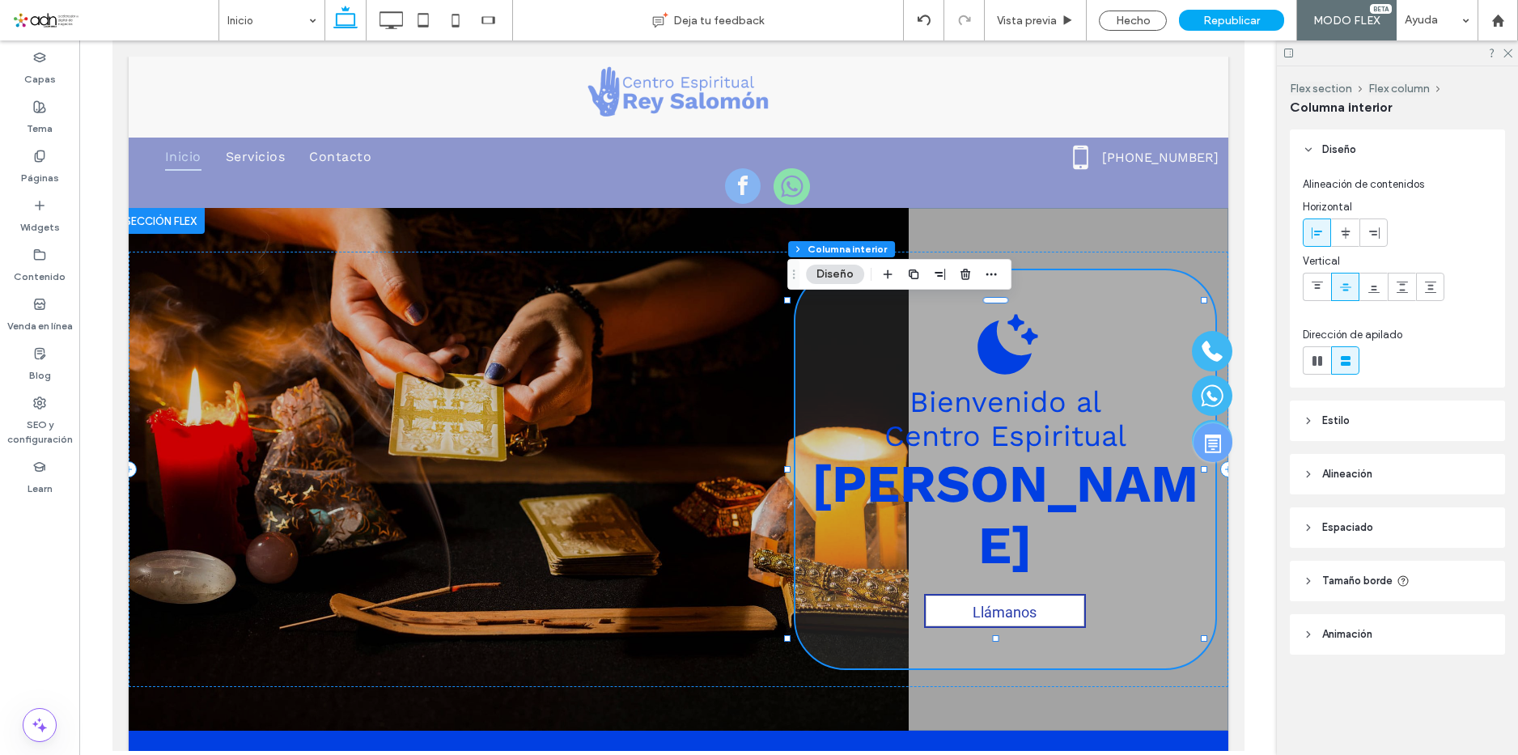
click at [1398, 411] on header "Estilo" at bounding box center [1397, 421] width 215 height 40
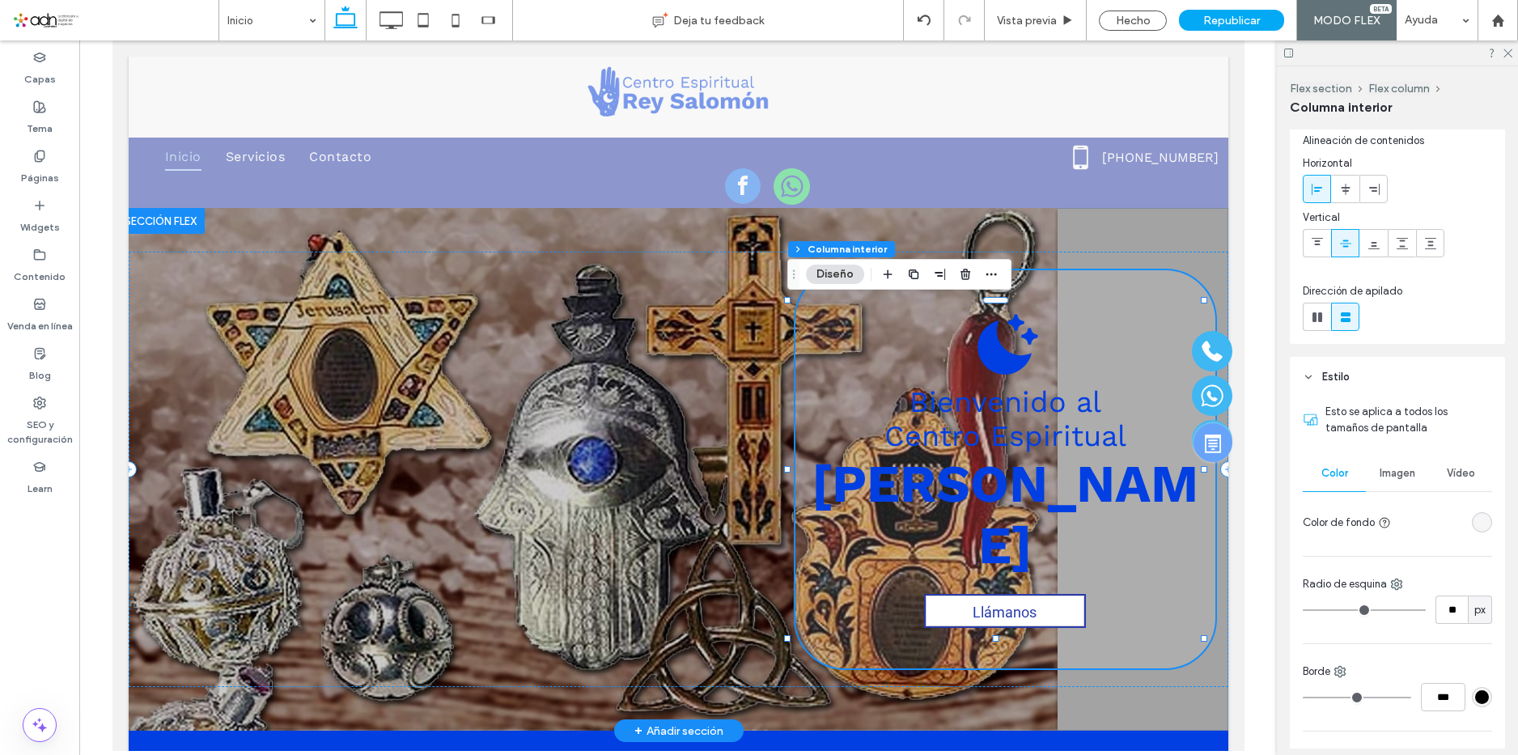
scroll to position [42, 0]
click at [1123, 348] on div "Bienvenido al Centro Espiritual [PERSON_NAME] Llámanos" at bounding box center [1005, 469] width 420 height 398
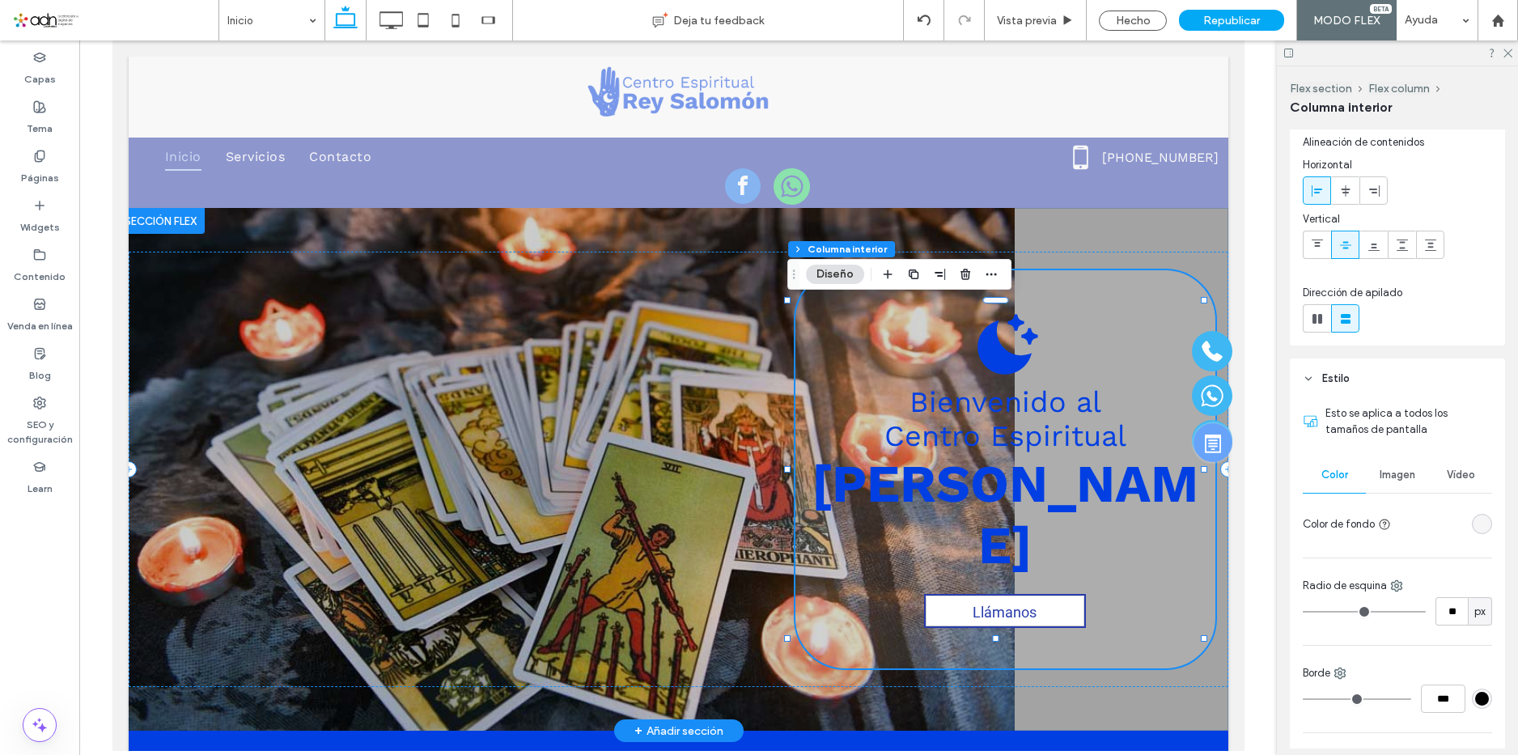
click at [1123, 348] on div "Bienvenido al Centro Espiritual [PERSON_NAME] Llámanos" at bounding box center [1005, 469] width 420 height 398
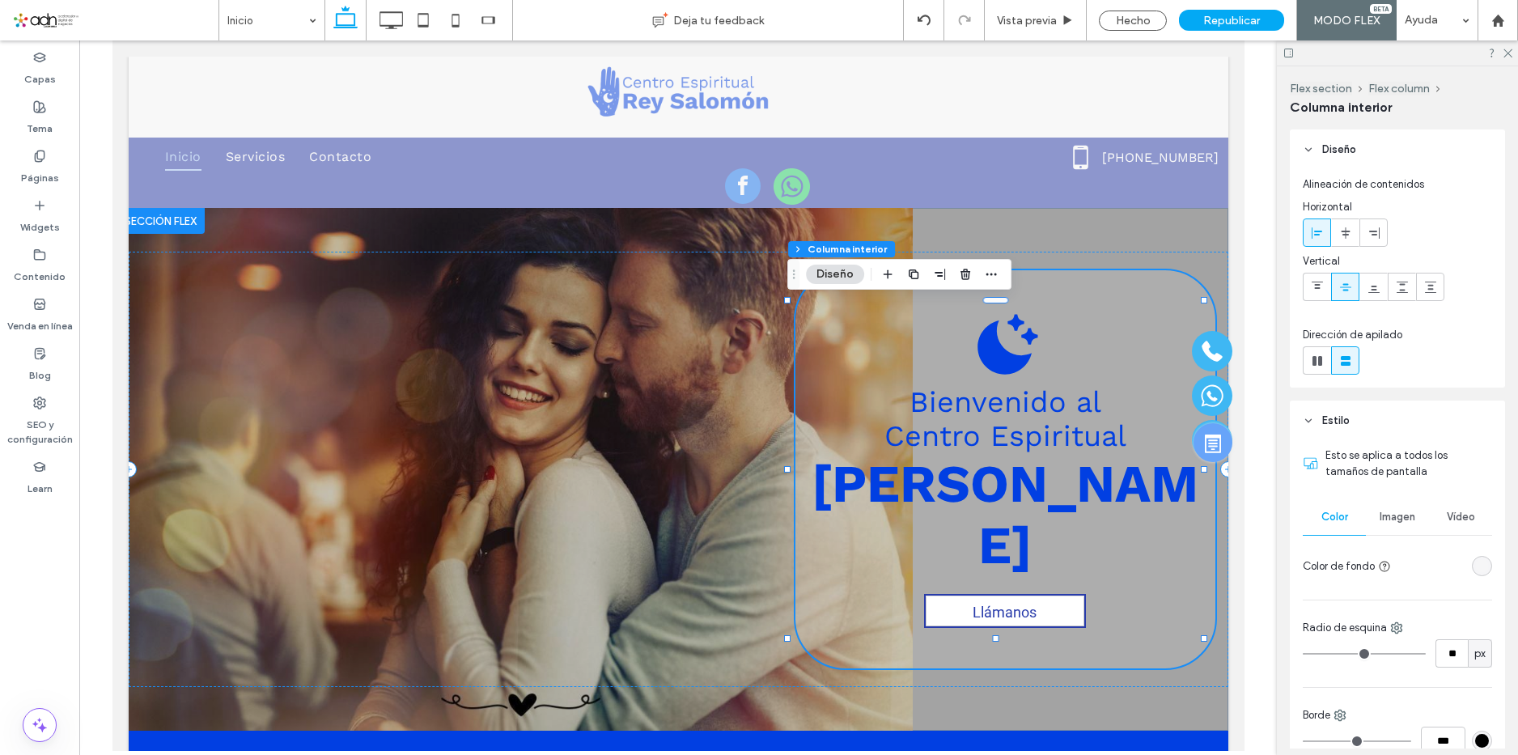
scroll to position [243, 0]
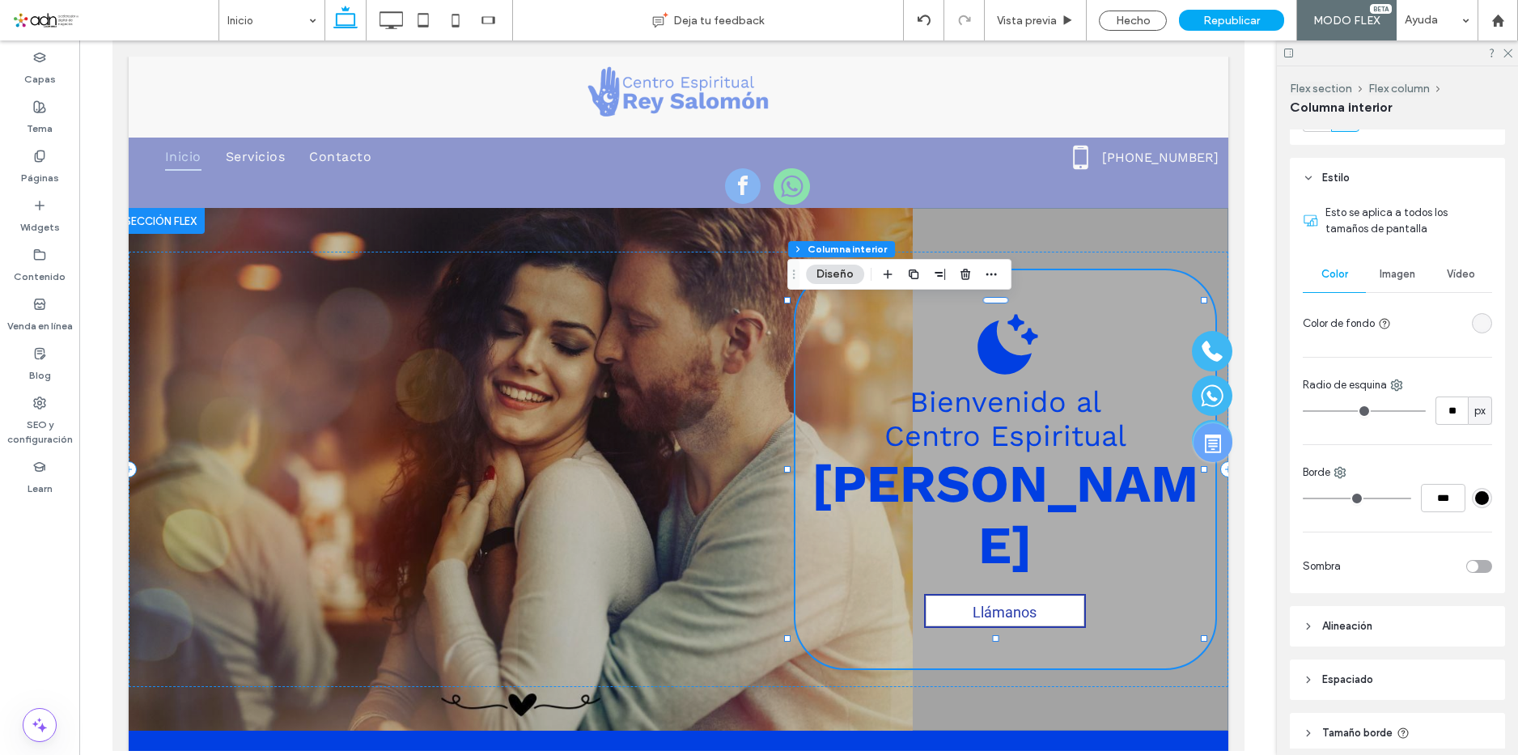
click at [1479, 321] on div "rgba(255, 255, 255, 0.11)" at bounding box center [1483, 323] width 14 height 14
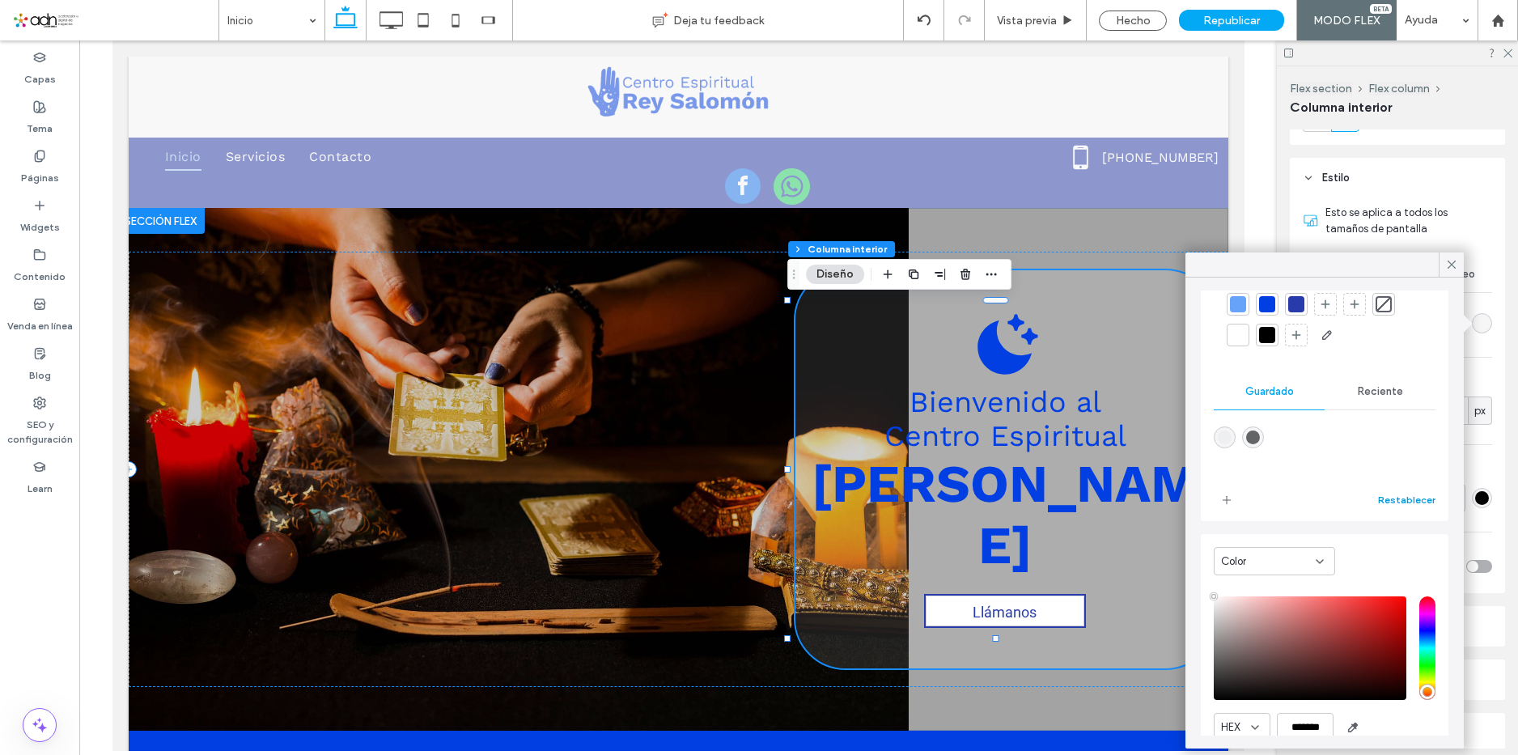
scroll to position [130, 0]
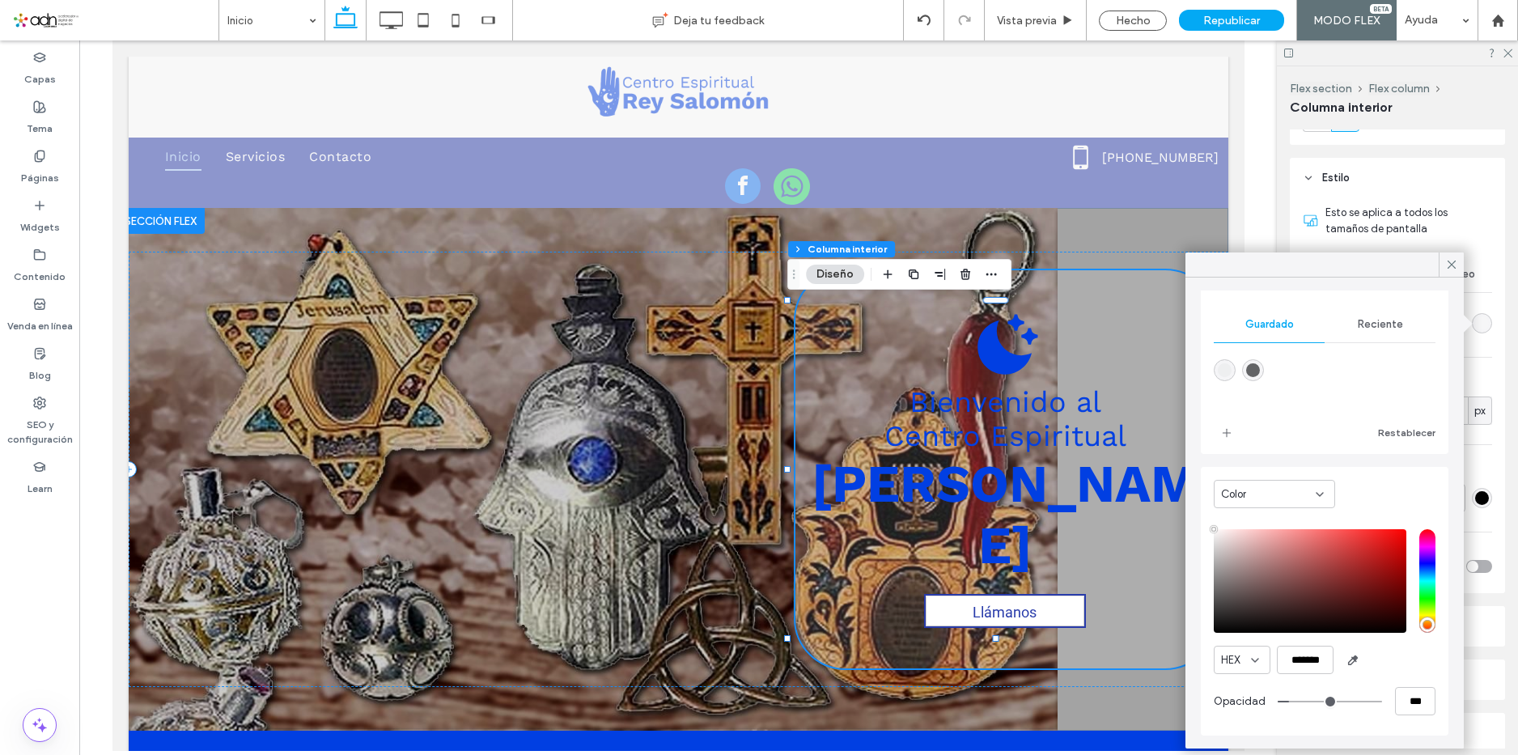
type input "**"
type input "***"
drag, startPoint x: 1280, startPoint y: 699, endPoint x: 1294, endPoint y: 700, distance: 14.6
type input "**"
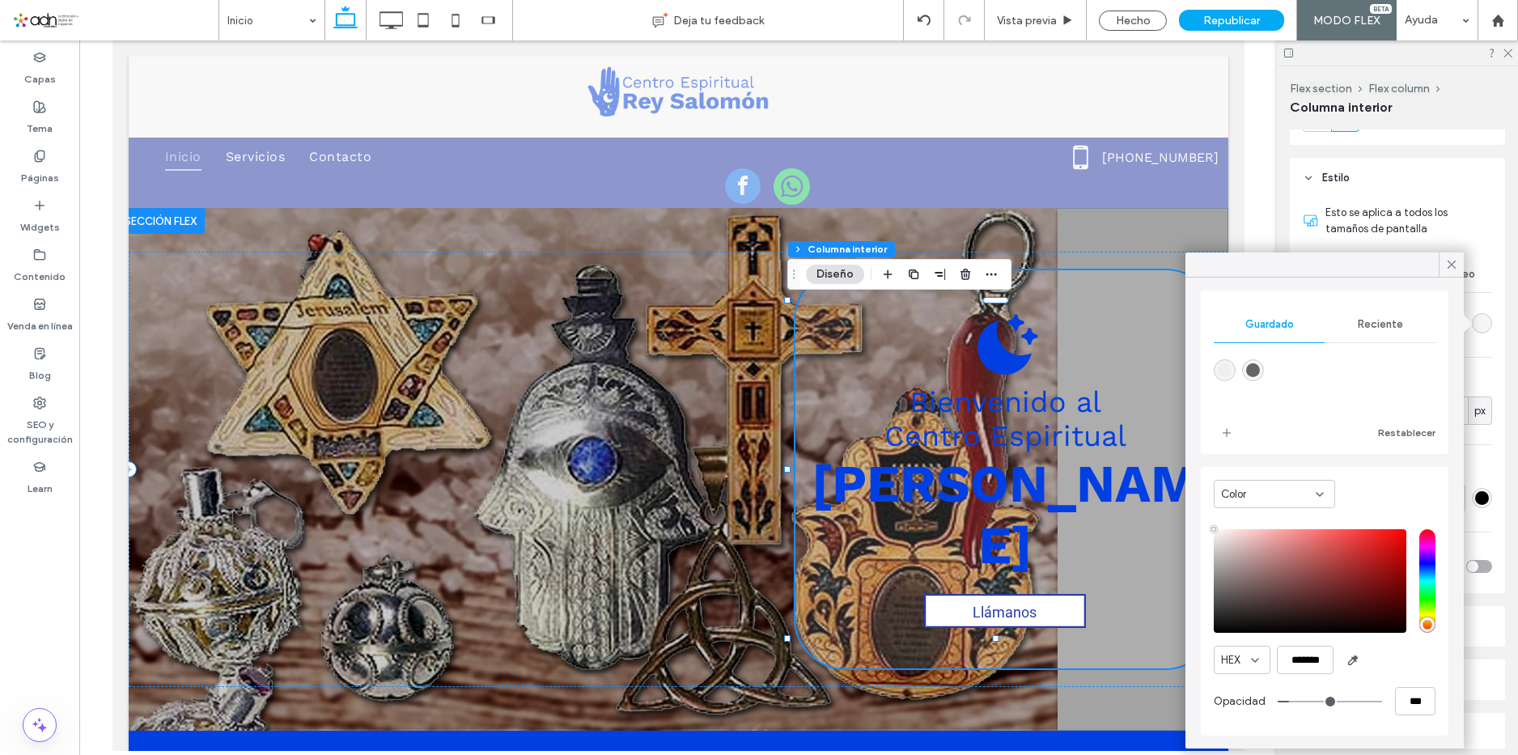
click at [1294, 701] on input "range" at bounding box center [1330, 702] width 104 height 2
type input "**"
type input "***"
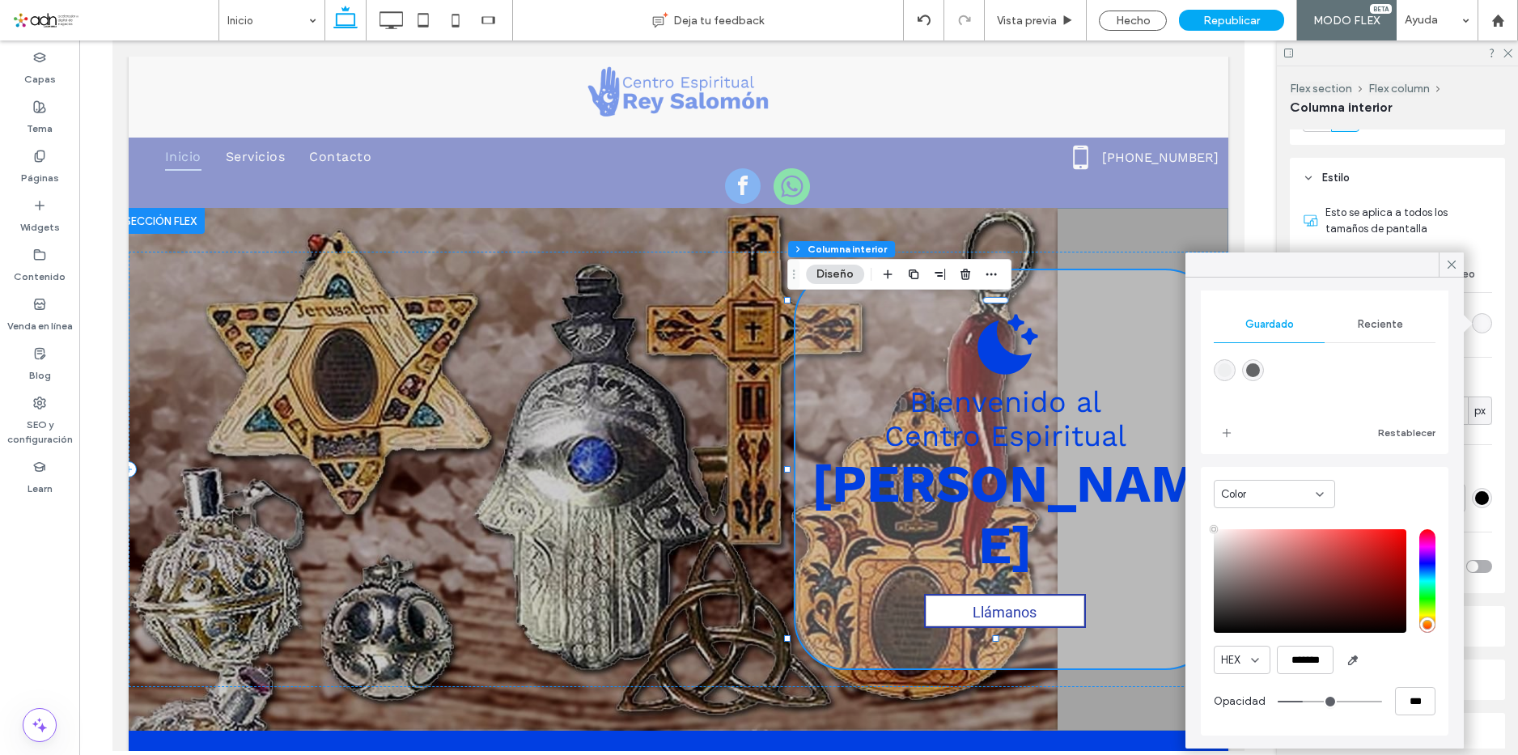
type input "**"
type input "***"
drag, startPoint x: 1295, startPoint y: 700, endPoint x: 1319, endPoint y: 700, distance: 24.3
type input "**"
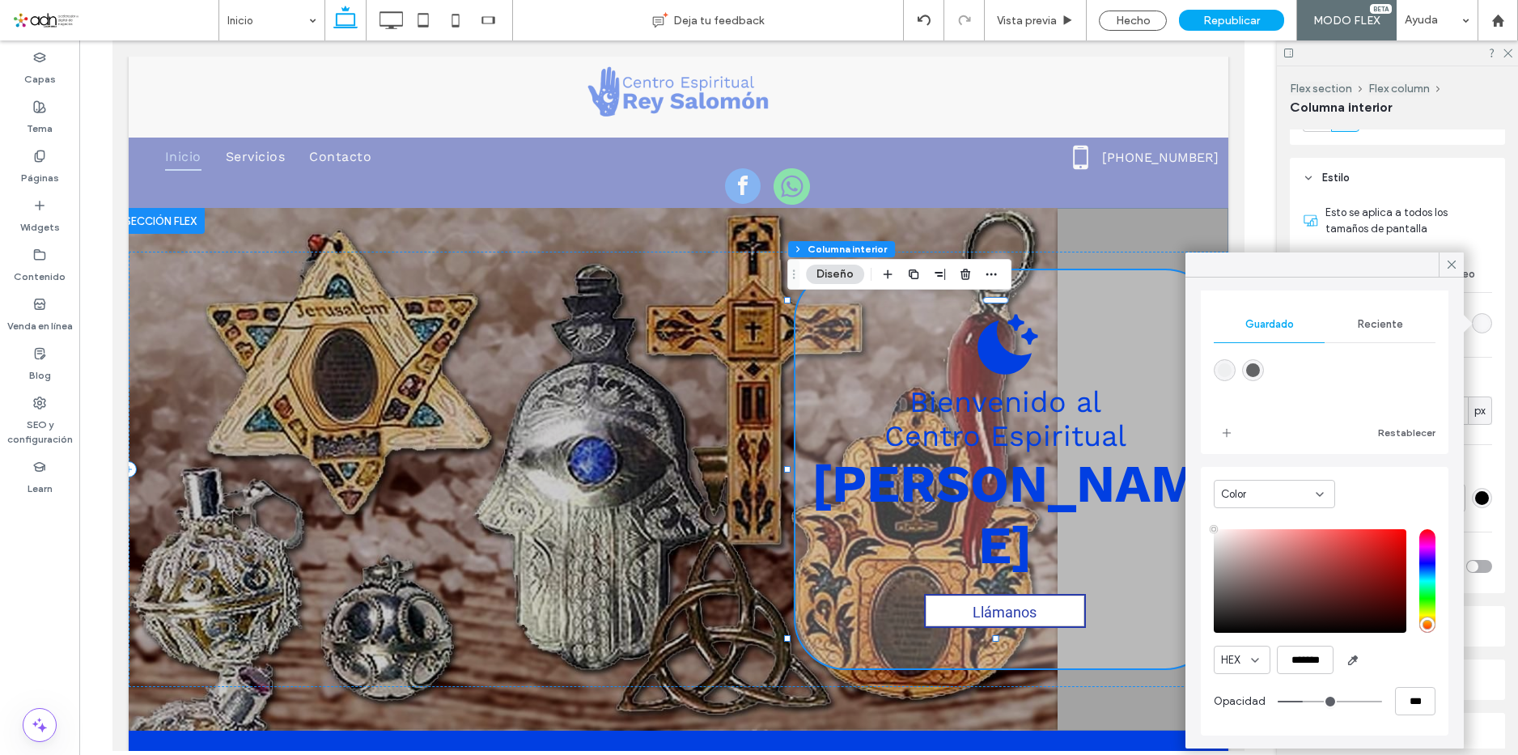
click at [1318, 701] on input "range" at bounding box center [1330, 702] width 104 height 2
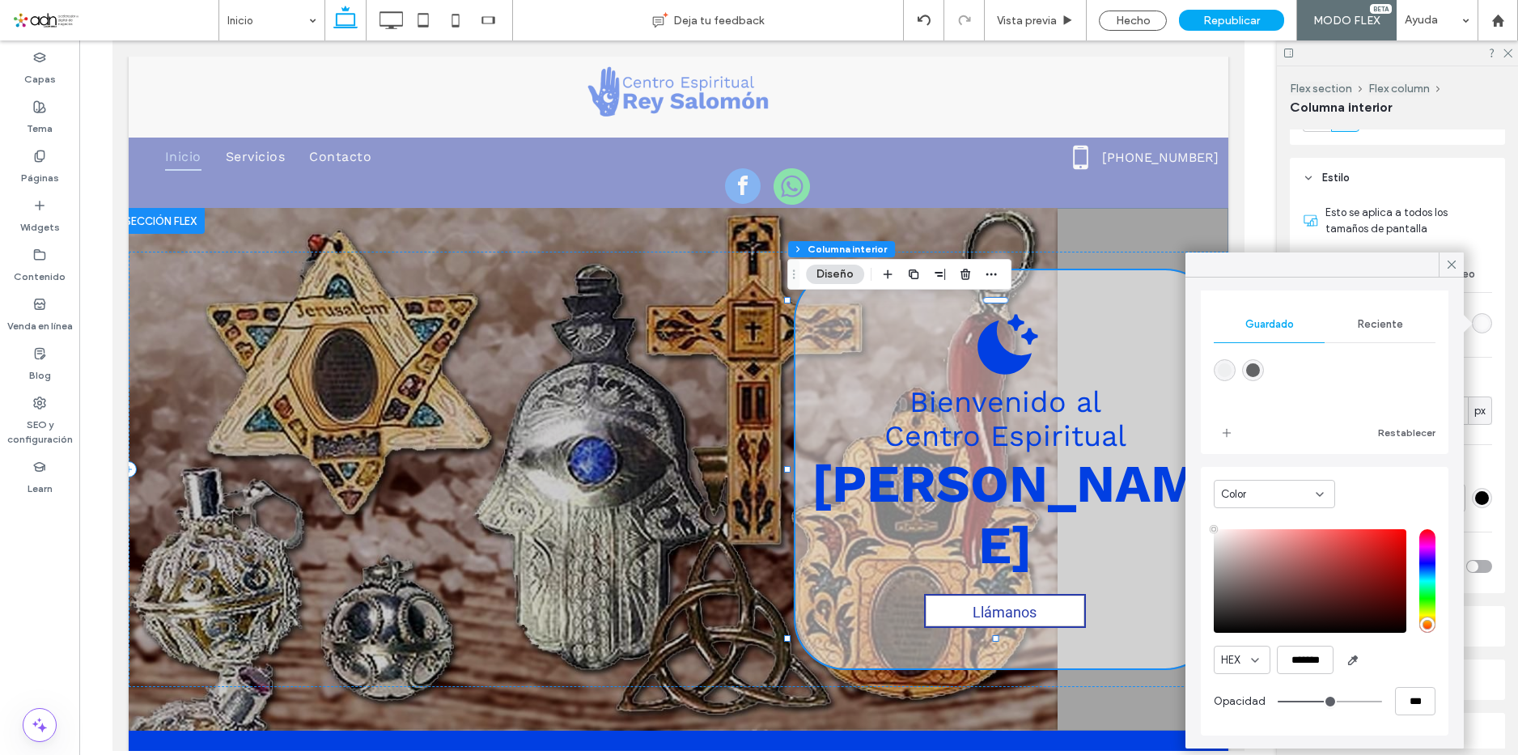
type input "**"
type input "***"
type input "**"
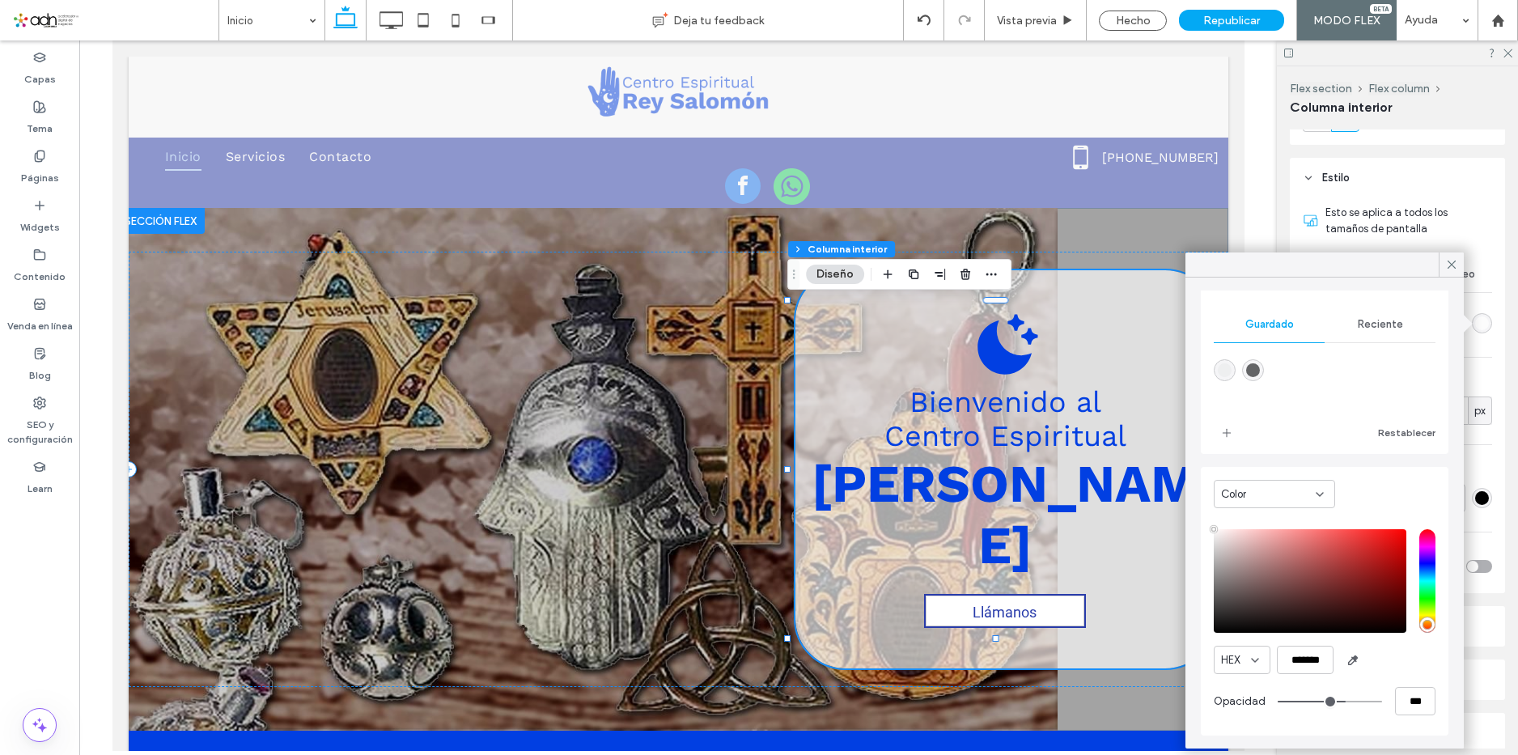
drag, startPoint x: 1320, startPoint y: 700, endPoint x: 1331, endPoint y: 699, distance: 11.4
type input "**"
click at [1331, 701] on input "range" at bounding box center [1330, 702] width 104 height 2
type input "**"
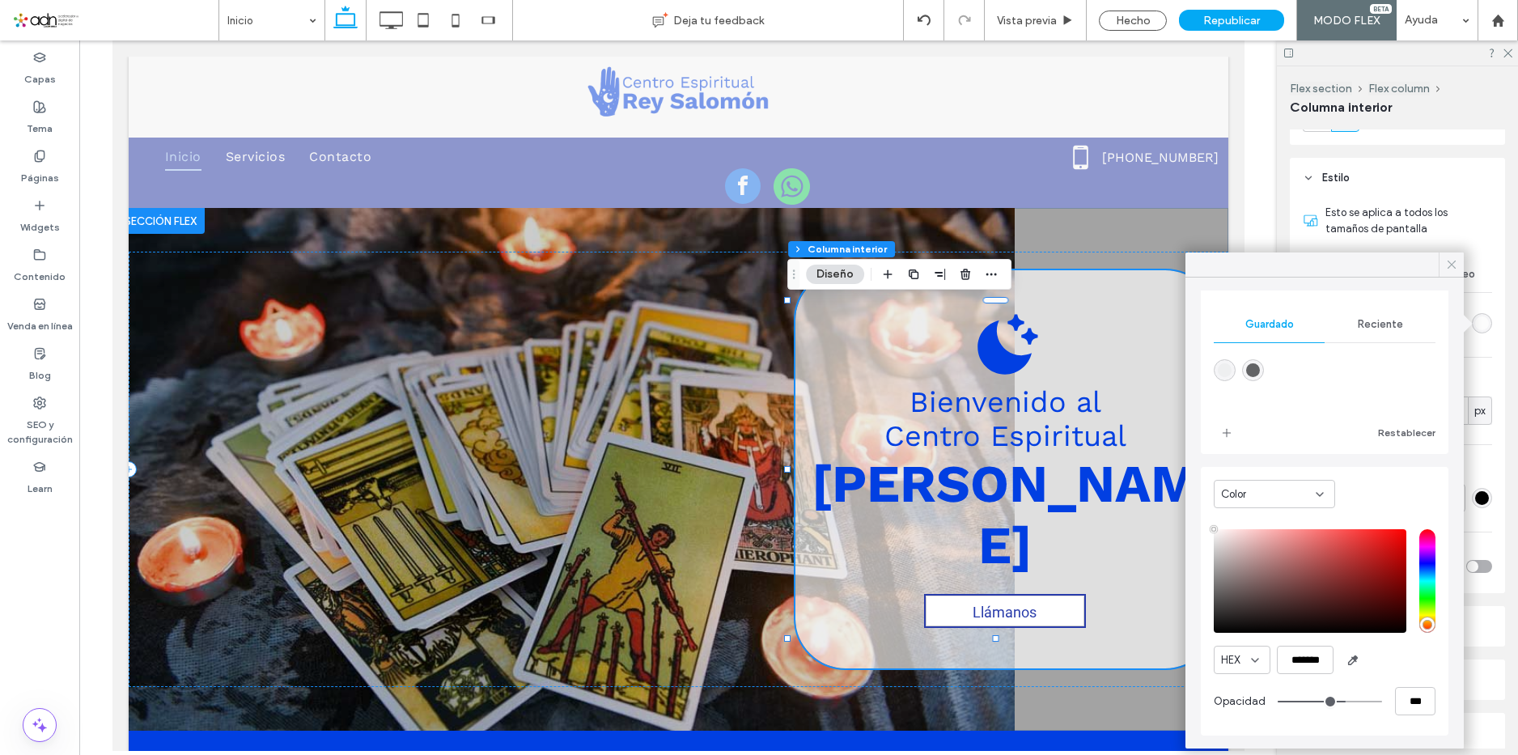
click at [1450, 264] on icon at bounding box center [1452, 264] width 15 height 15
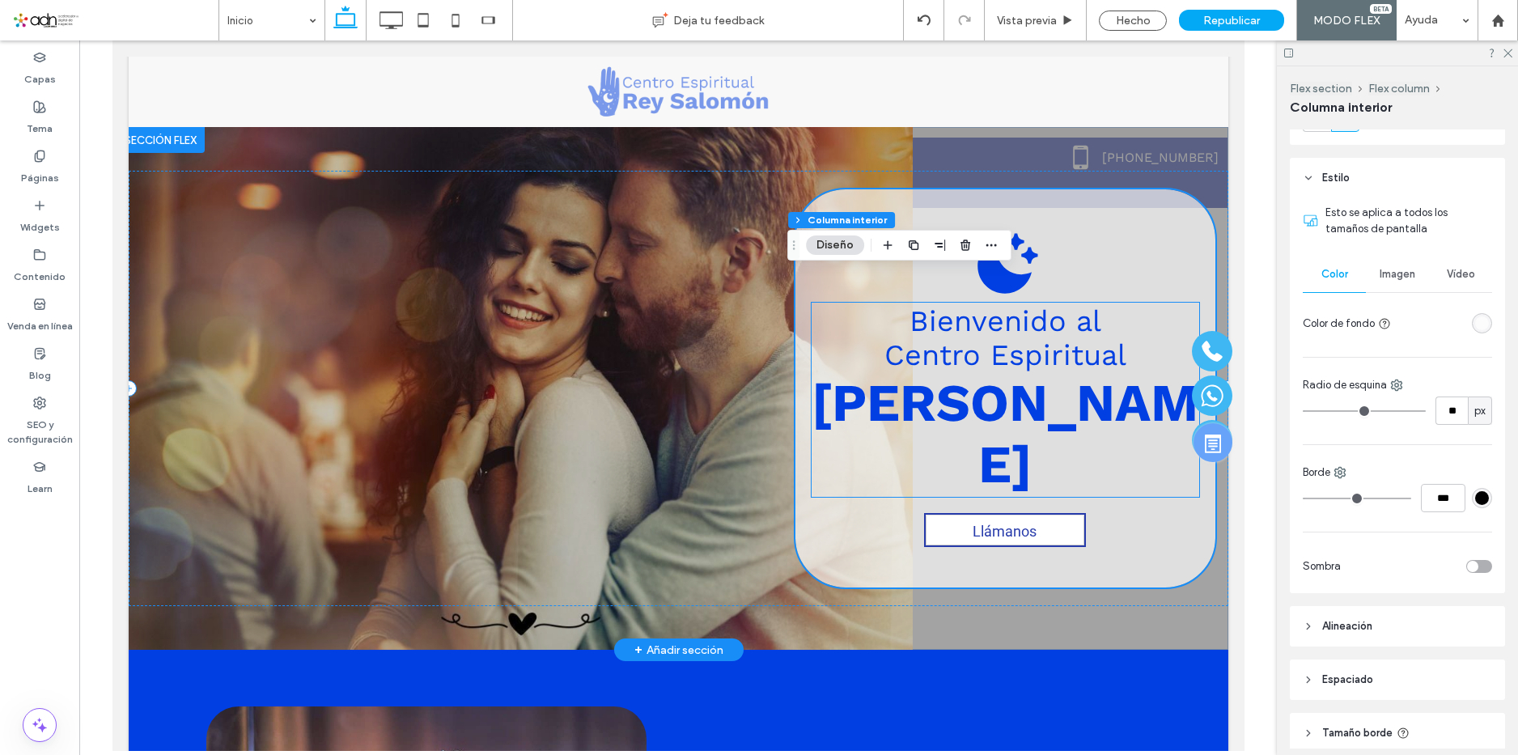
scroll to position [0, 0]
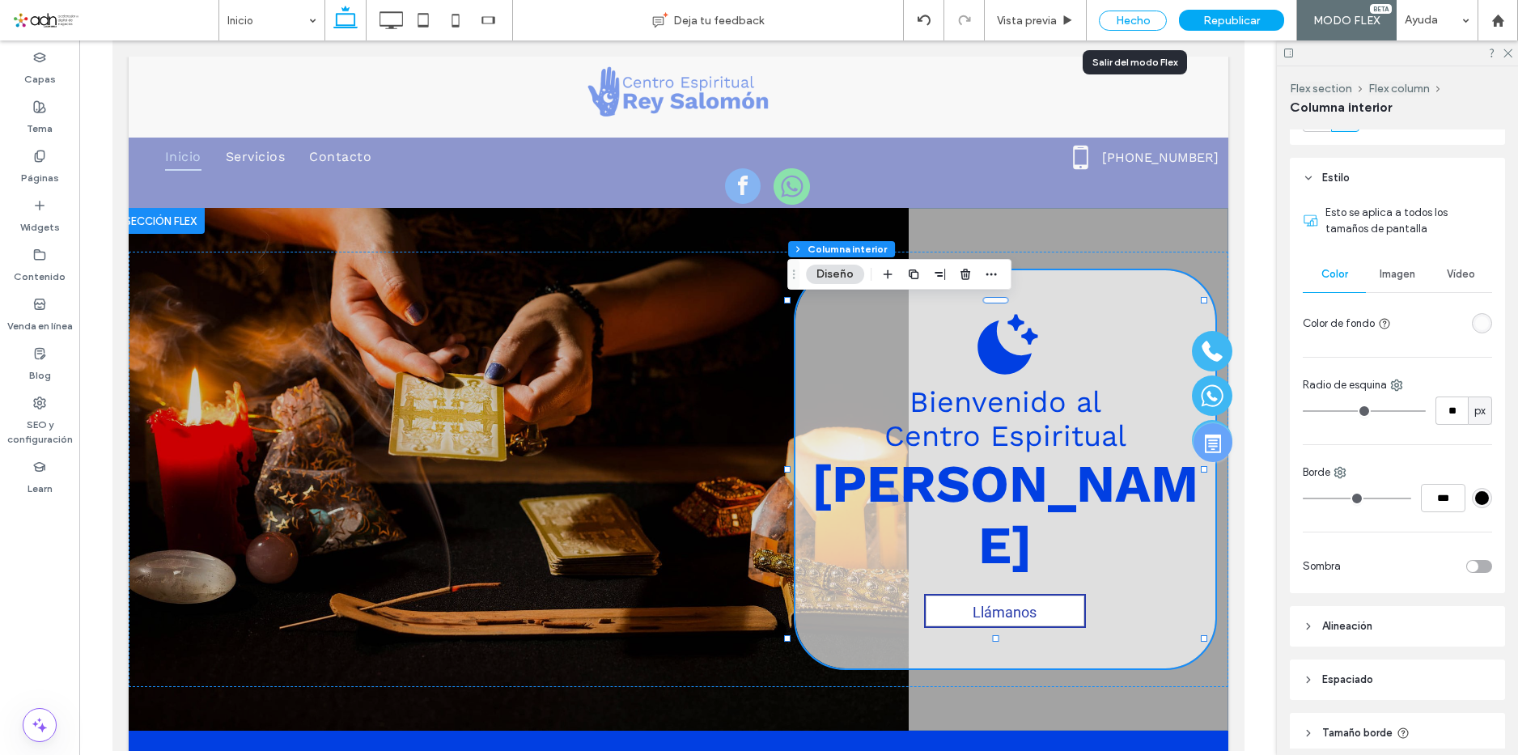
drag, startPoint x: 1116, startPoint y: 18, endPoint x: 1371, endPoint y: 699, distance: 727.6
click at [1116, 18] on div "Hecho" at bounding box center [1133, 21] width 68 height 20
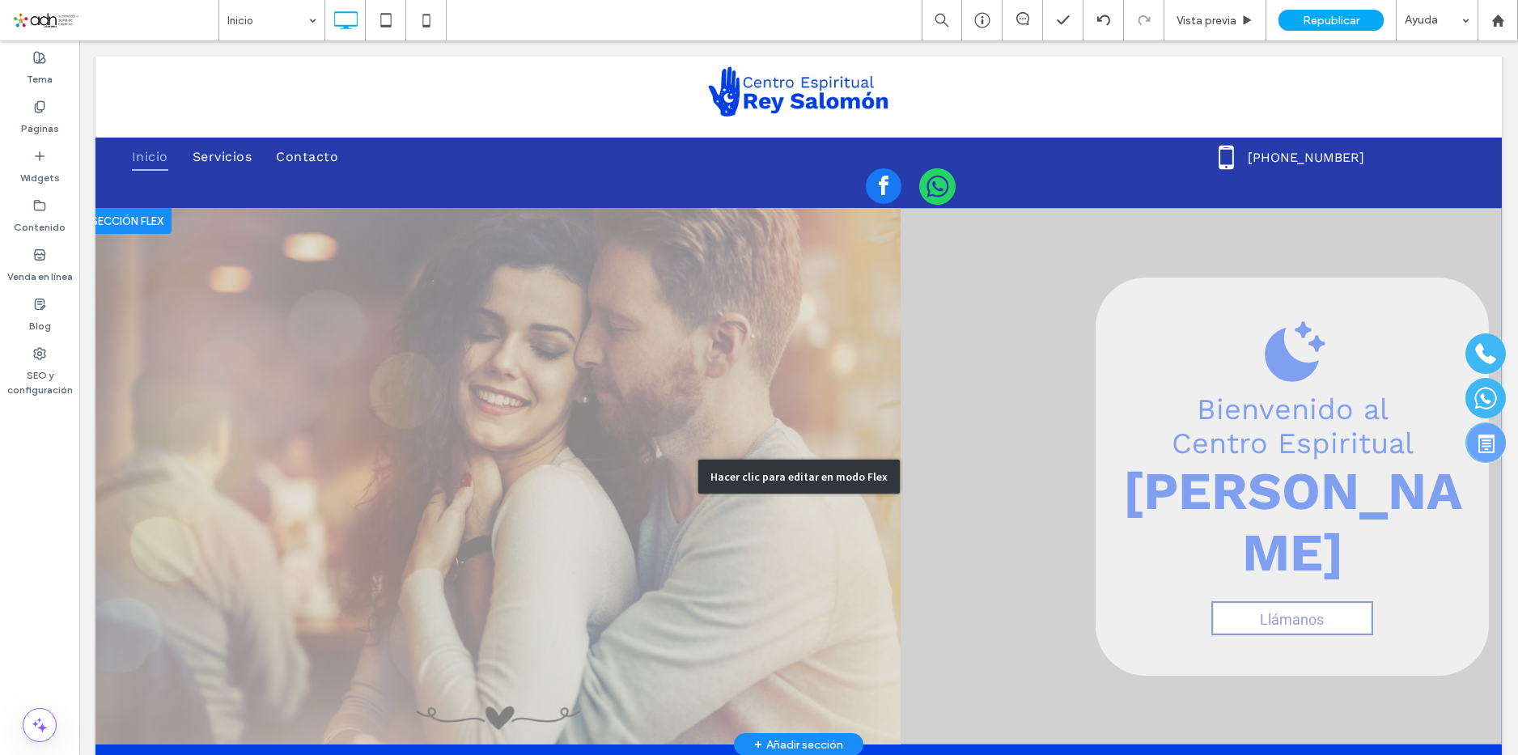
click at [1152, 323] on div "Hacer clic para editar en modo Flex" at bounding box center [799, 476] width 1407 height 537
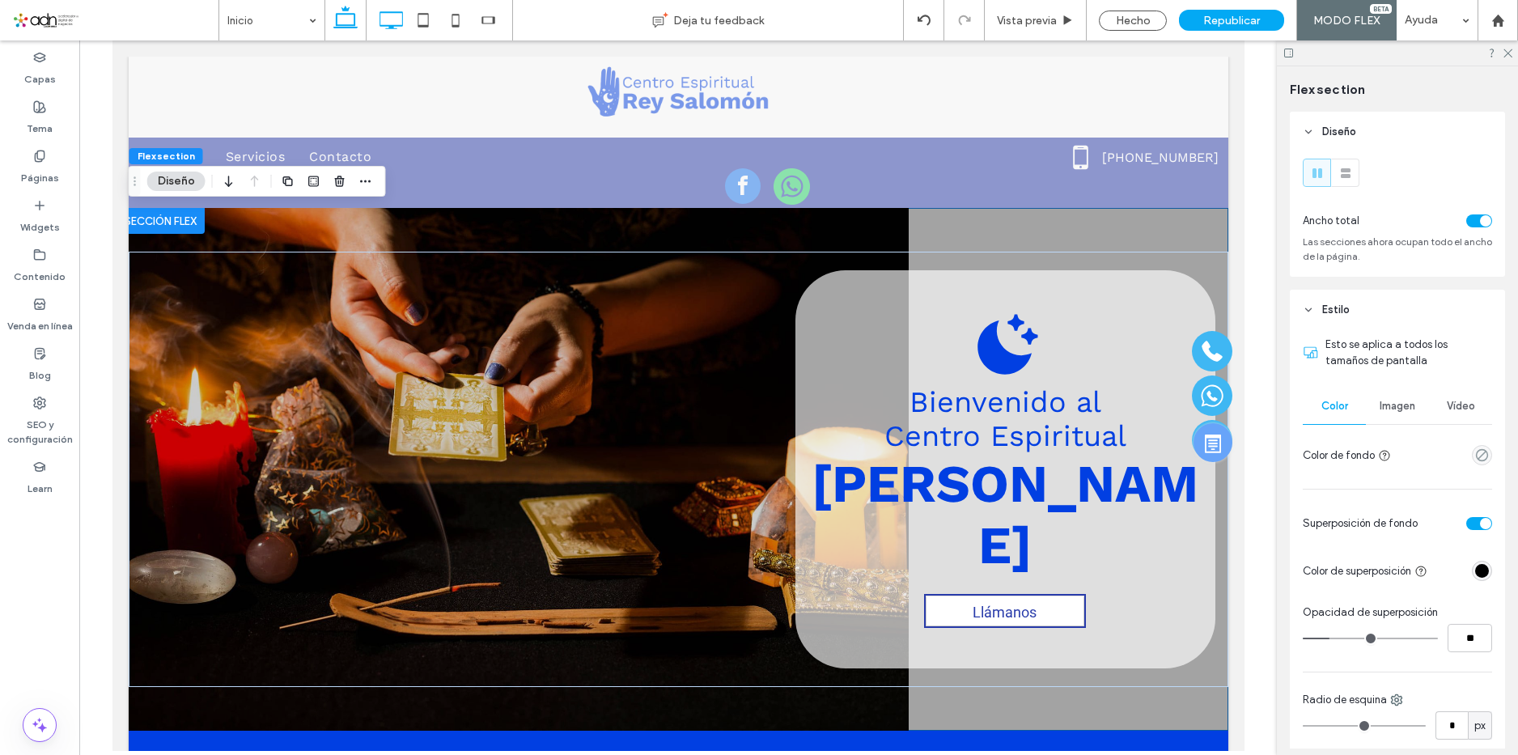
click at [399, 12] on use at bounding box center [391, 20] width 23 height 18
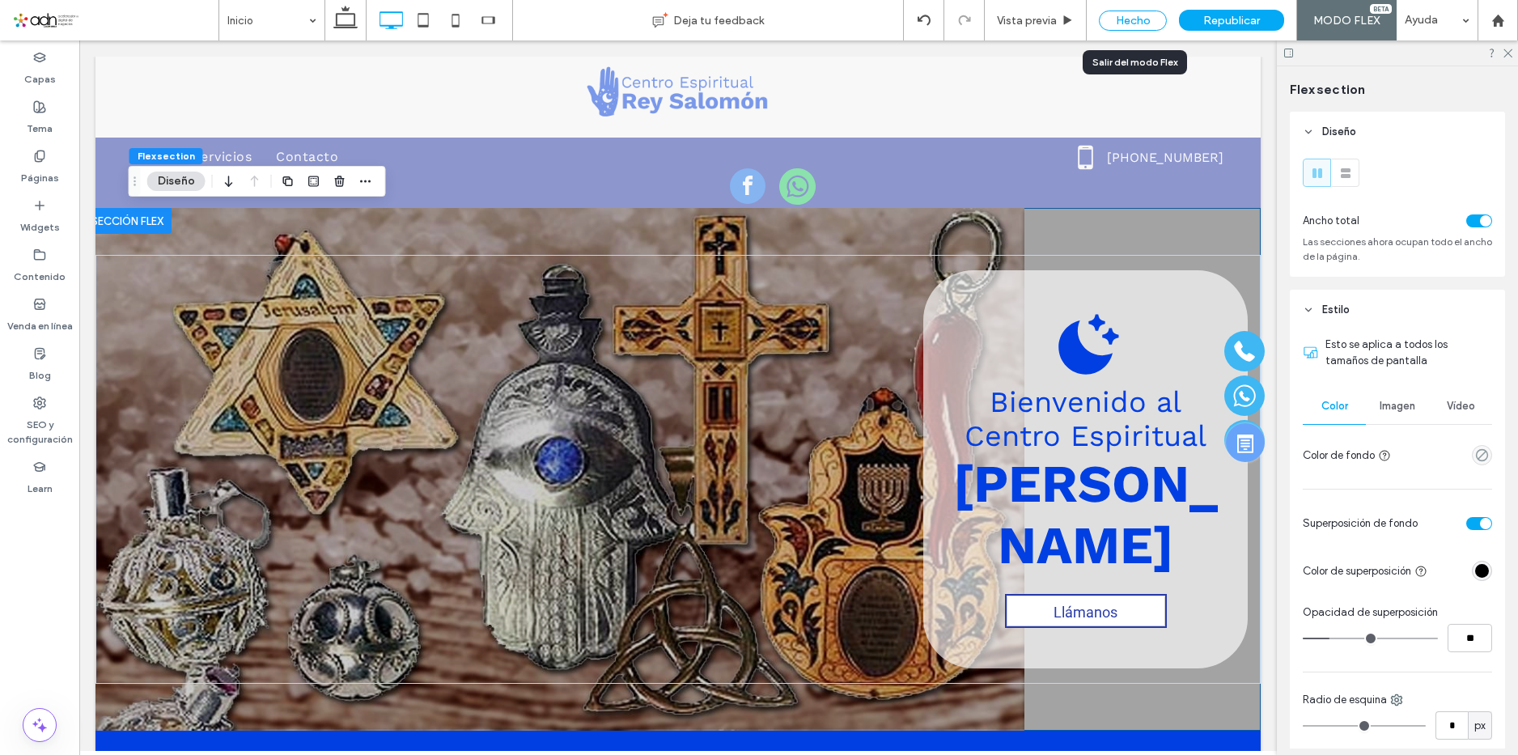
click at [1130, 20] on div "Hecho" at bounding box center [1133, 21] width 68 height 20
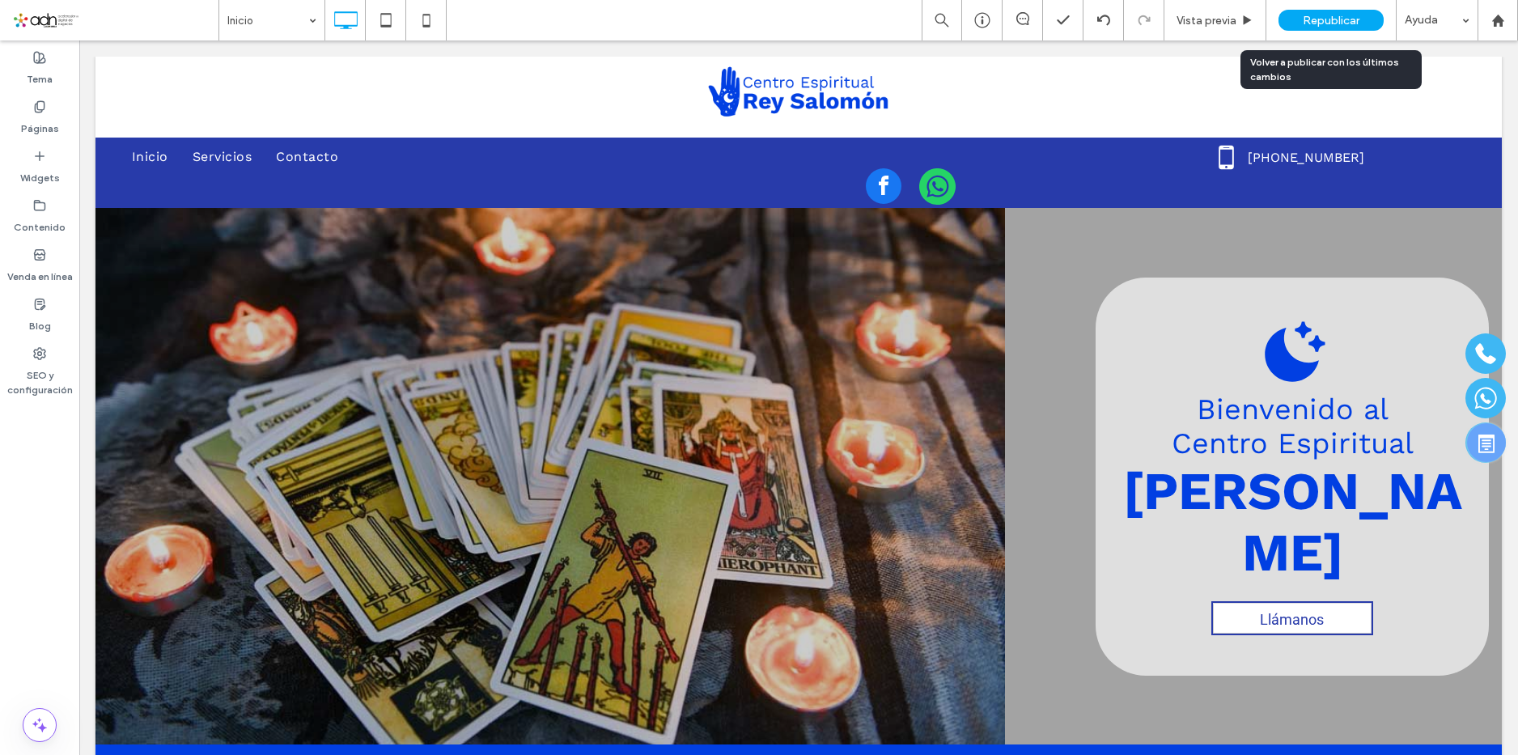
click at [1361, 21] on div "Republicar" at bounding box center [1331, 20] width 105 height 21
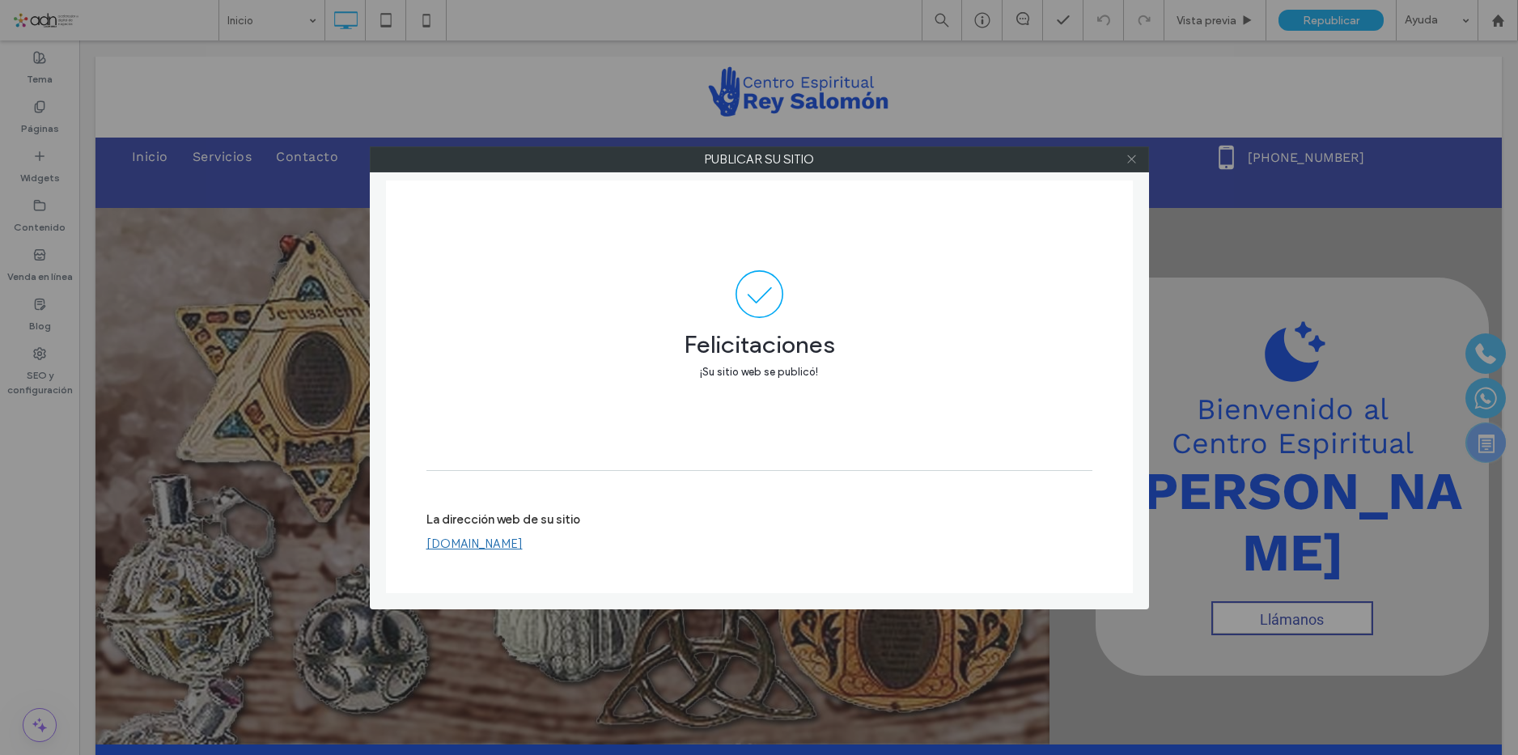
click at [1129, 160] on icon at bounding box center [1132, 159] width 12 height 12
